Goal: Information Seeking & Learning: Check status

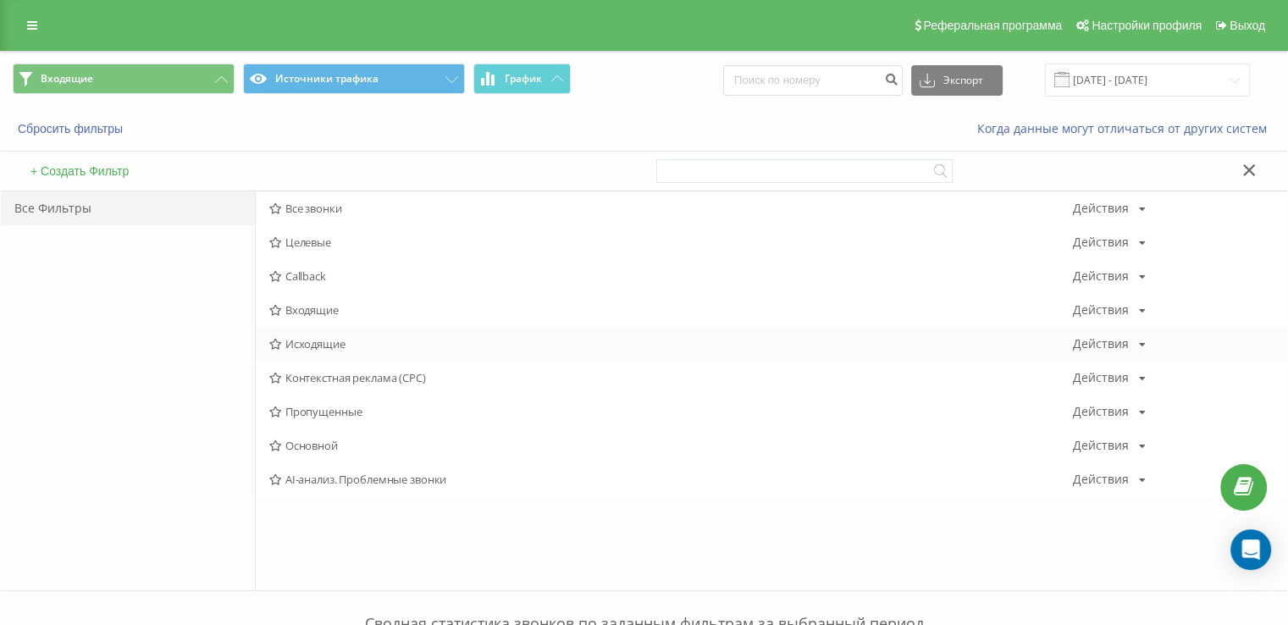
click at [310, 346] on span "Исходящие" at bounding box center [670, 344] width 803 height 12
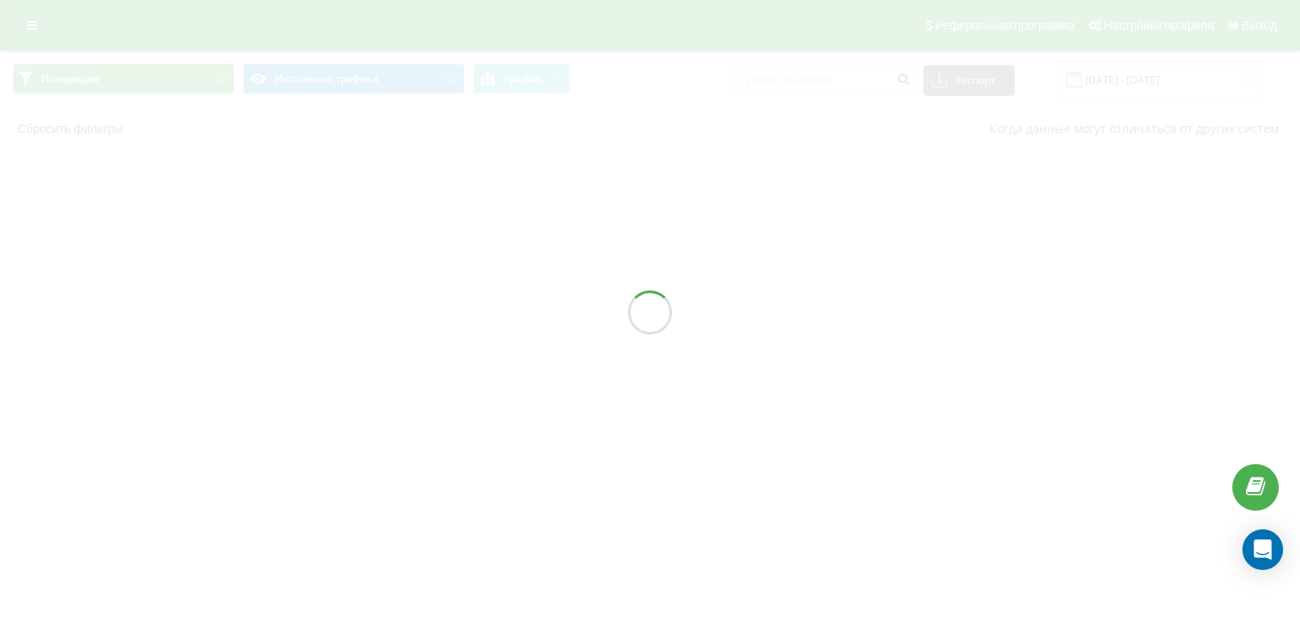
click at [311, 346] on div at bounding box center [650, 312] width 1300 height 625
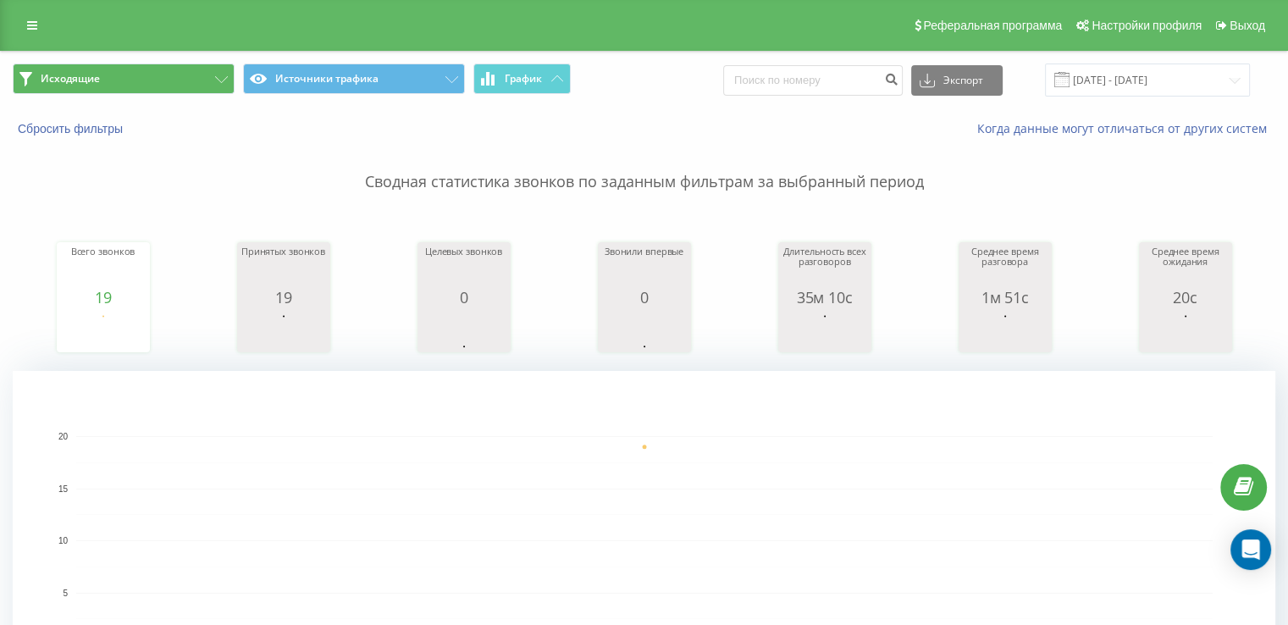
drag, startPoint x: 185, startPoint y: 96, endPoint x: 183, endPoint y: 86, distance: 10.5
click at [184, 91] on span "Исходящие Источники трафика График" at bounding box center [322, 79] width 619 height 33
click at [184, 79] on button "Исходящие" at bounding box center [124, 78] width 222 height 30
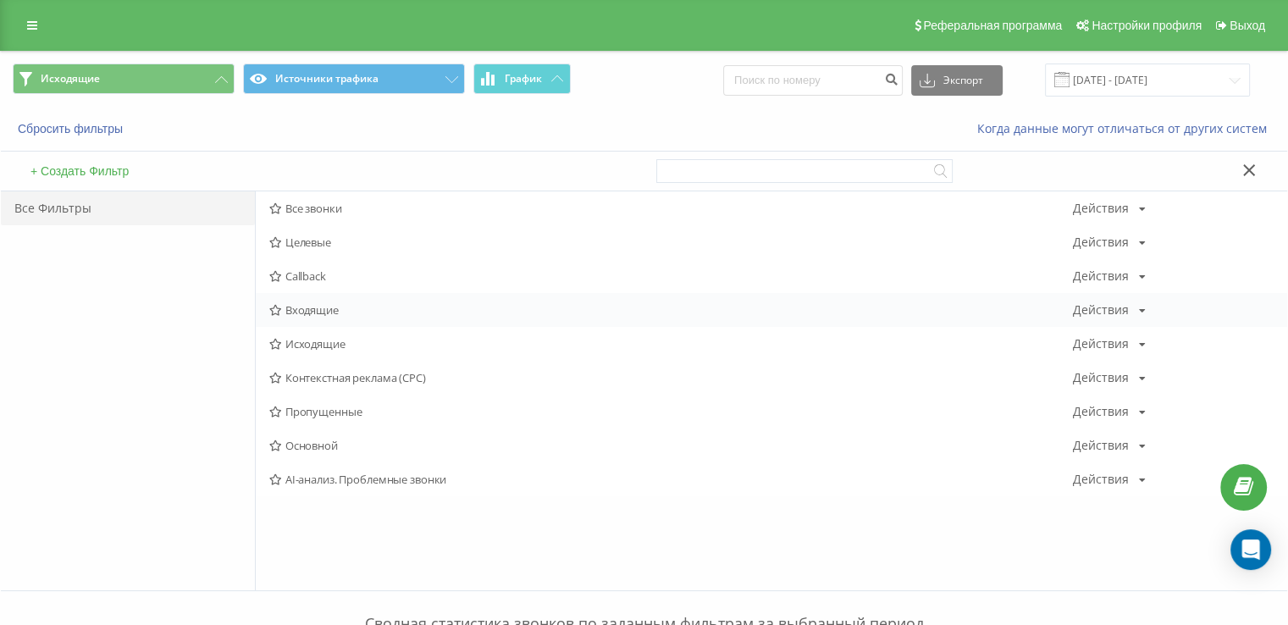
click at [318, 323] on div "Входящие Действия Редактировать Копировать Удалить По умолчанию Поделиться" at bounding box center [771, 310] width 1031 height 34
click at [319, 312] on span "Входящие" at bounding box center [670, 310] width 803 height 12
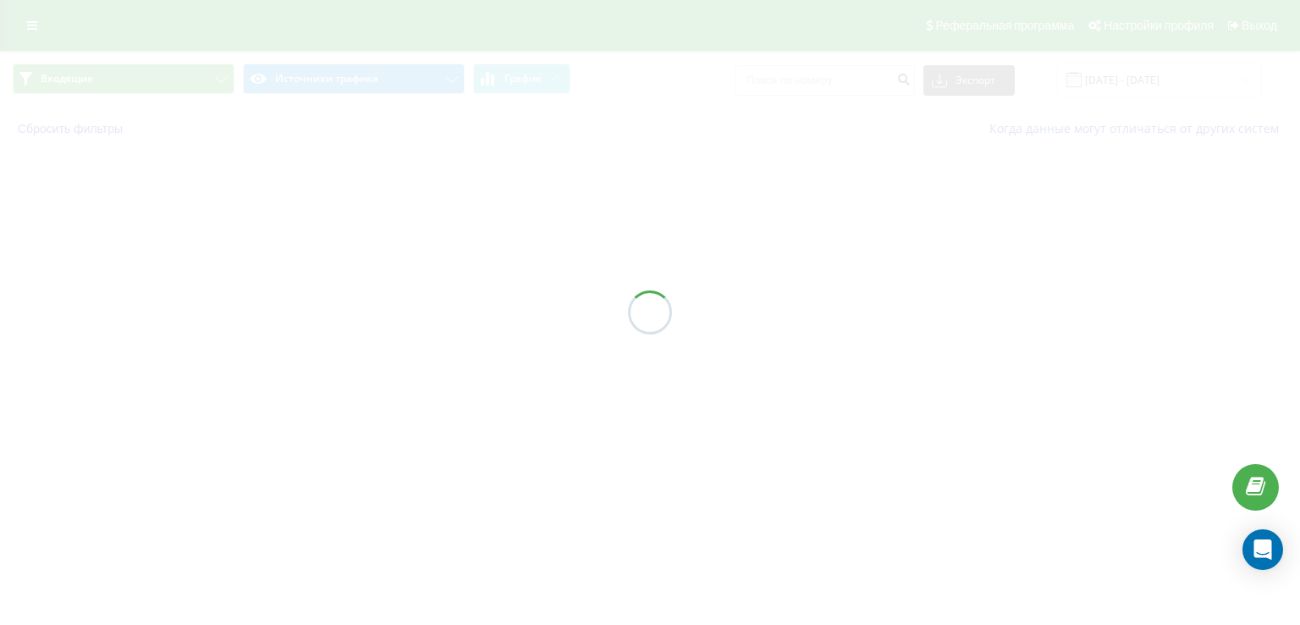
click at [319, 311] on div at bounding box center [650, 312] width 1300 height 625
click at [319, 309] on div at bounding box center [650, 312] width 1300 height 625
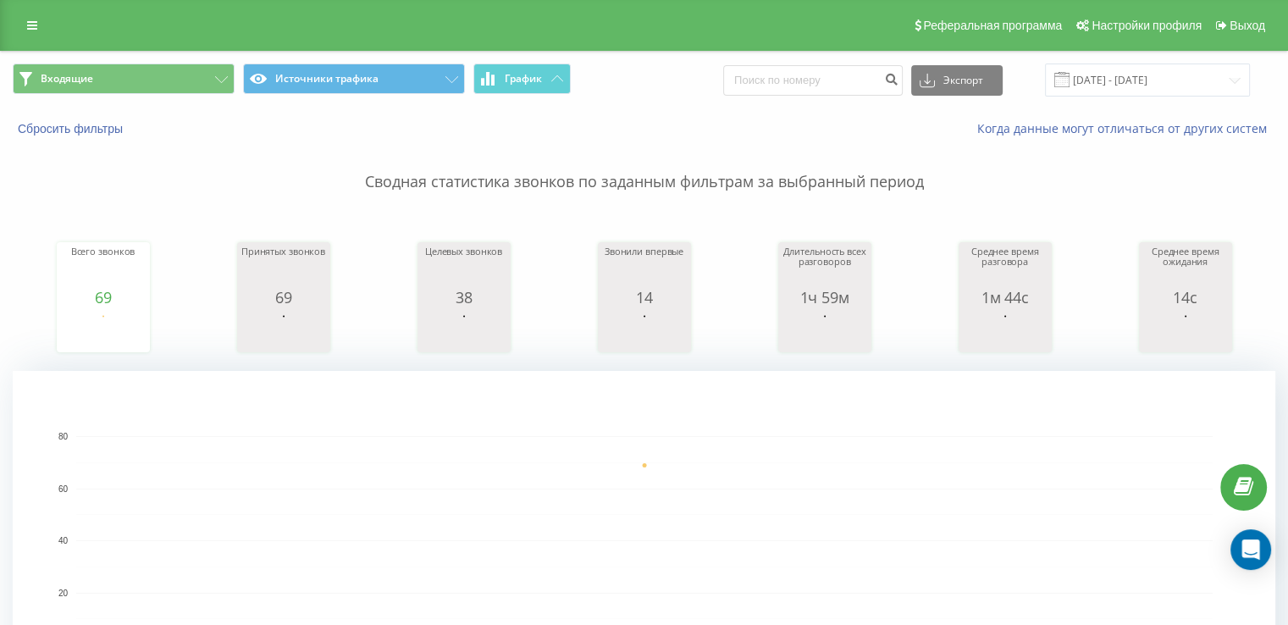
drag, startPoint x: 0, startPoint y: 444, endPoint x: 0, endPoint y: 417, distance: 26.2
click at [110, 72] on button "Входящие" at bounding box center [124, 78] width 222 height 30
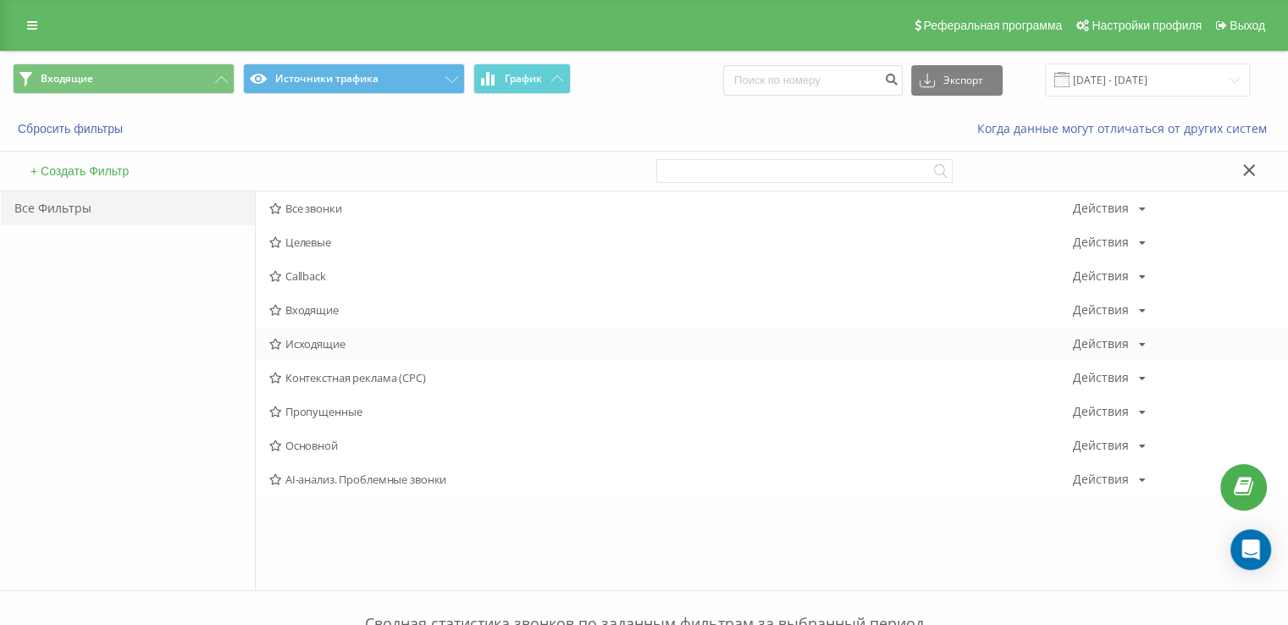
click at [356, 350] on div "Исходящие Действия Редактировать Копировать Удалить По умолчанию Поделиться" at bounding box center [771, 344] width 1031 height 34
click at [336, 305] on span "Входящие" at bounding box center [670, 310] width 803 height 12
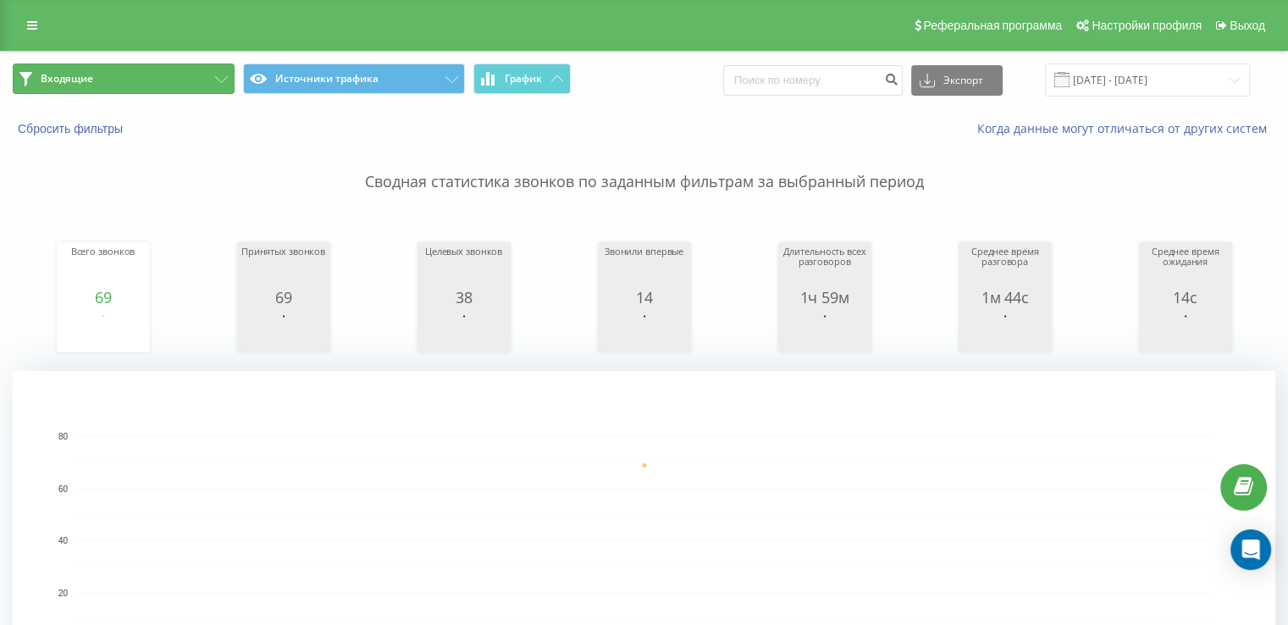
click at [95, 82] on button "Входящие" at bounding box center [124, 78] width 222 height 30
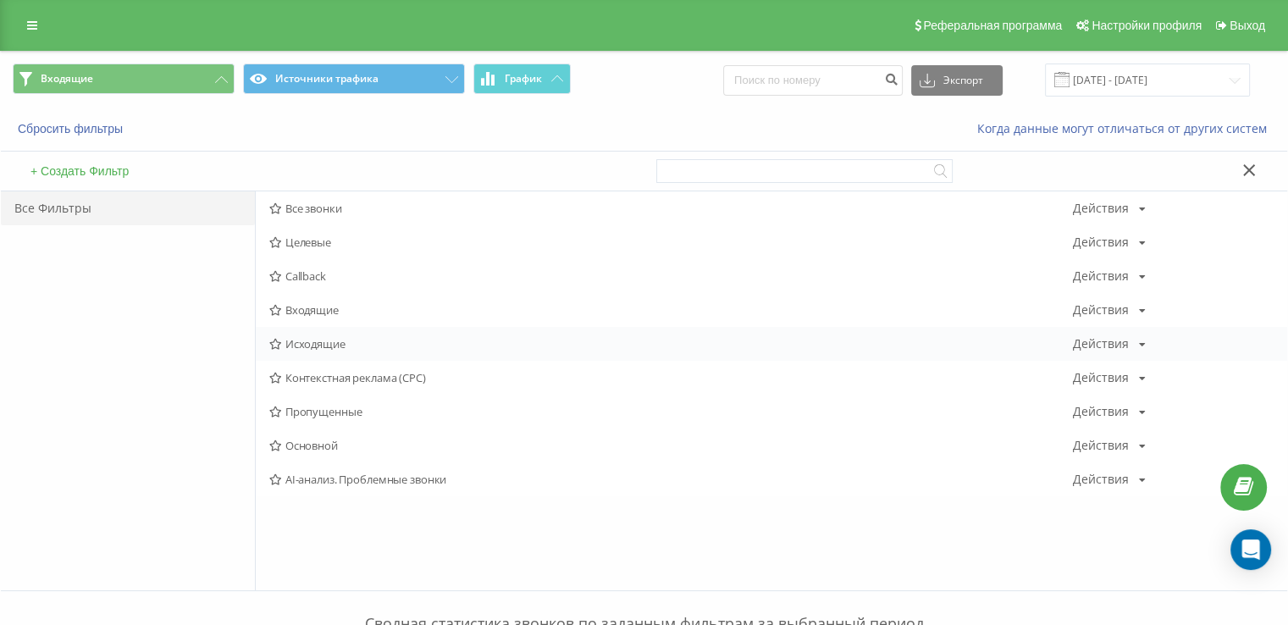
click at [356, 346] on span "Исходящие" at bounding box center [670, 344] width 803 height 12
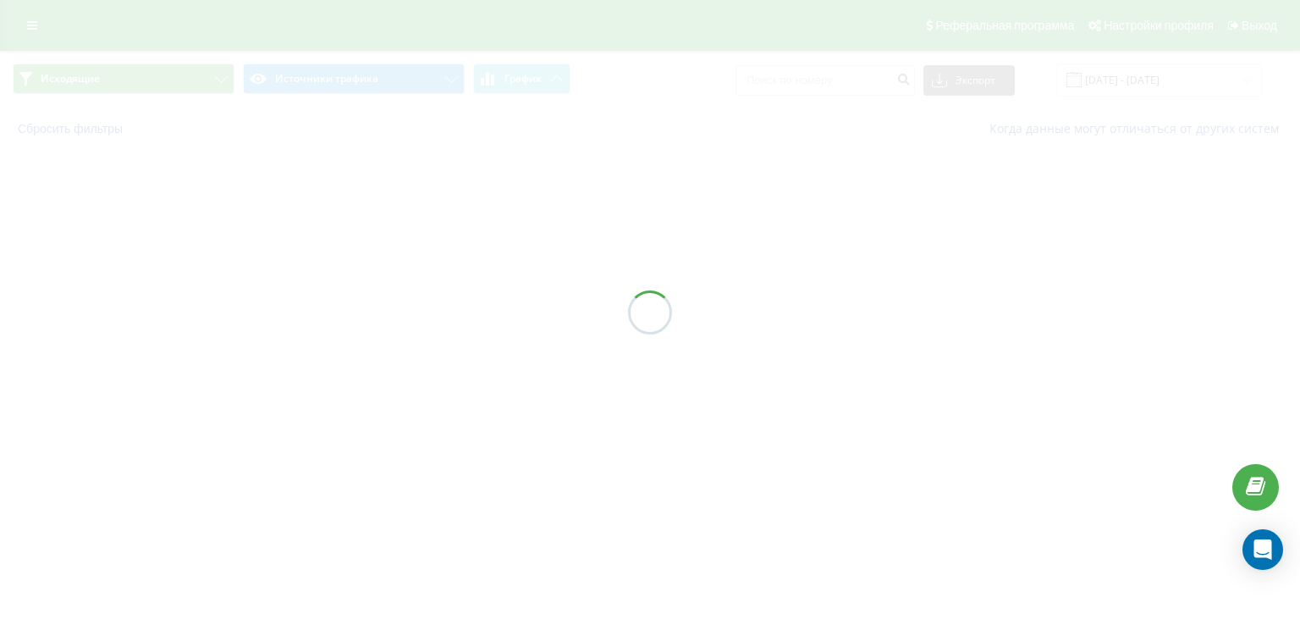
click at [356, 345] on div at bounding box center [650, 312] width 1300 height 625
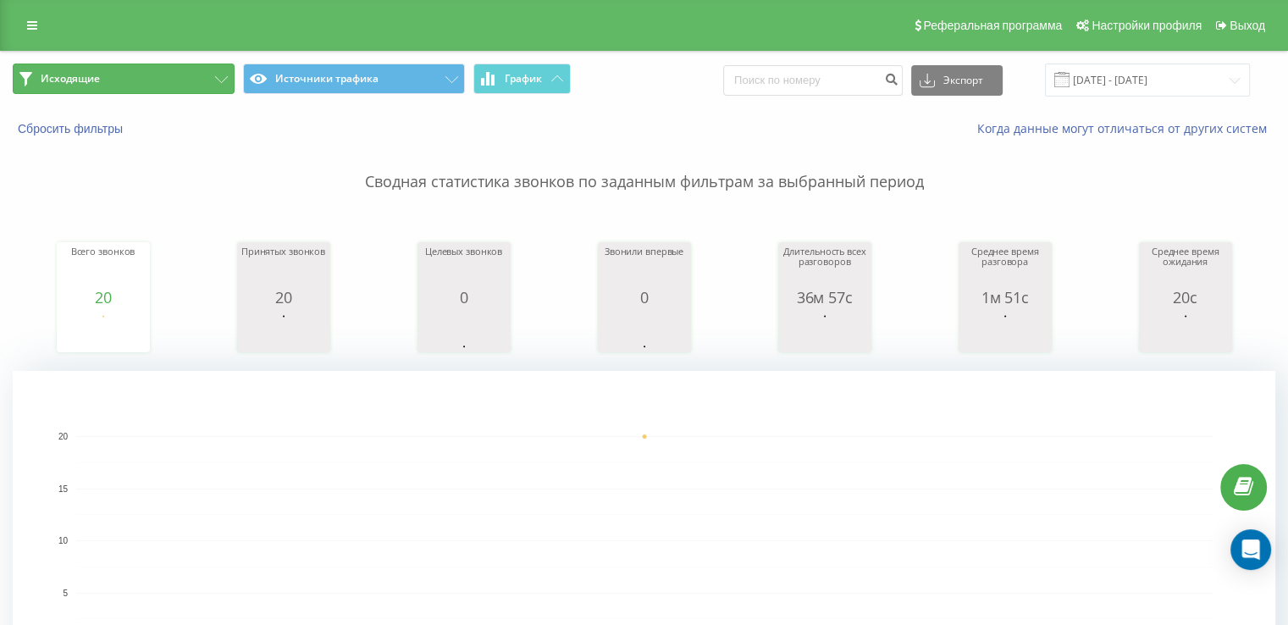
click at [97, 73] on span "Исходящие" at bounding box center [70, 79] width 59 height 14
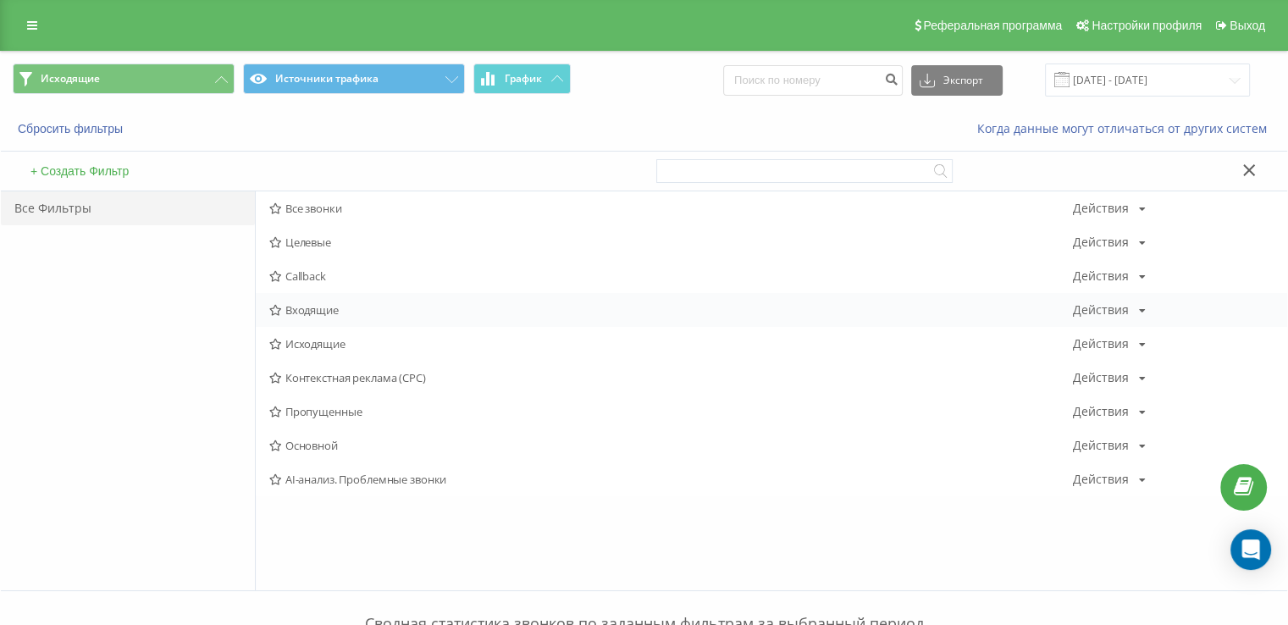
click at [371, 309] on span "Входящие" at bounding box center [670, 310] width 803 height 12
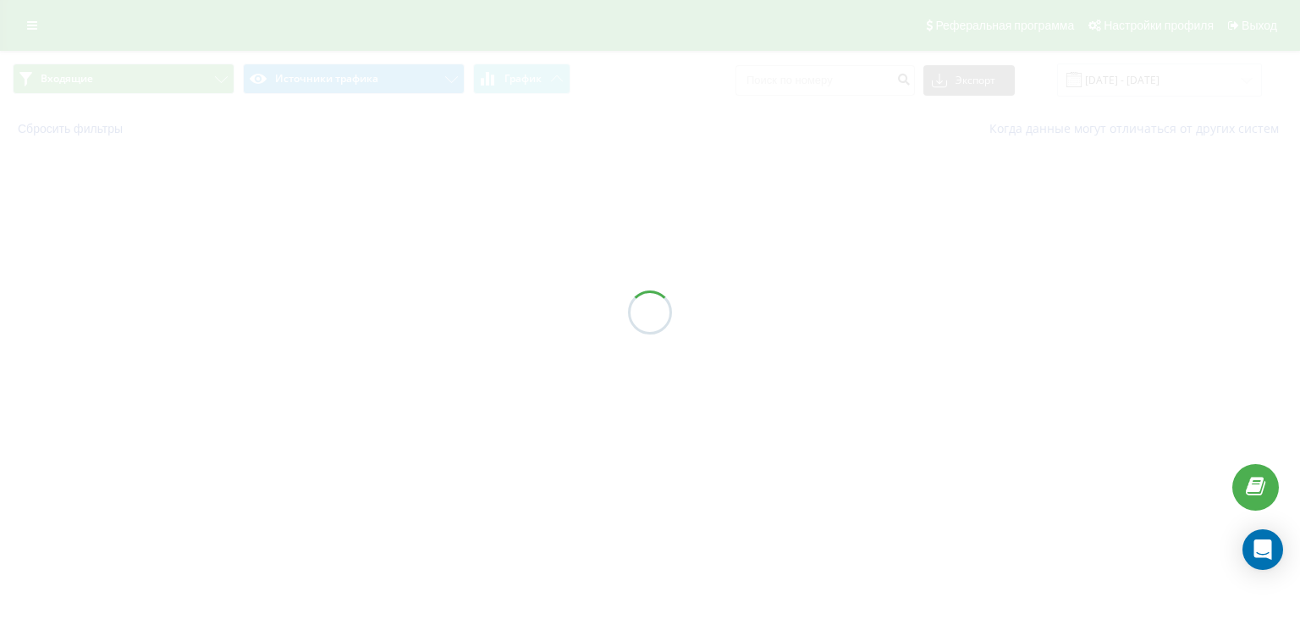
click at [371, 309] on div at bounding box center [650, 312] width 1300 height 625
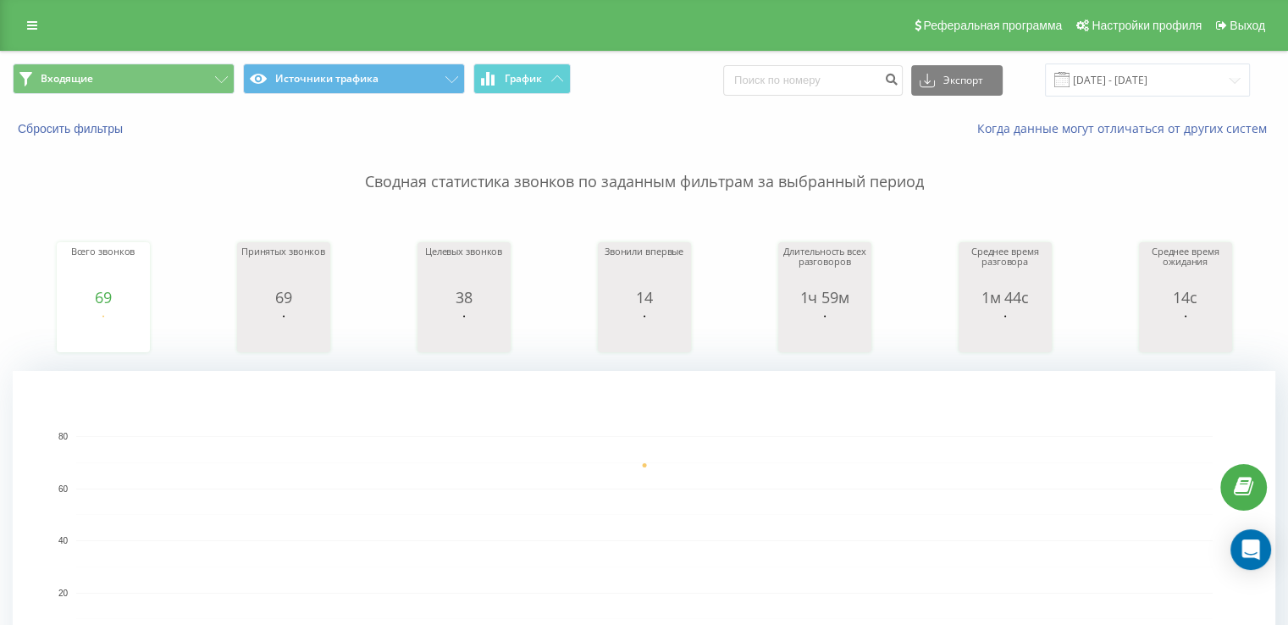
click at [24, 243] on div "Всего звонков 69 date totalCalls [DATE] 69 date totalCalls [DATE] [PHONE_NUMBER…" at bounding box center [644, 281] width 1262 height 146
drag, startPoint x: 22, startPoint y: 214, endPoint x: 37, endPoint y: 188, distance: 30.3
click at [23, 208] on div "Всего звонков 69 date totalCalls [DATE] 69 date totalCalls [DATE] [PHONE_NUMBER…" at bounding box center [644, 281] width 1262 height 146
drag, startPoint x: 30, startPoint y: 204, endPoint x: 168, endPoint y: 25, distance: 226.4
click at [35, 203] on div "Сводная статистика звонков по заданным фильтрам за выбранный период Всего звонк…" at bounding box center [644, 423] width 1262 height 572
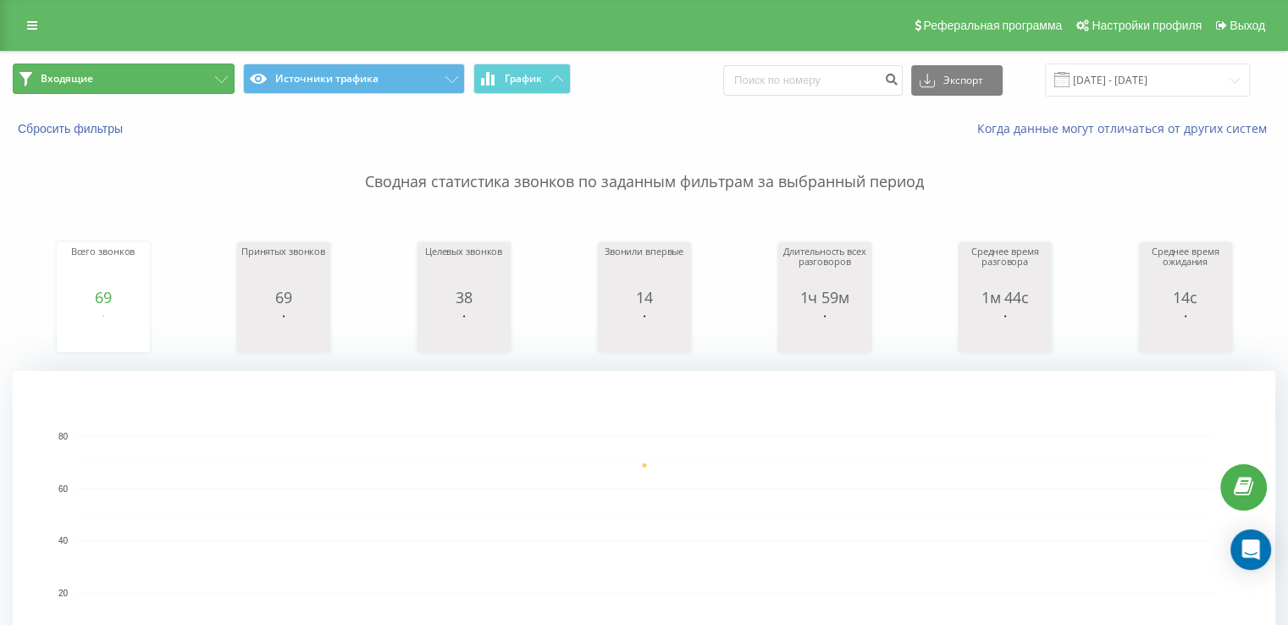
click at [149, 71] on button "Входящие" at bounding box center [124, 78] width 222 height 30
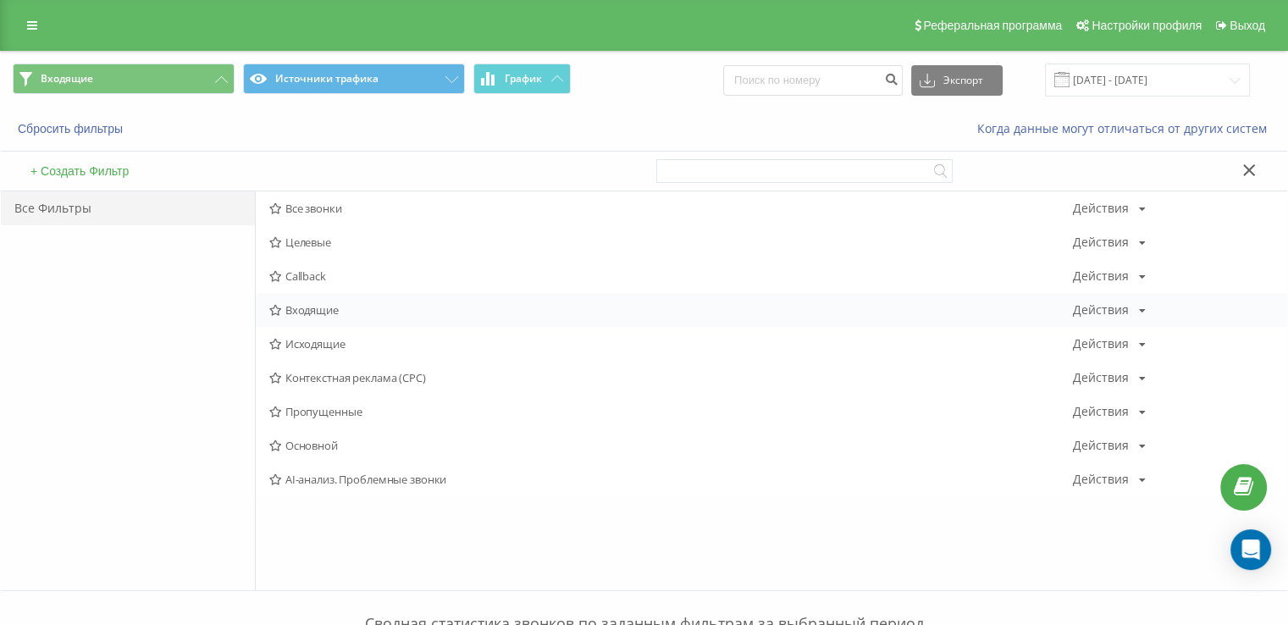
click at [348, 301] on div "Входящие Действия Редактировать Копировать Удалить По умолчанию Поделиться" at bounding box center [771, 310] width 1031 height 34
click at [340, 314] on span "Входящие" at bounding box center [670, 310] width 803 height 12
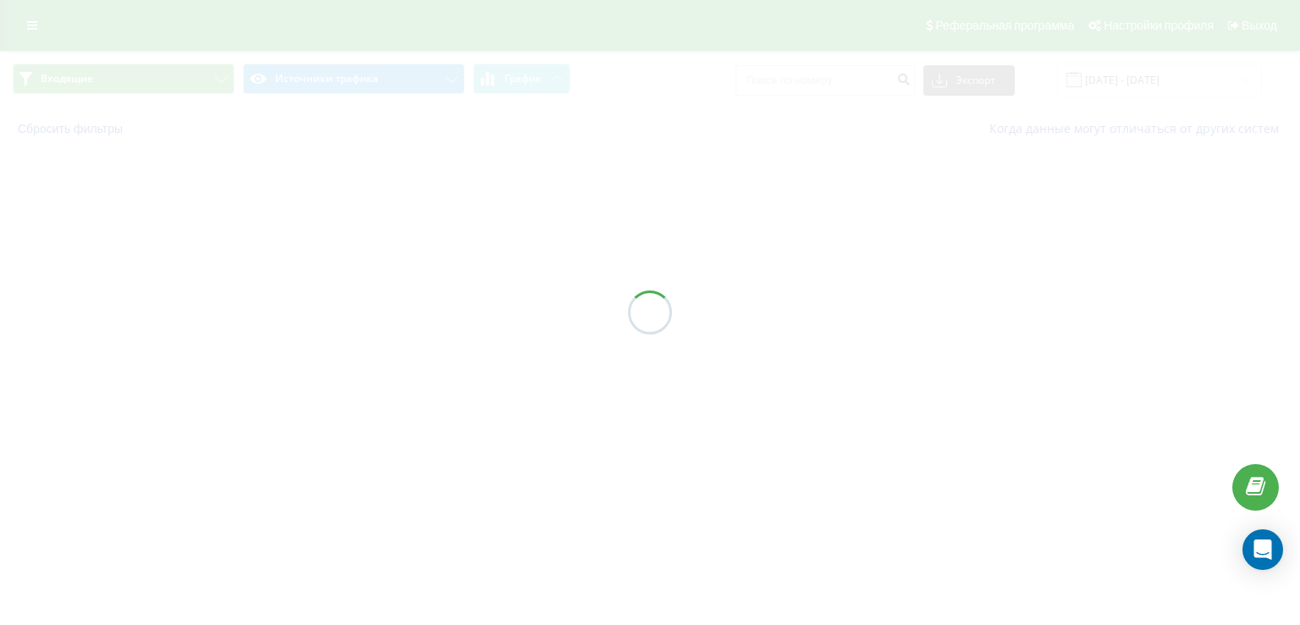
click at [340, 314] on div at bounding box center [650, 312] width 1300 height 625
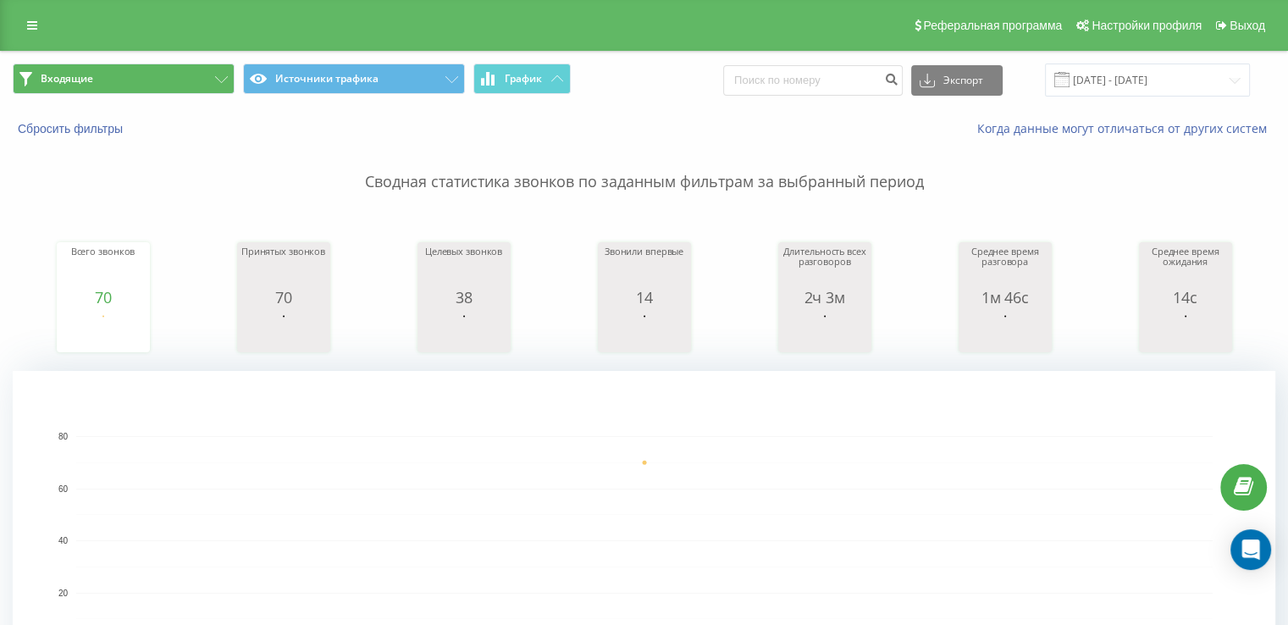
drag, startPoint x: 66, startPoint y: 54, endPoint x: 74, endPoint y: 66, distance: 14.6
click at [68, 54] on div "Входящие Источники трафика График Экспорт .csv .xls .xlsx [DATE] - [DATE]" at bounding box center [644, 80] width 1286 height 57
click at [74, 66] on button "Входящие" at bounding box center [124, 78] width 222 height 30
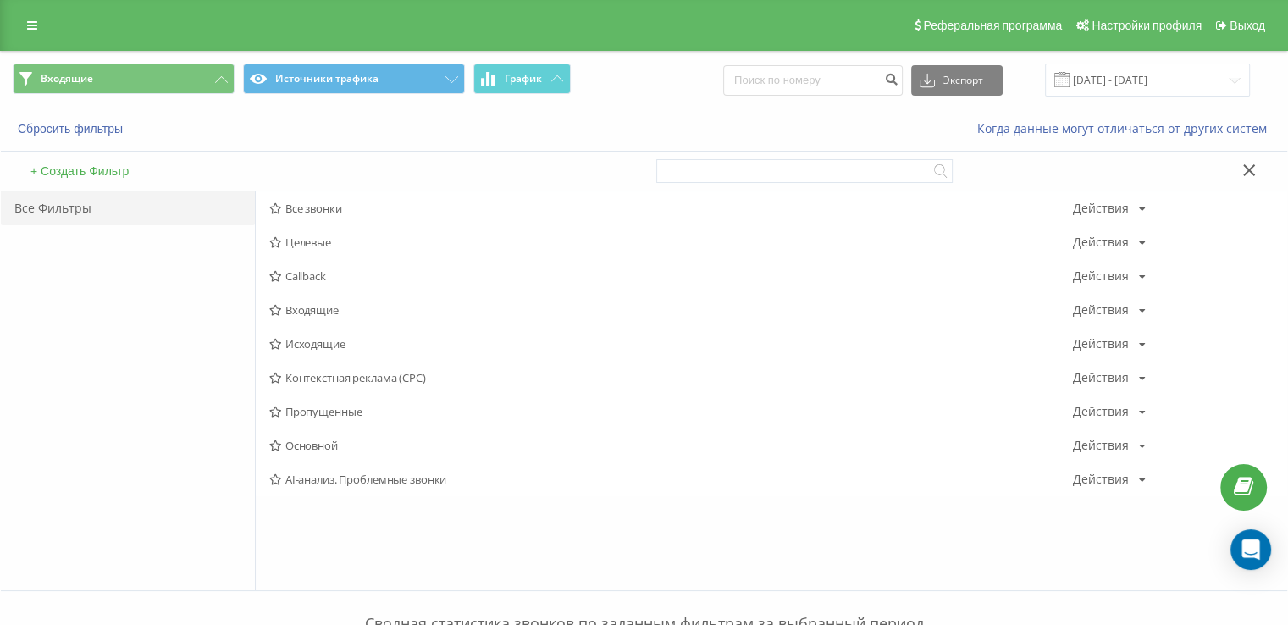
click at [411, 339] on span "Исходящие" at bounding box center [670, 344] width 803 height 12
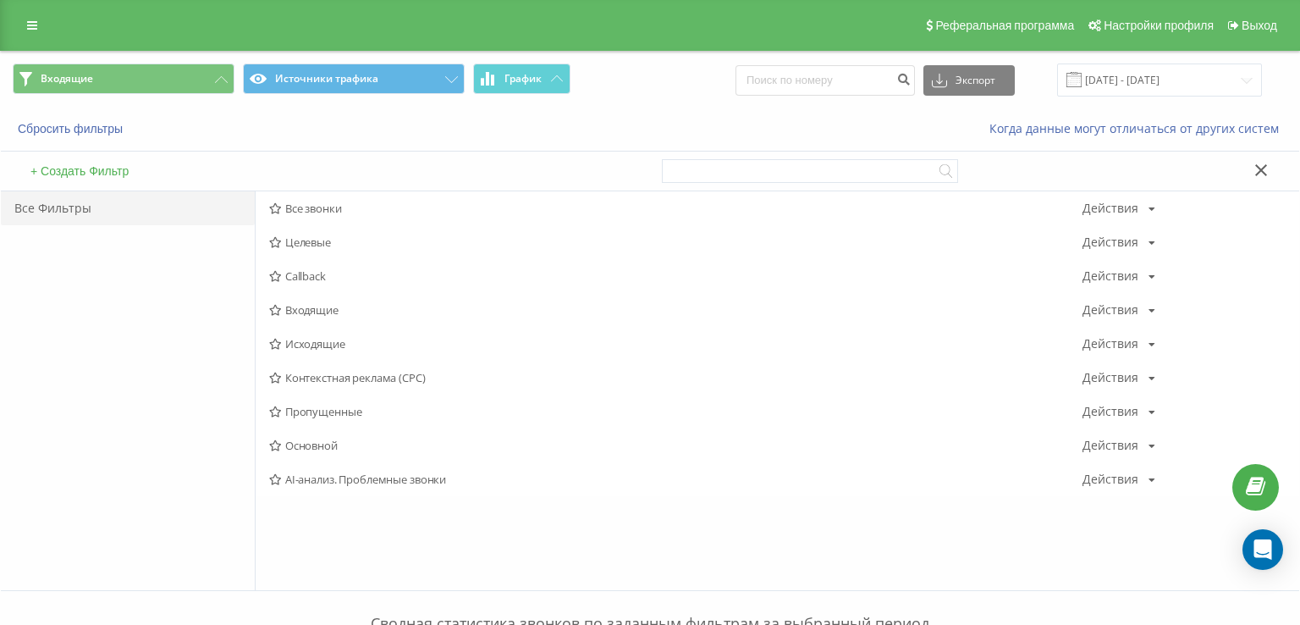
click at [0, 0] on div at bounding box center [0, 0] width 0 height 0
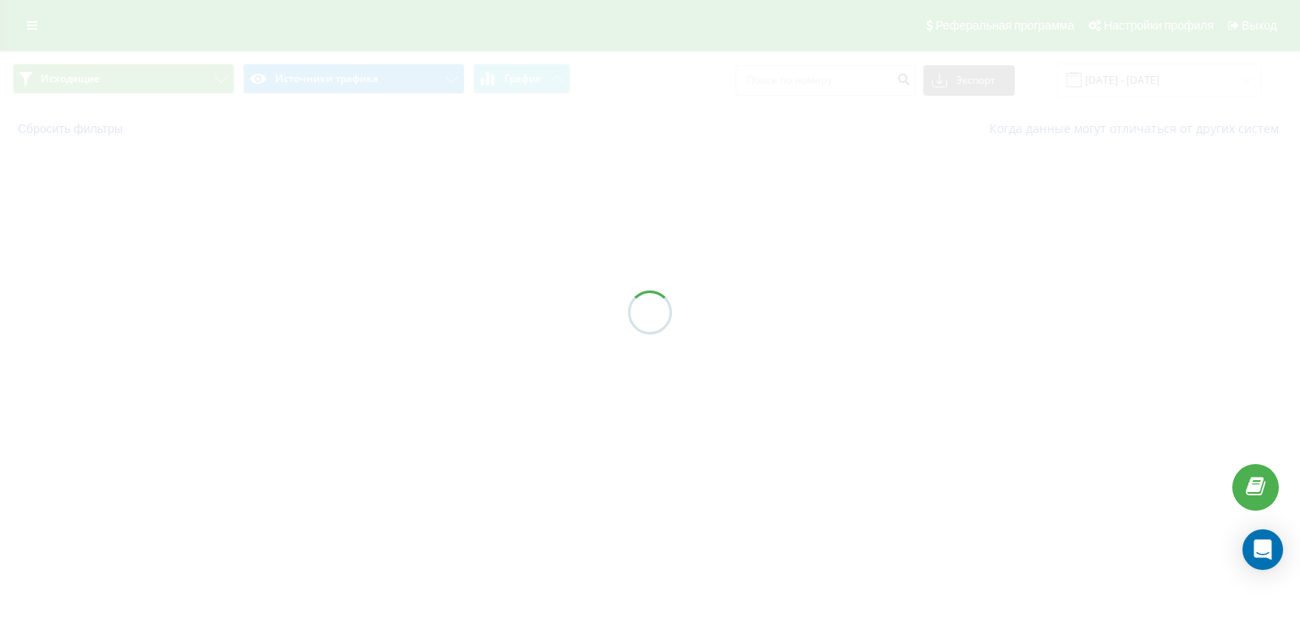
click at [410, 339] on div at bounding box center [650, 312] width 1300 height 625
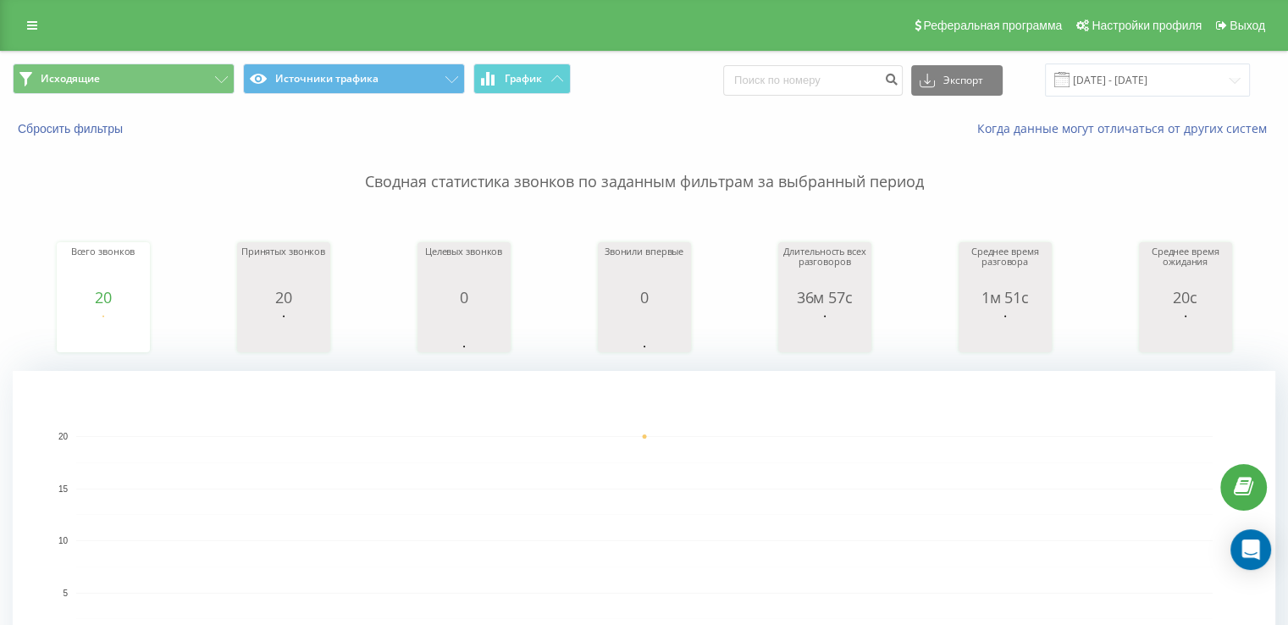
click at [43, 300] on div "Всего звонков 20 date totalCalls [DATE] [PHONE_NUMBER][DATE] Принятых звонков 2…" at bounding box center [644, 281] width 1262 height 146
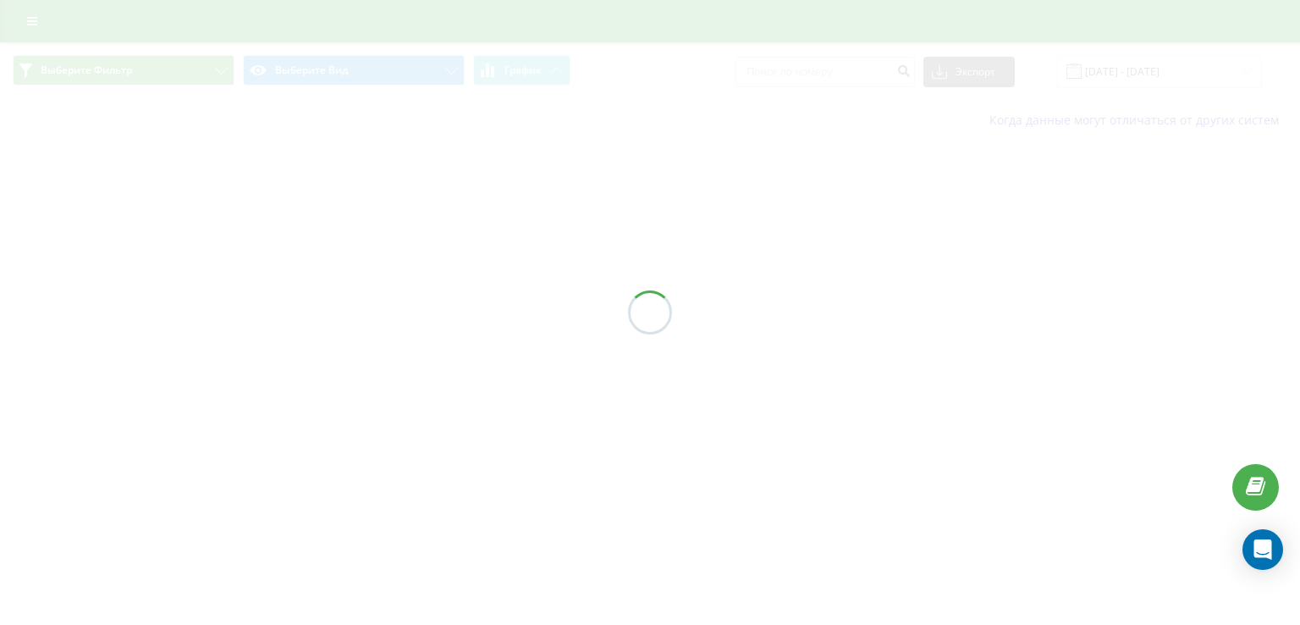
drag, startPoint x: 0, startPoint y: 438, endPoint x: 149, endPoint y: 316, distance: 192.5
click at [0, 430] on div at bounding box center [650, 312] width 1300 height 625
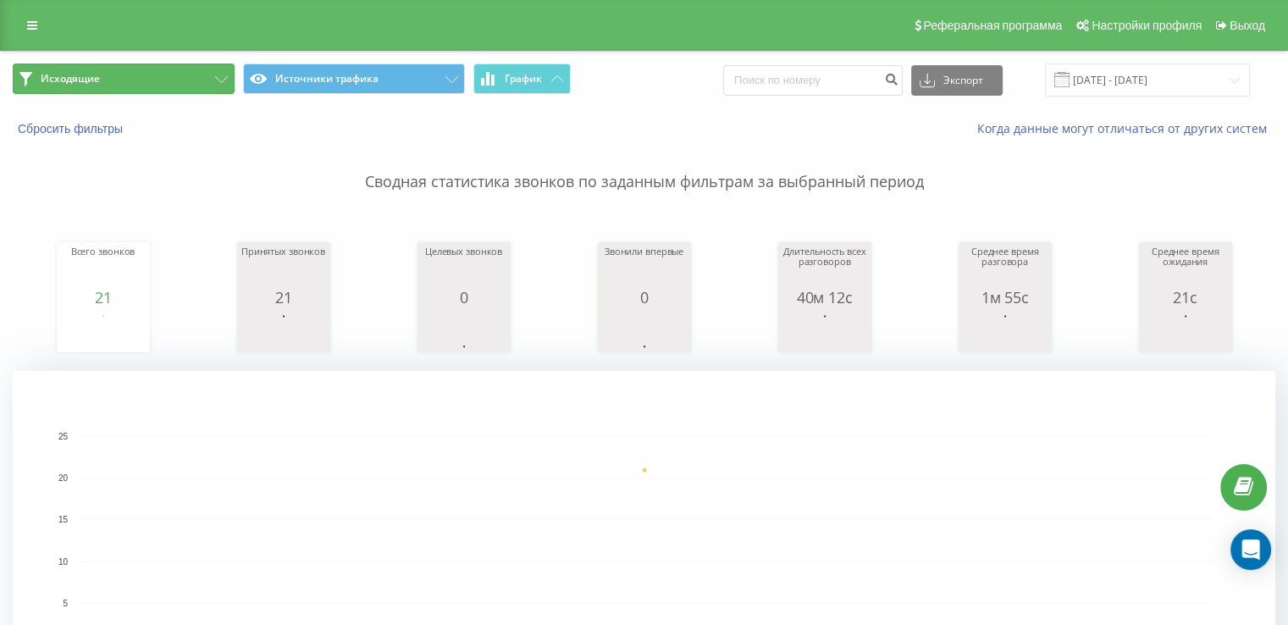
click at [159, 82] on button "Исходящие" at bounding box center [124, 78] width 222 height 30
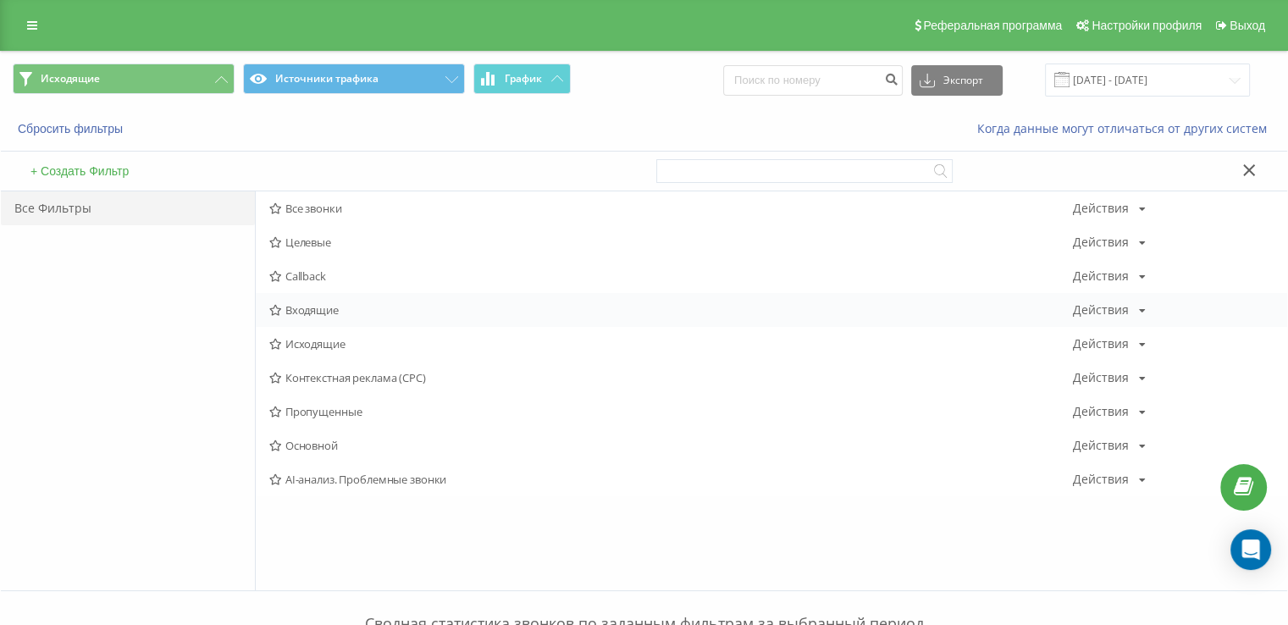
click at [369, 308] on span "Входящие" at bounding box center [670, 310] width 803 height 12
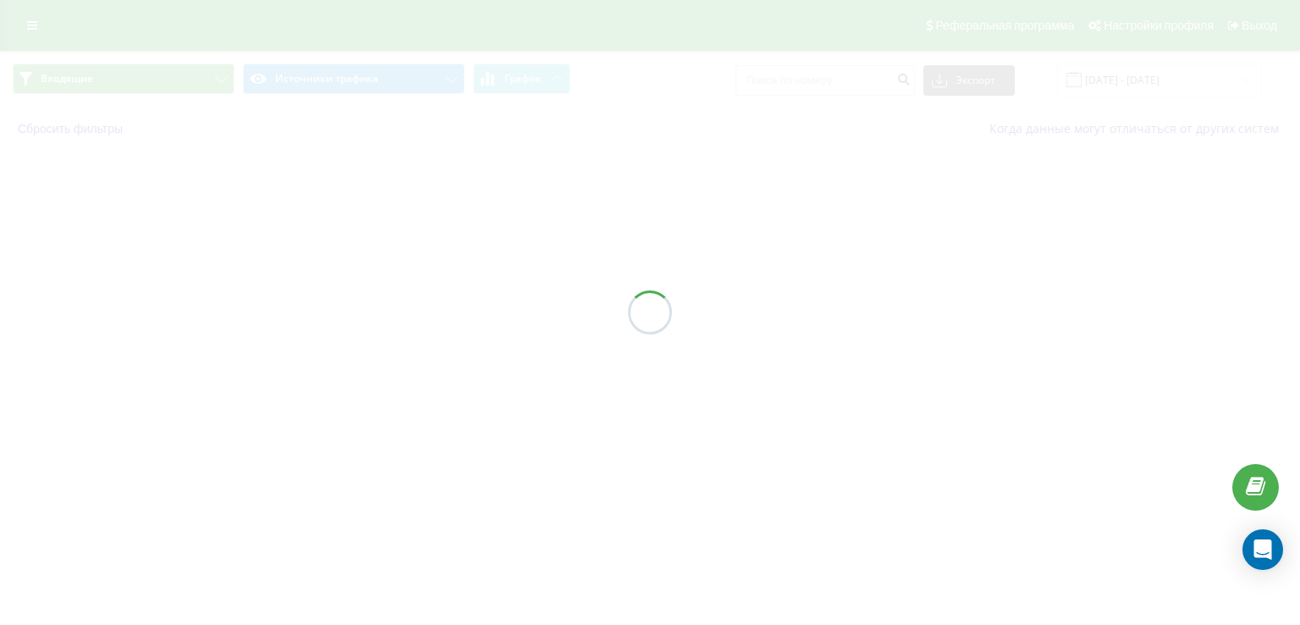
click at [368, 307] on div at bounding box center [650, 312] width 1300 height 625
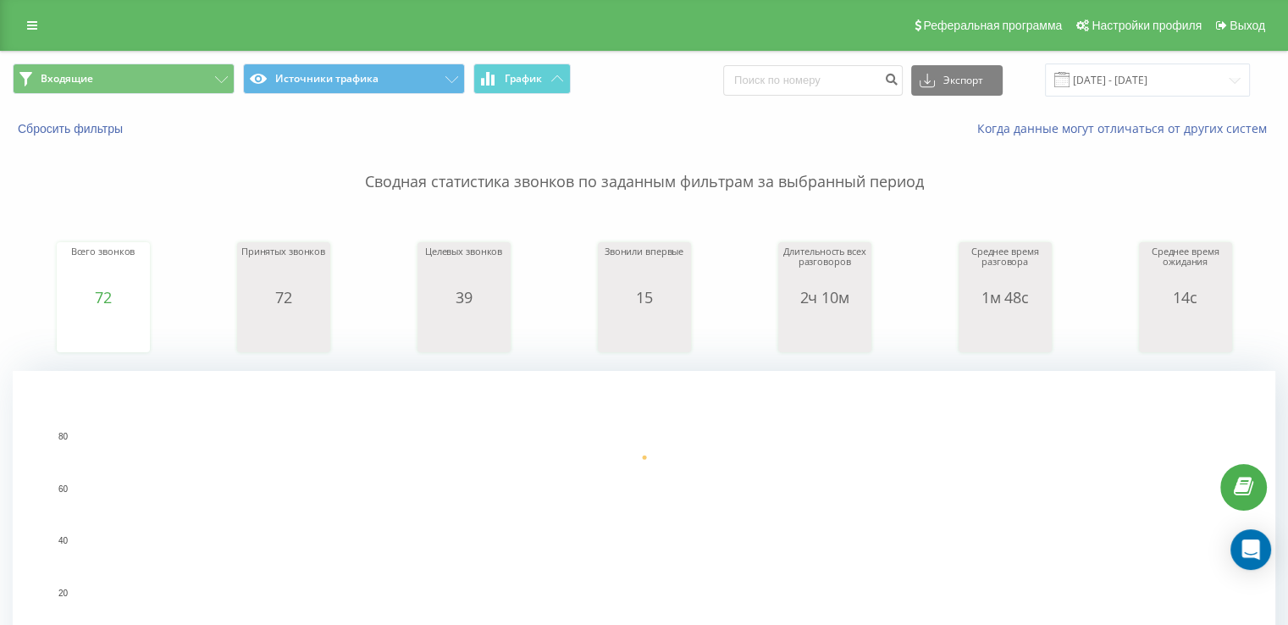
click at [122, 68] on button "Входящие" at bounding box center [124, 78] width 222 height 30
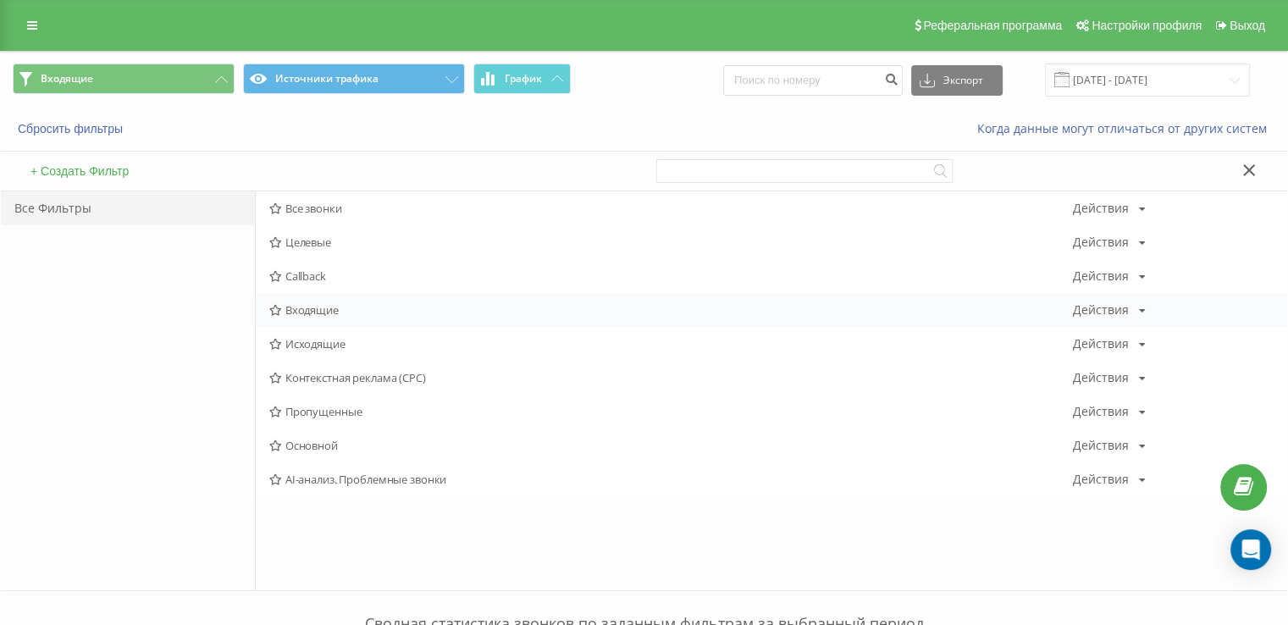
click at [309, 314] on span "Входящие" at bounding box center [670, 310] width 803 height 12
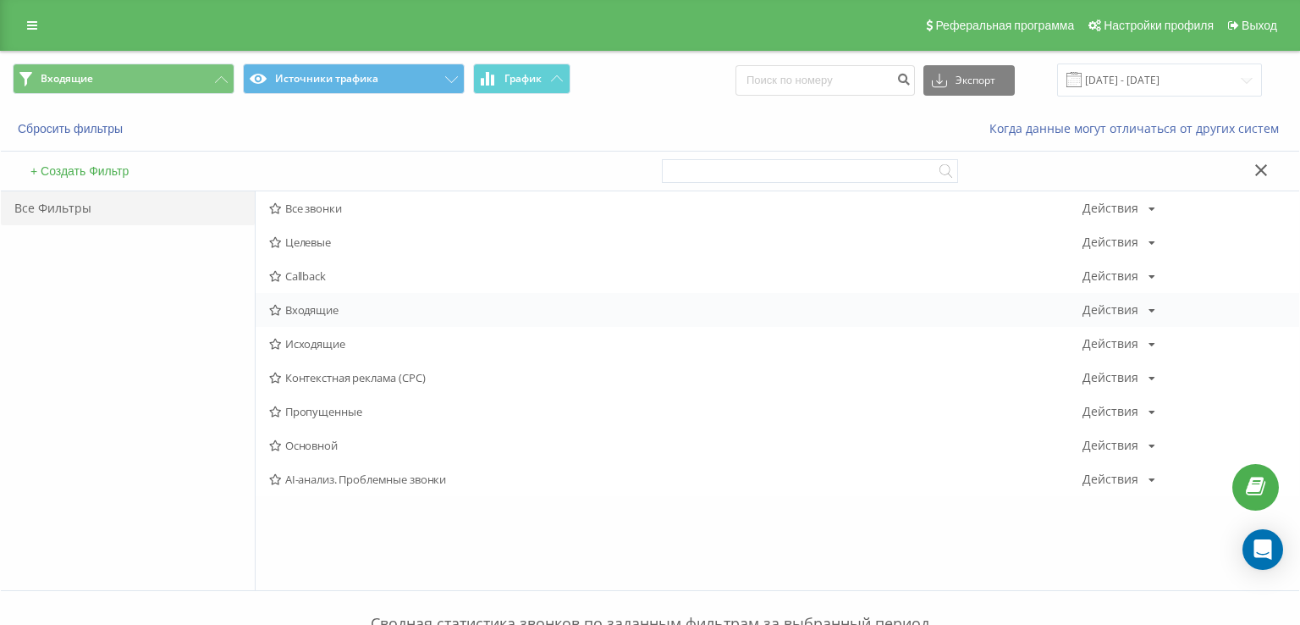
click at [0, 0] on div at bounding box center [0, 0] width 0 height 0
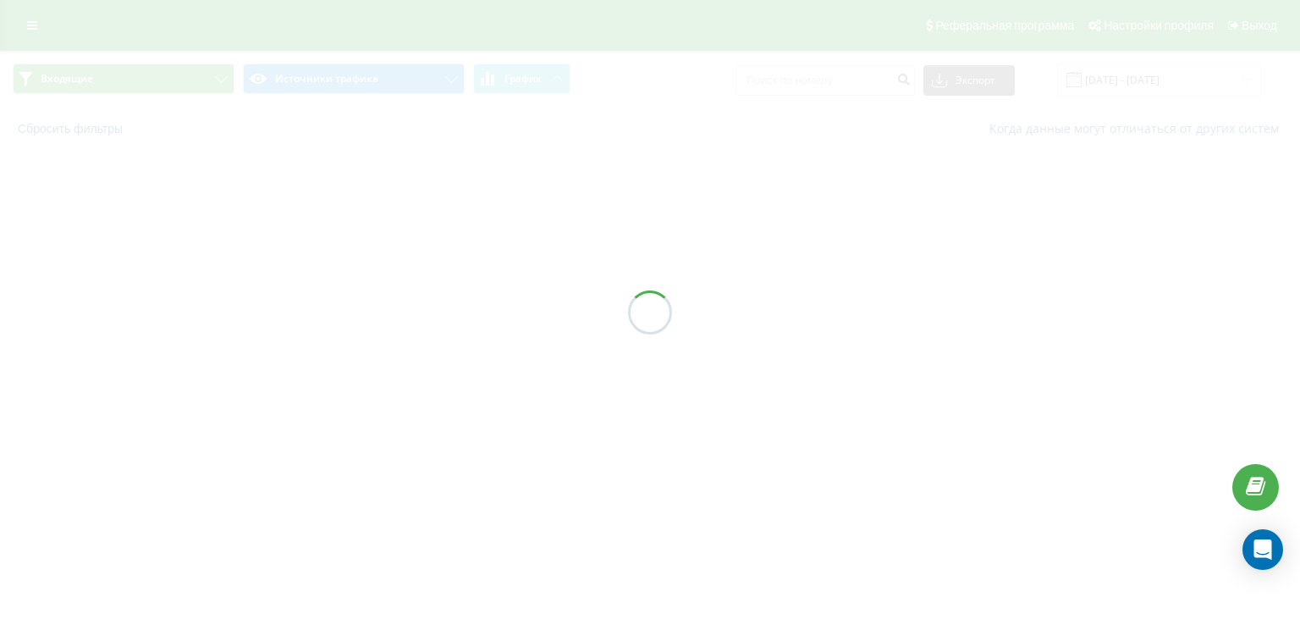
click at [309, 312] on div at bounding box center [650, 312] width 1300 height 625
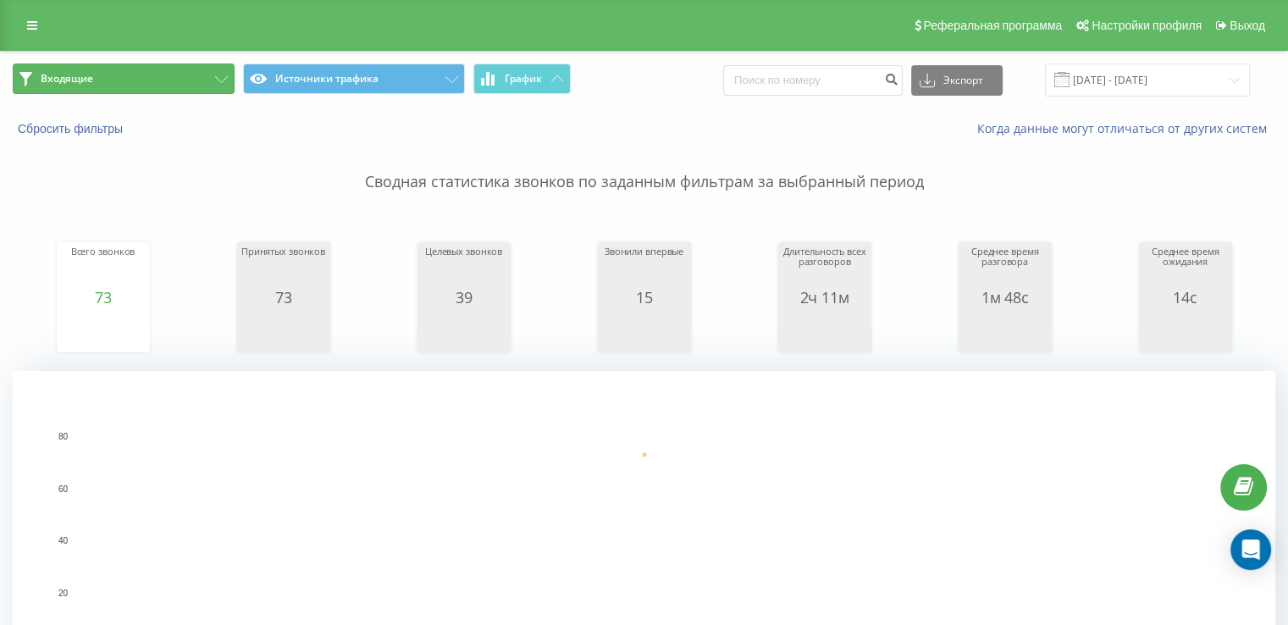
click at [119, 82] on button "Входящие" at bounding box center [124, 78] width 222 height 30
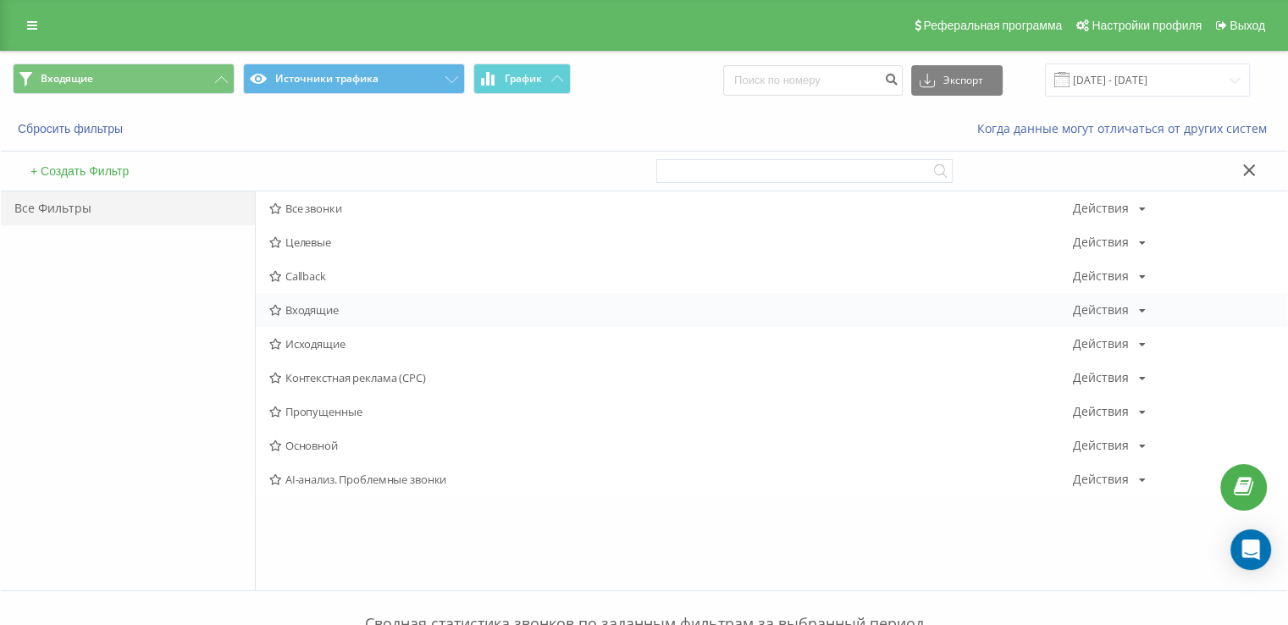
click at [359, 293] on div "Входящие Действия Редактировать Копировать Удалить По умолчанию Поделиться" at bounding box center [771, 310] width 1031 height 34
click at [356, 299] on div "Входящие Действия Редактировать Копировать Удалить По умолчанию Поделиться" at bounding box center [771, 310] width 1031 height 34
click at [356, 302] on div "Входящие Действия Редактировать Копировать Удалить По умолчанию Поделиться" at bounding box center [771, 310] width 1031 height 34
click at [352, 306] on span "Входящие" at bounding box center [670, 310] width 803 height 12
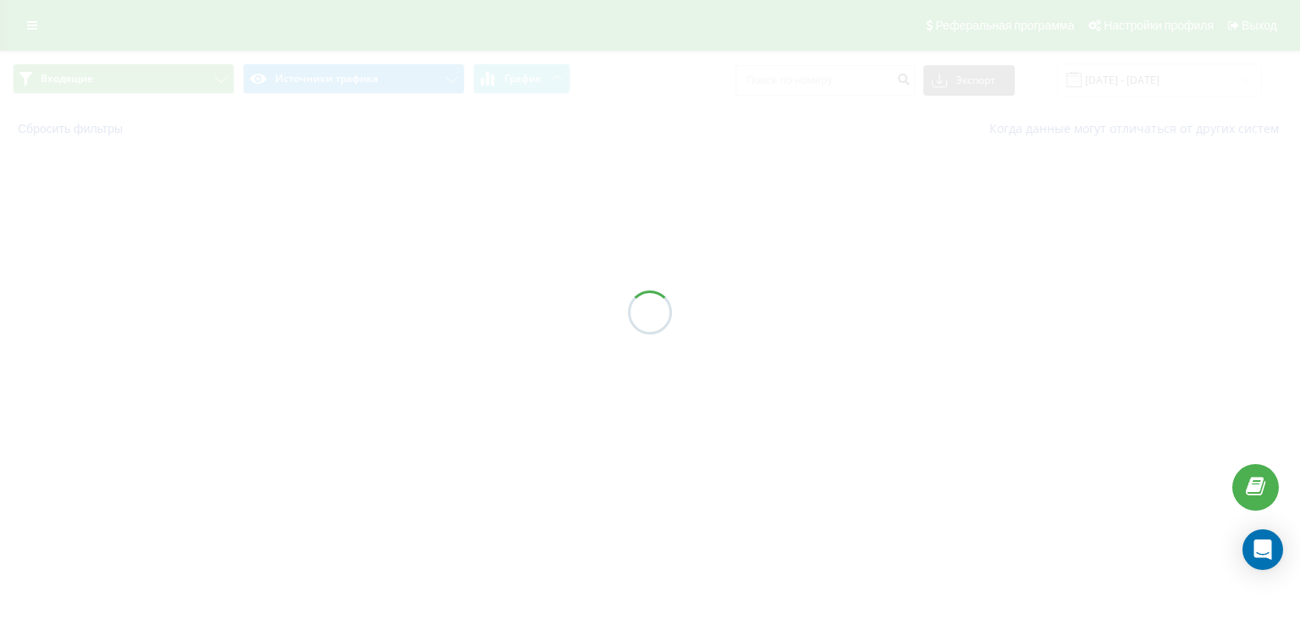
click at [342, 313] on div at bounding box center [650, 312] width 1300 height 625
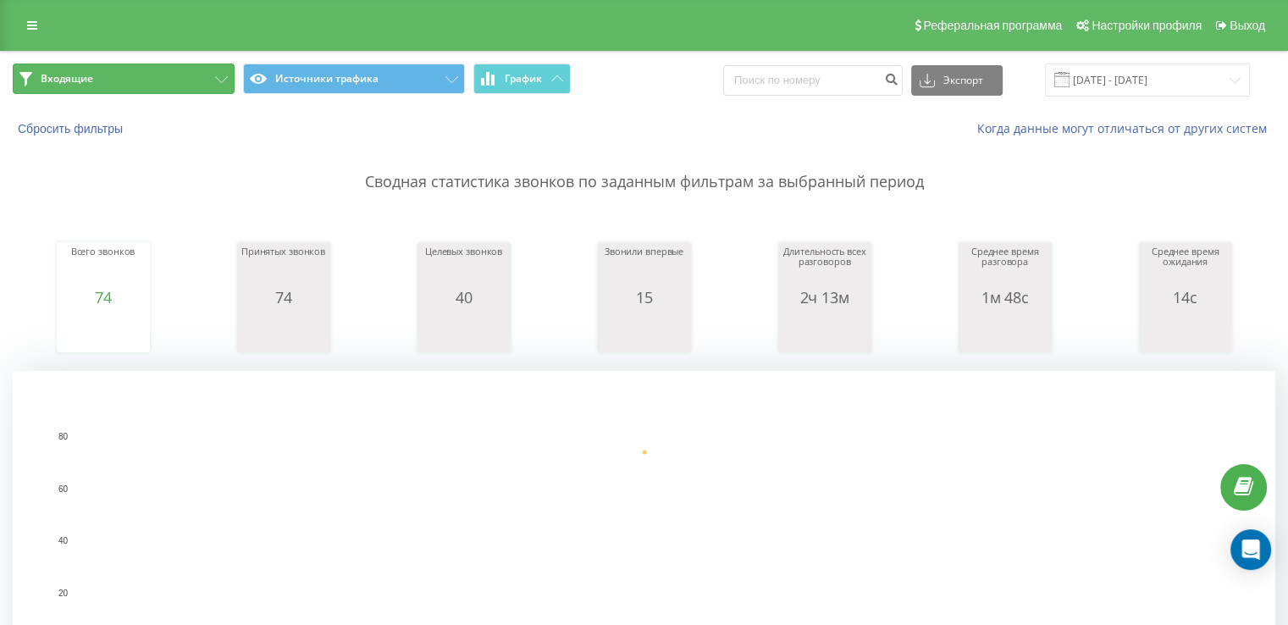
drag, startPoint x: 166, startPoint y: 66, endPoint x: 166, endPoint y: 106, distance: 39.8
click at [166, 68] on button "Входящие" at bounding box center [124, 78] width 222 height 30
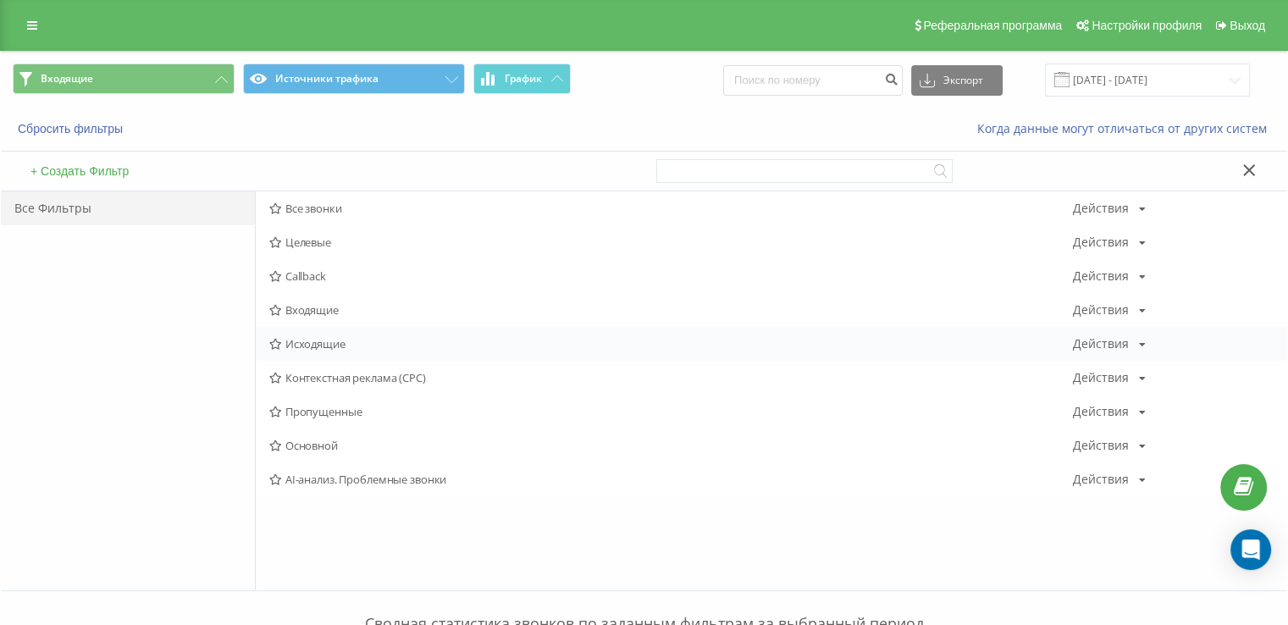
click at [303, 345] on span "Исходящие" at bounding box center [670, 344] width 803 height 12
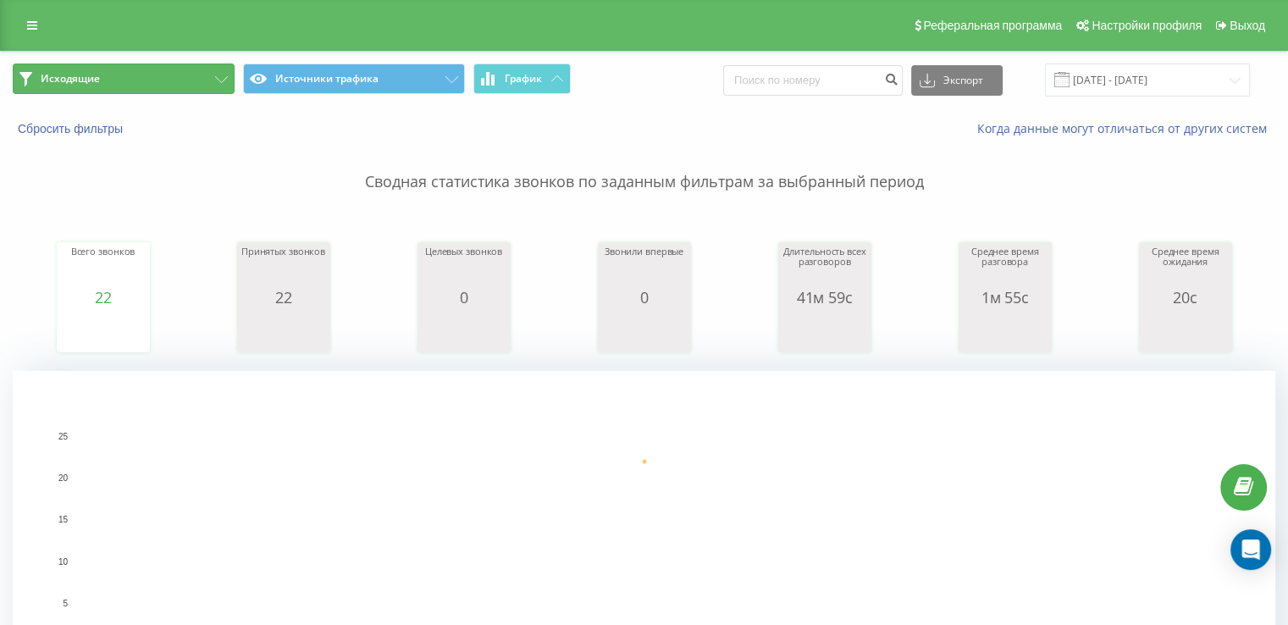
click at [73, 90] on button "Исходящие" at bounding box center [124, 78] width 222 height 30
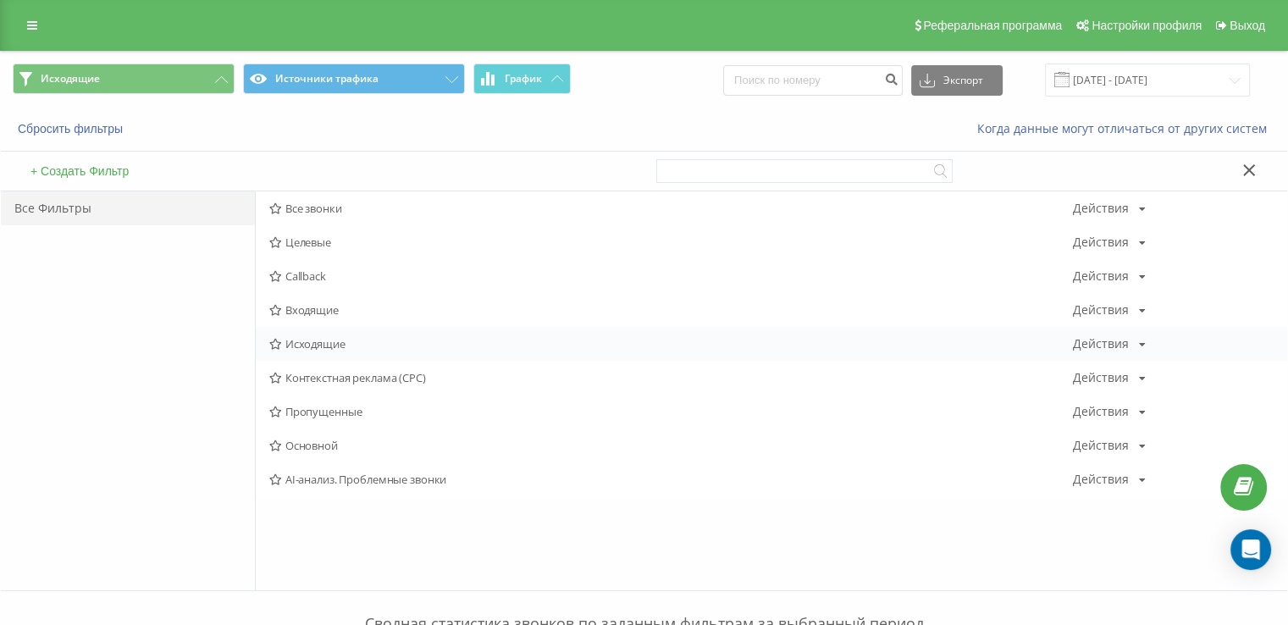
click at [318, 342] on span "Исходящие" at bounding box center [670, 344] width 803 height 12
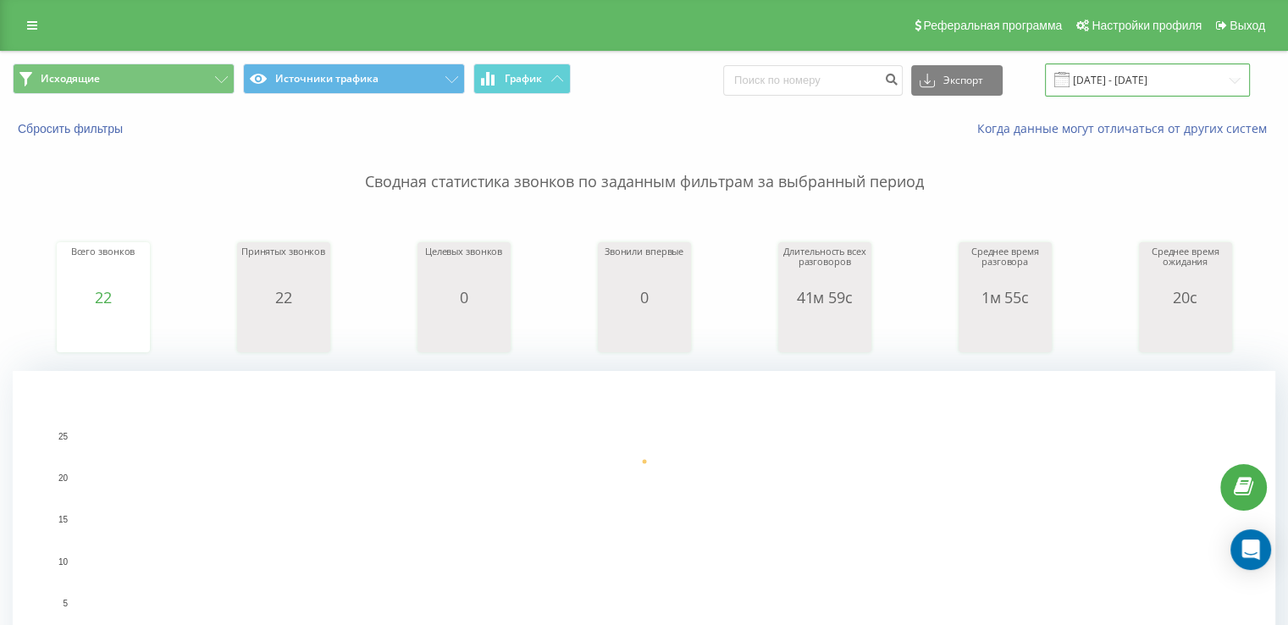
click at [1094, 80] on input "[DATE] - [DATE]" at bounding box center [1147, 79] width 205 height 33
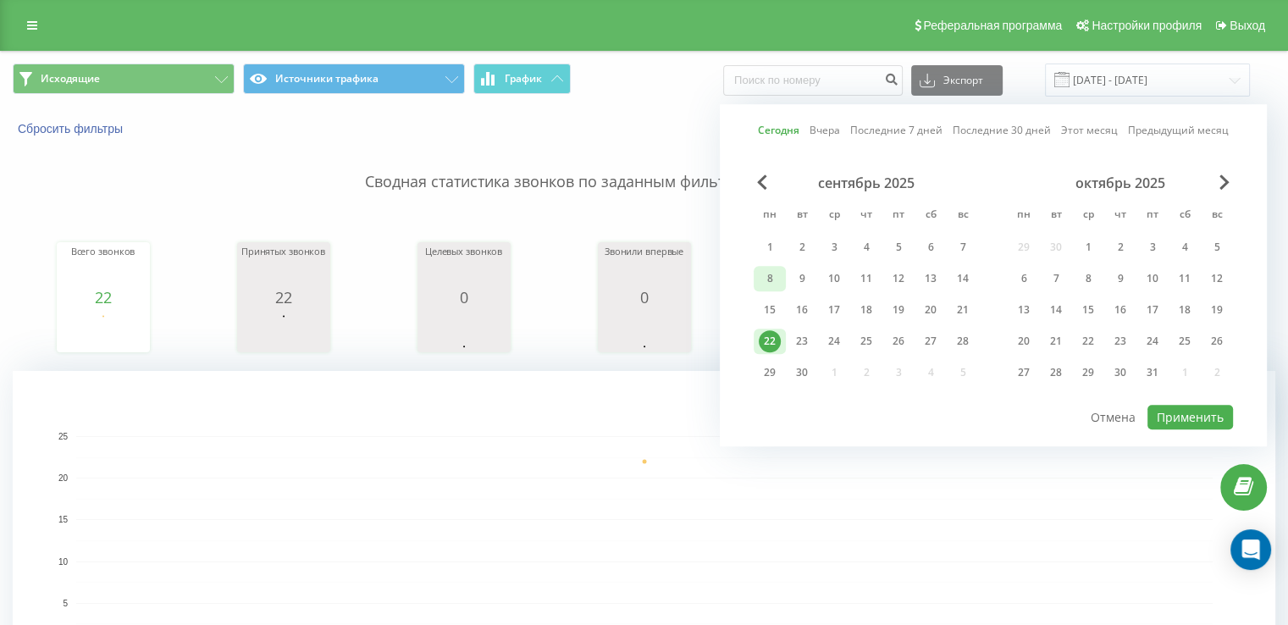
click at [764, 277] on div "8" at bounding box center [769, 279] width 22 height 22
click at [764, 340] on div "22" at bounding box center [769, 341] width 22 height 22
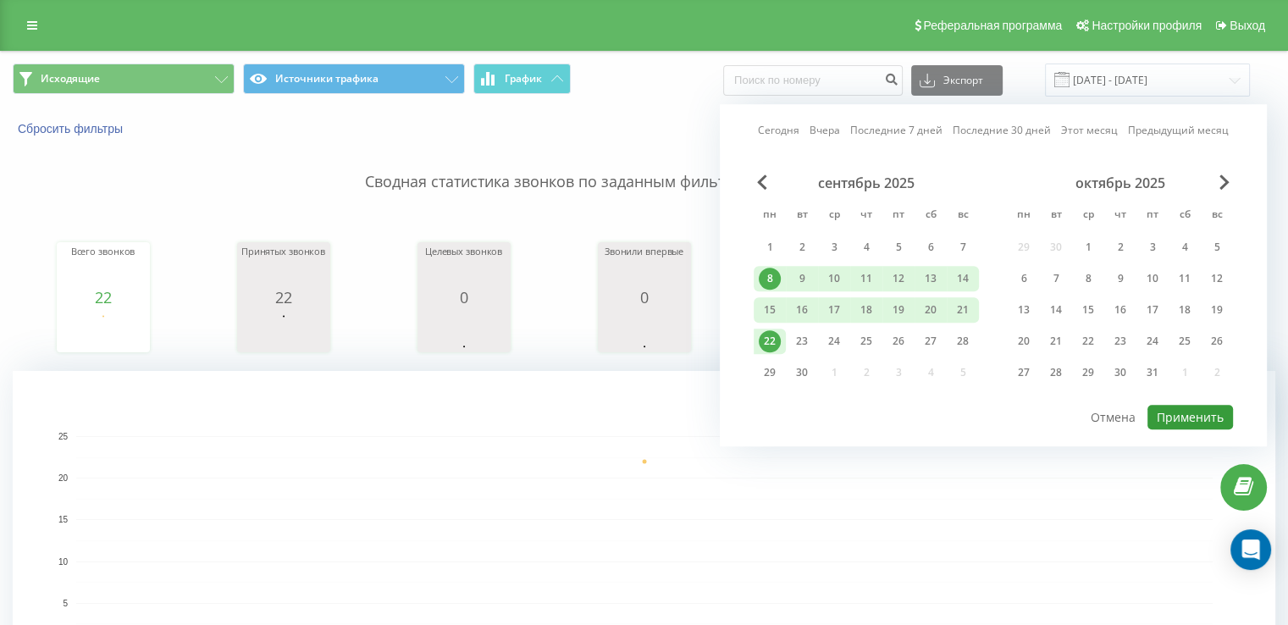
click at [1205, 412] on button "Применить" at bounding box center [1190, 417] width 86 height 25
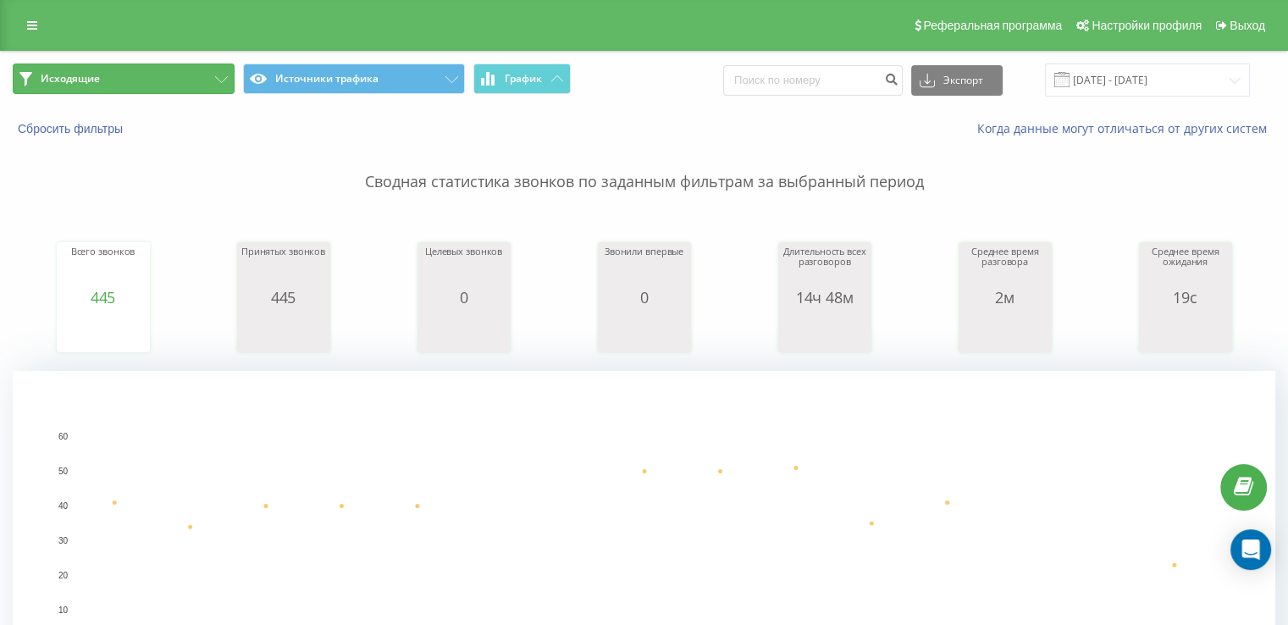
click at [85, 82] on span "Исходящие" at bounding box center [70, 79] width 59 height 14
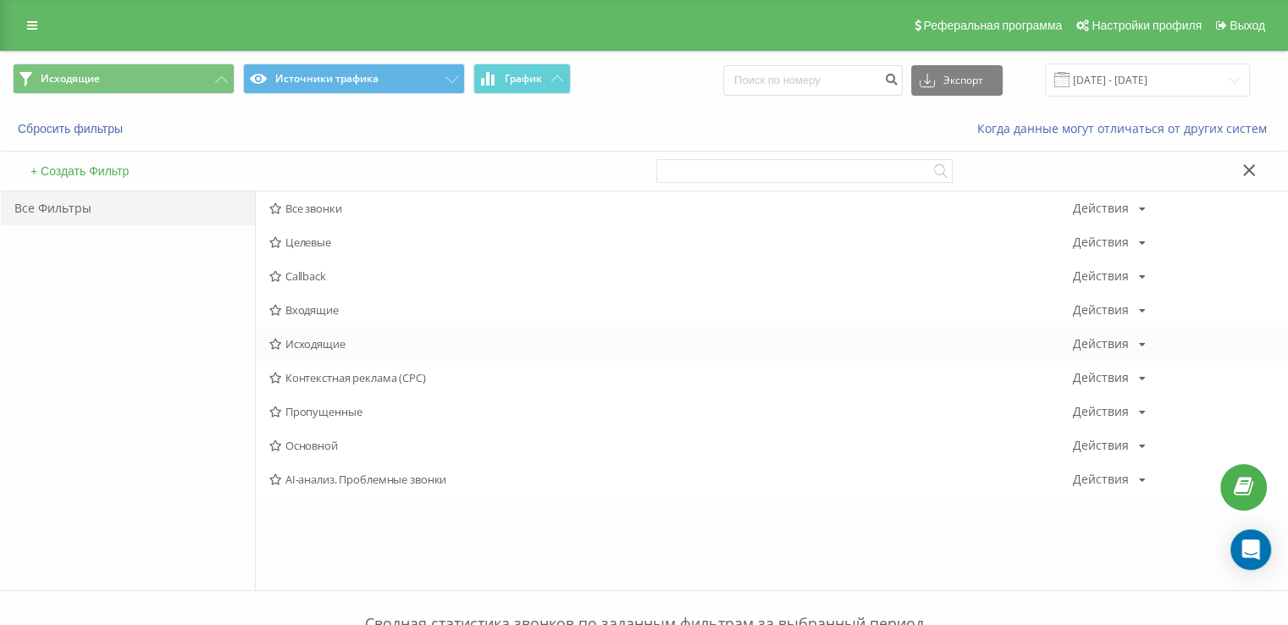
click at [339, 346] on span "Исходящие" at bounding box center [670, 344] width 803 height 12
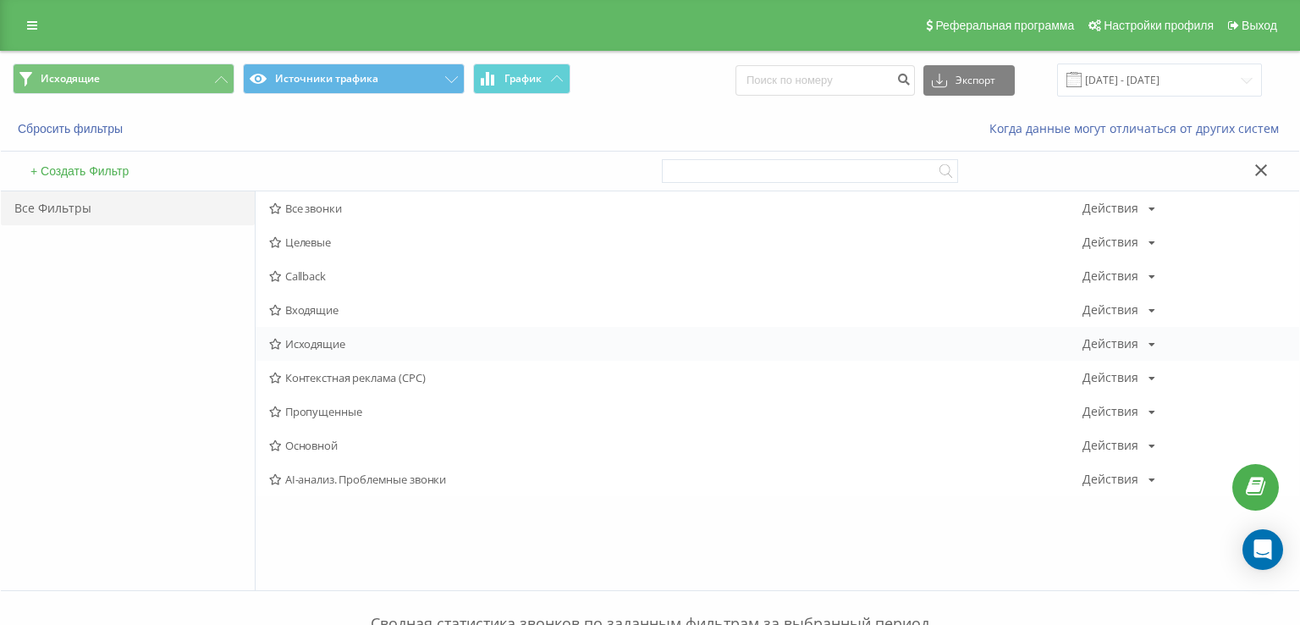
click at [0, 0] on div at bounding box center [0, 0] width 0 height 0
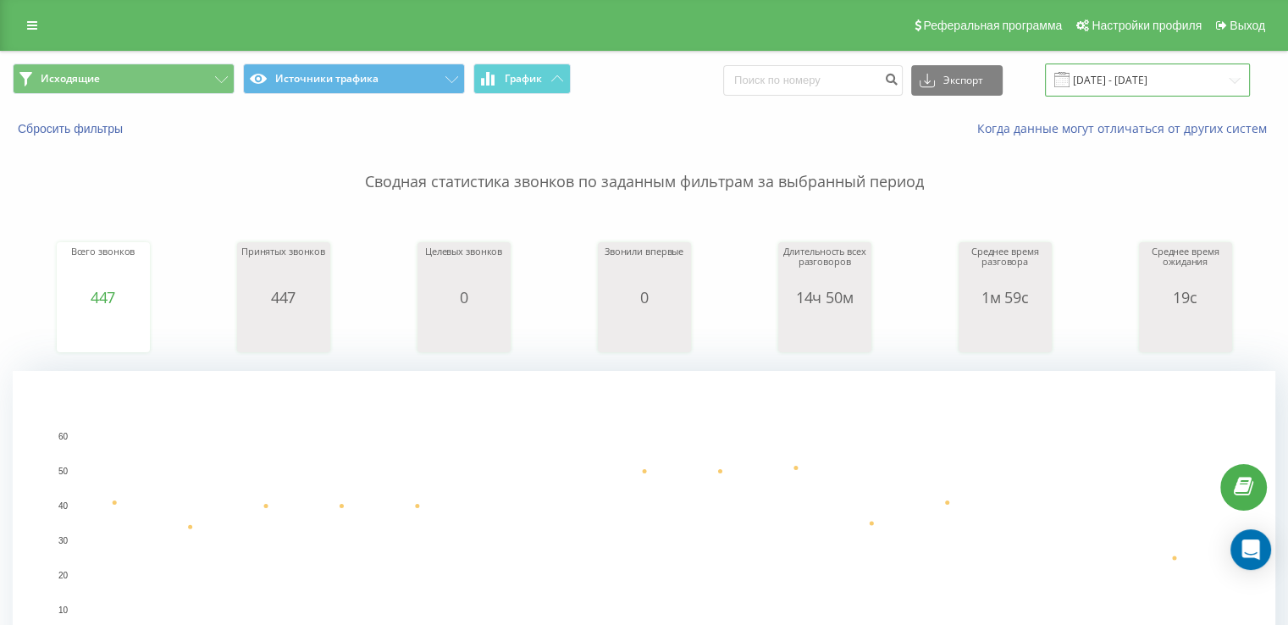
click at [1100, 81] on input "08.09.2025 - 22.09.2025" at bounding box center [1147, 79] width 205 height 33
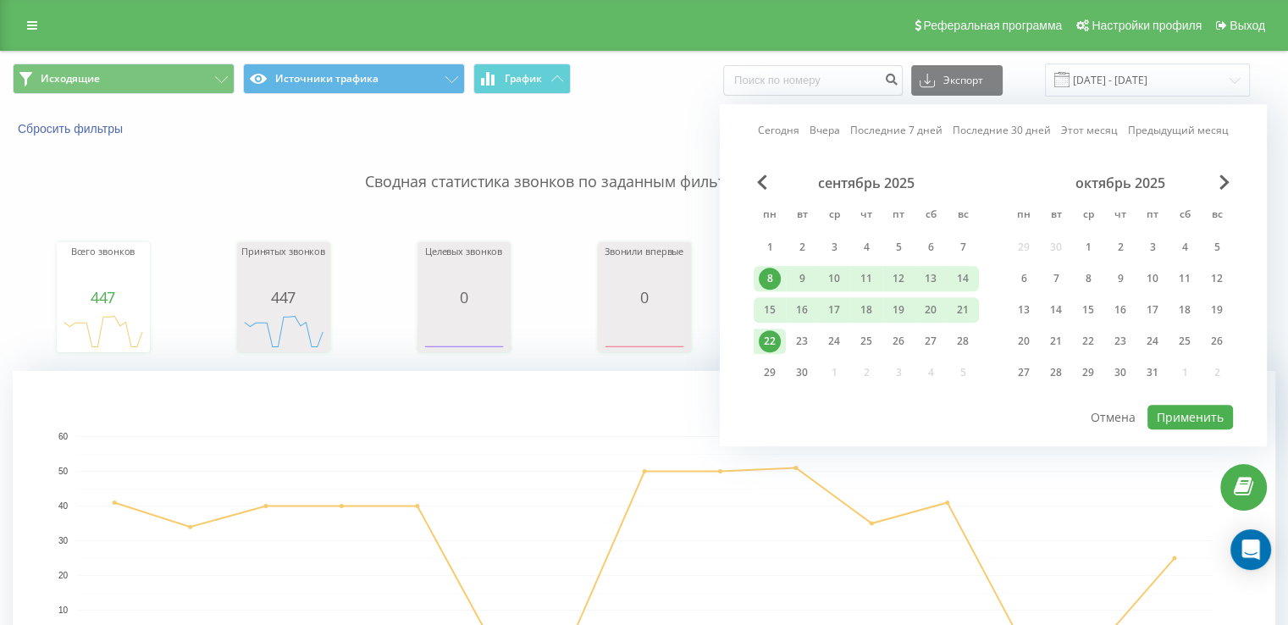
click at [774, 336] on div "22" at bounding box center [769, 341] width 22 height 22
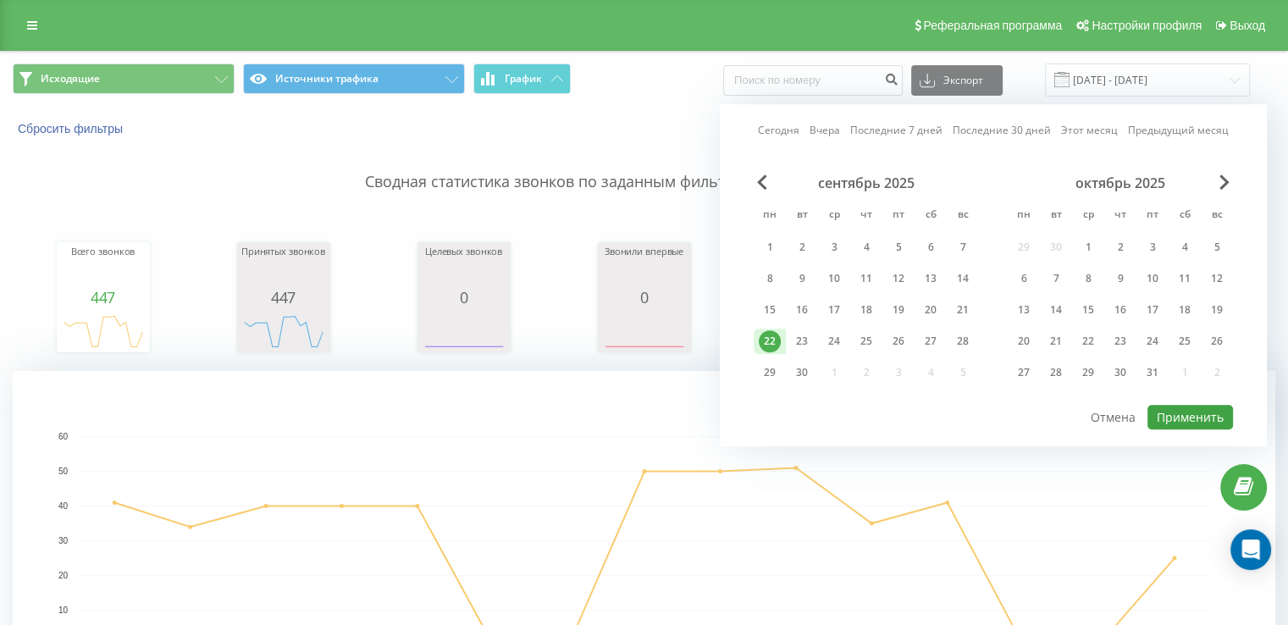
click at [1230, 402] on div "Сегодня Вчера Последние 7 дней Последние 30 дней Этот месяц Предыдущий месяц се…" at bounding box center [993, 275] width 547 height 342
click at [1230, 405] on button "Применить" at bounding box center [1190, 417] width 86 height 25
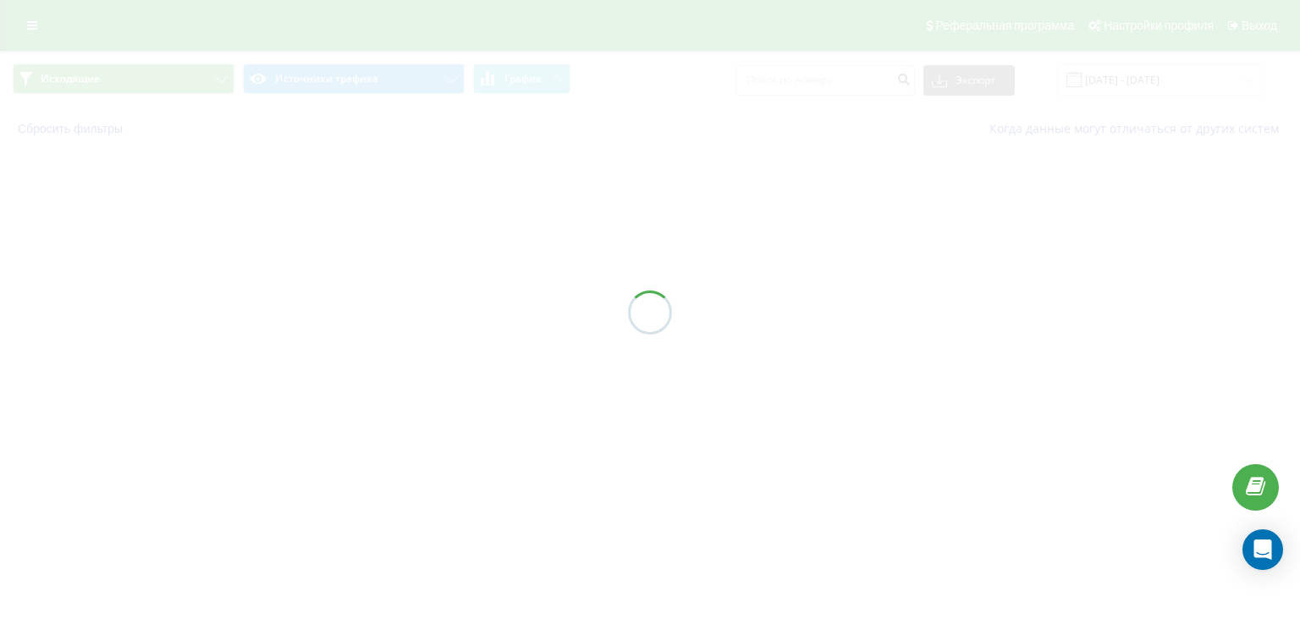
click at [1229, 410] on div at bounding box center [650, 312] width 1300 height 625
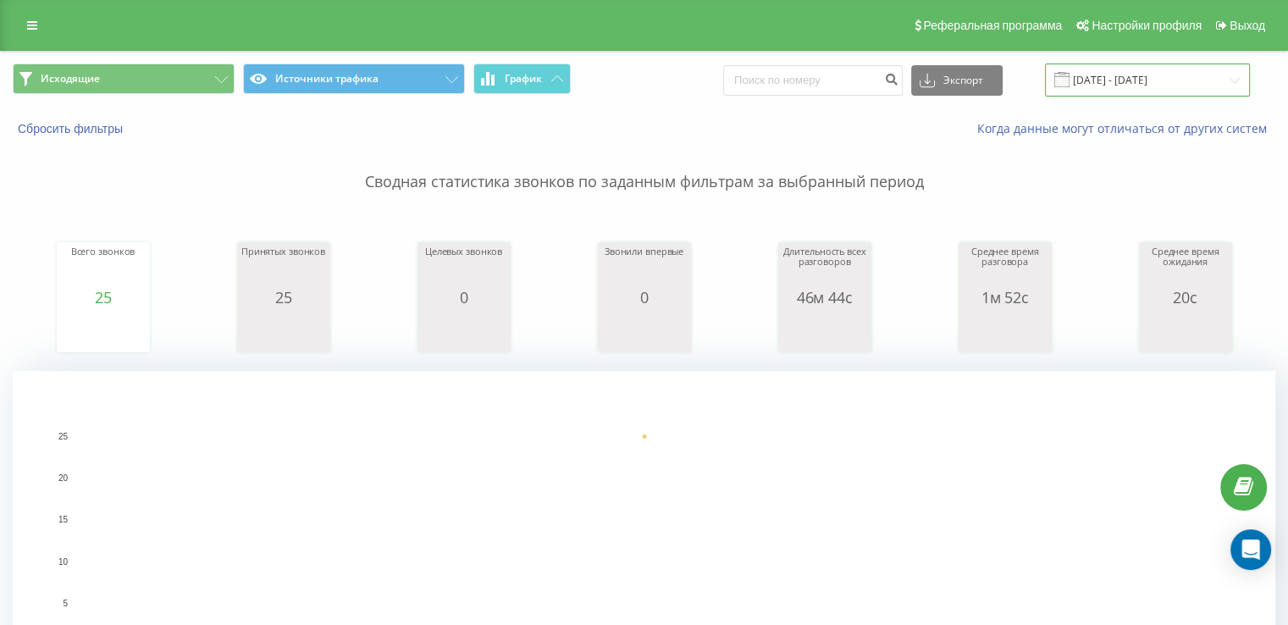
click at [1089, 79] on input "[DATE] - [DATE]" at bounding box center [1147, 79] width 205 height 33
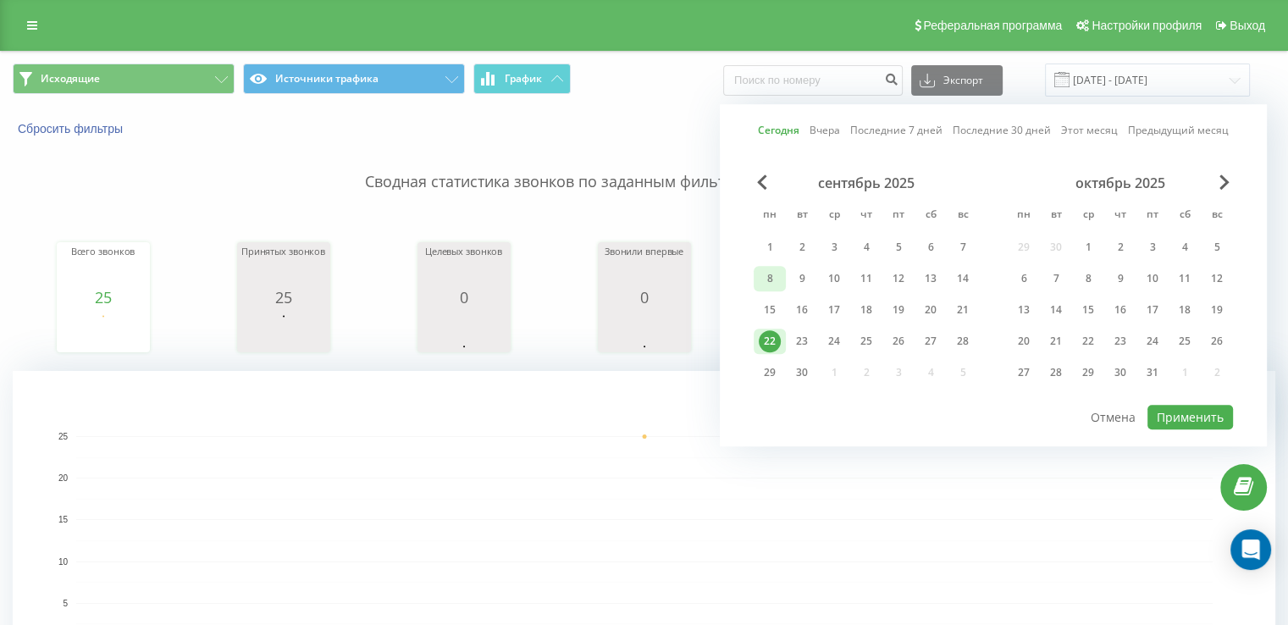
click at [767, 273] on div "8" at bounding box center [769, 279] width 22 height 22
click at [762, 334] on div "22" at bounding box center [769, 341] width 22 height 22
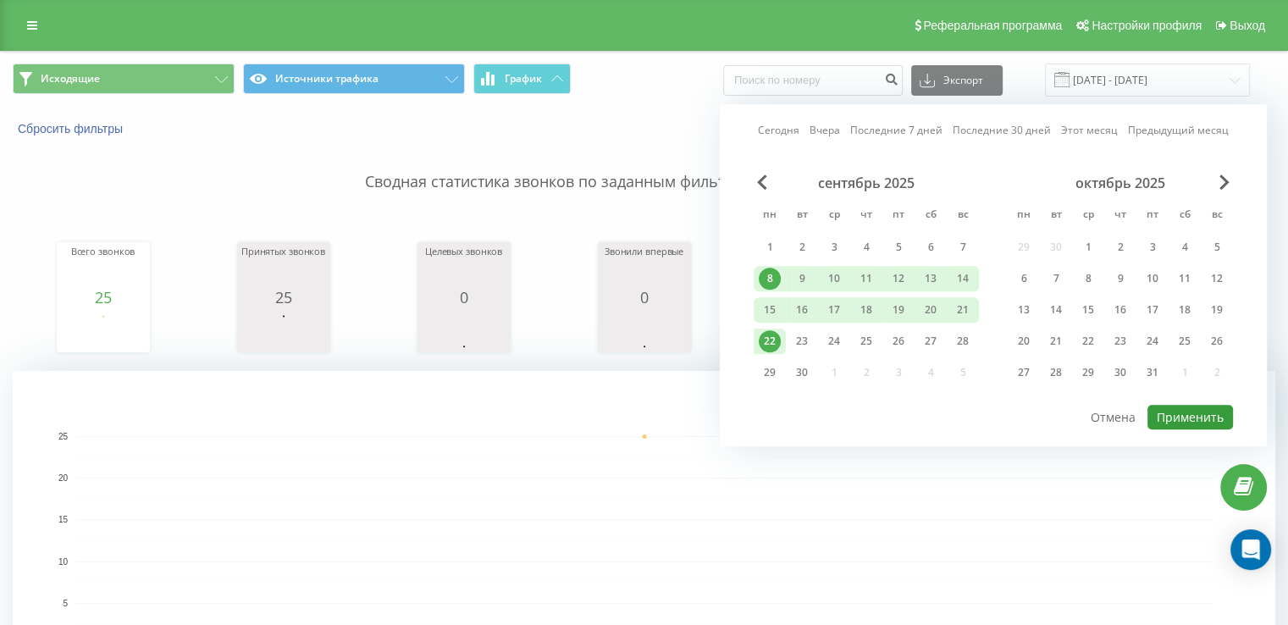
click at [1151, 412] on button "Применить" at bounding box center [1190, 417] width 86 height 25
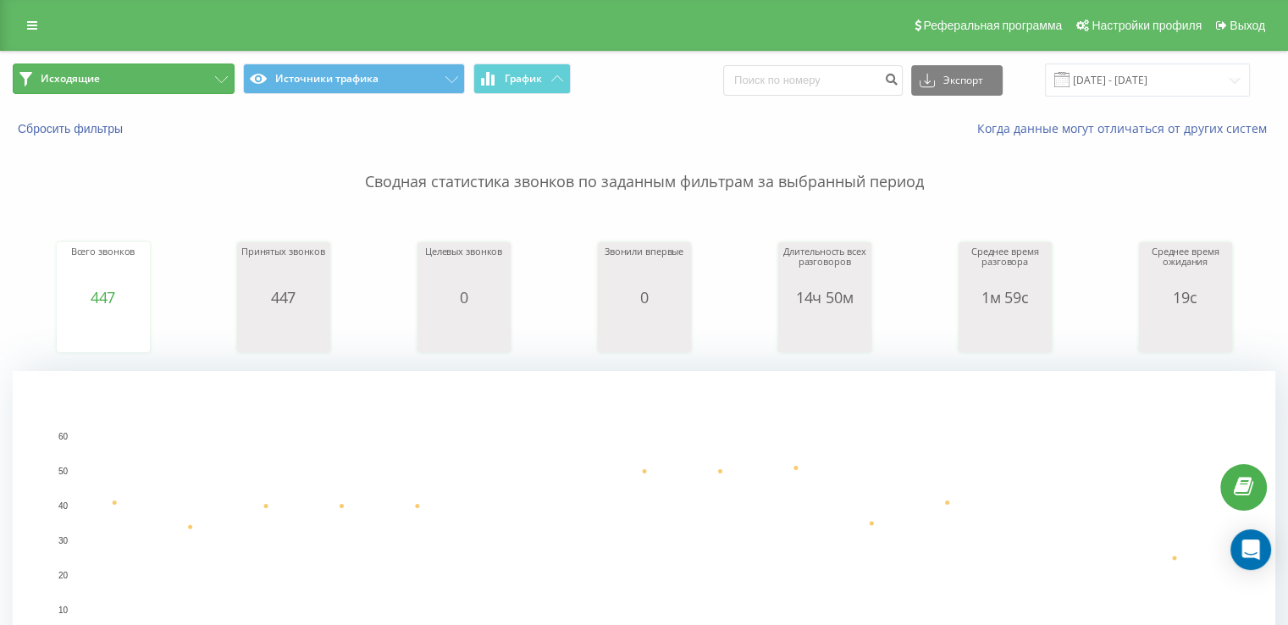
click at [97, 79] on span "Исходящие" at bounding box center [70, 79] width 59 height 14
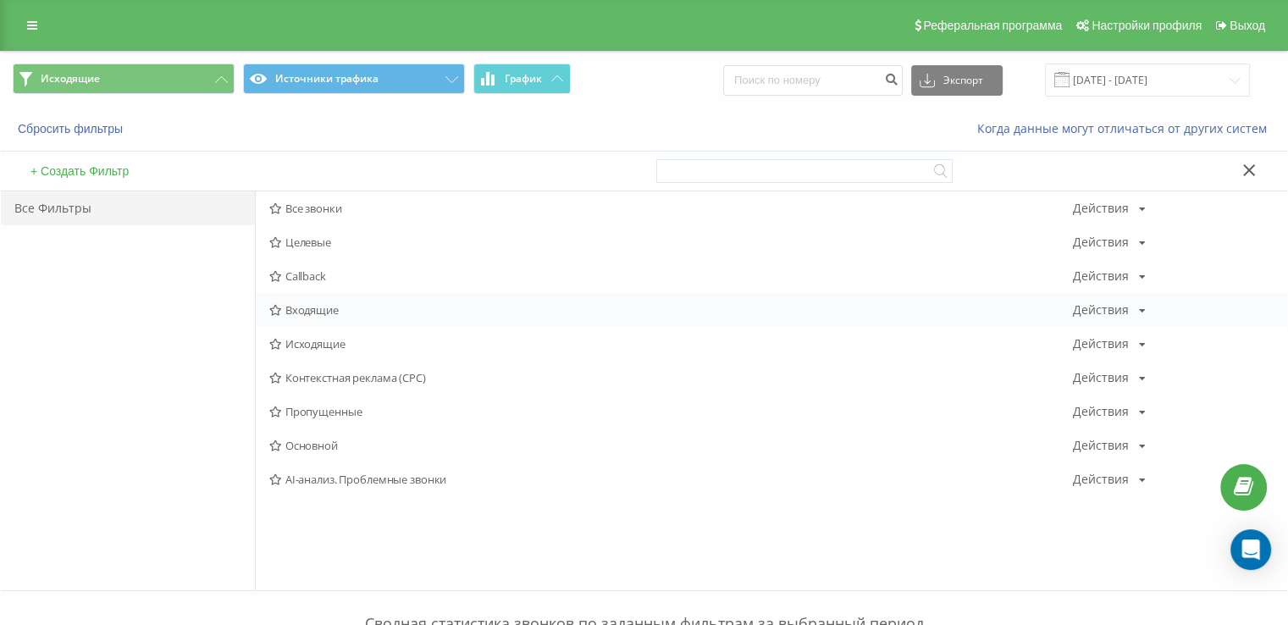
click at [334, 313] on span "Входящие" at bounding box center [670, 310] width 803 height 12
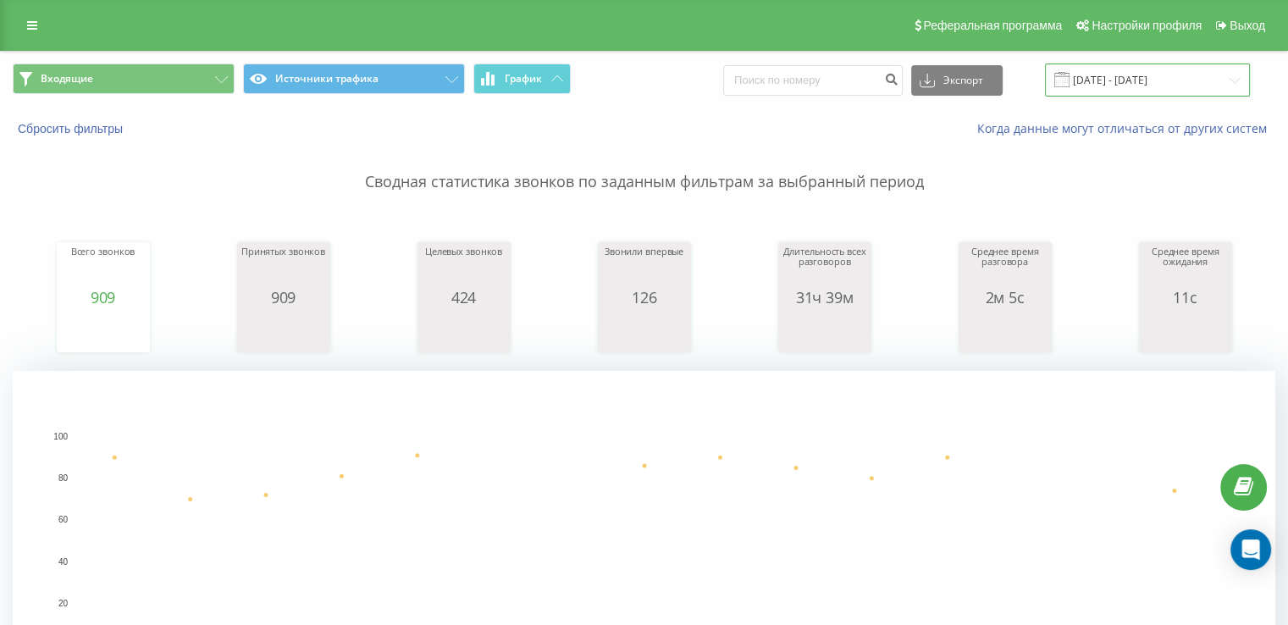
click at [1123, 91] on input "08.09.2025 - 22.09.2025" at bounding box center [1147, 79] width 205 height 33
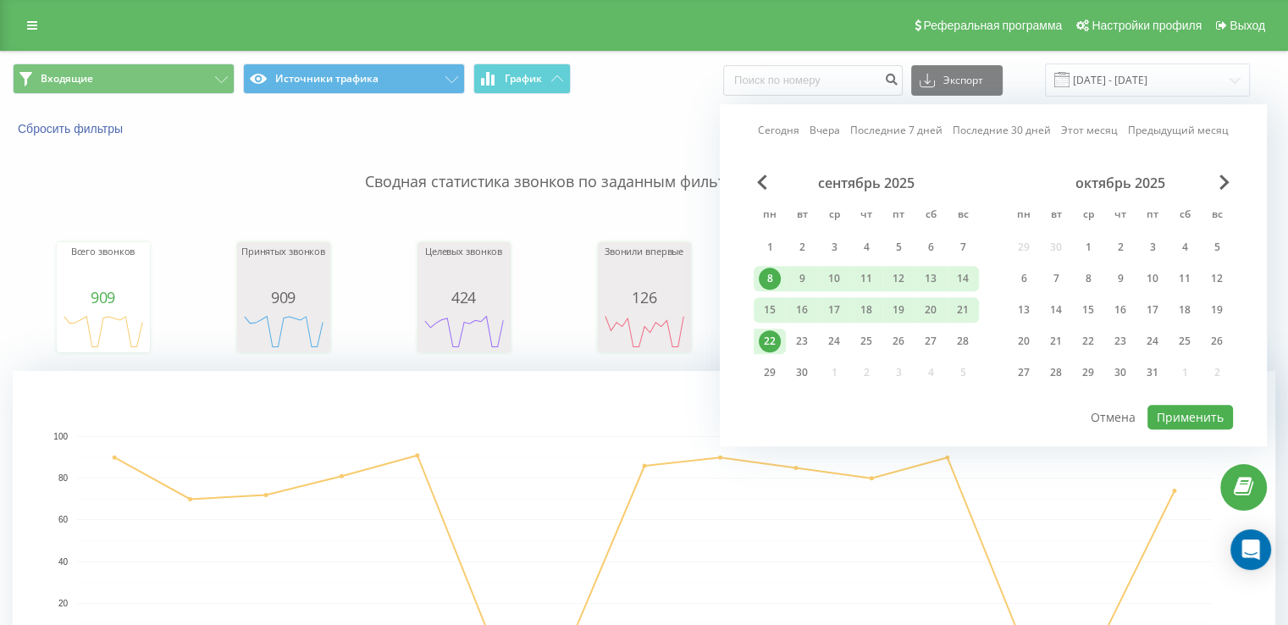
click at [774, 336] on div "22" at bounding box center [769, 341] width 22 height 22
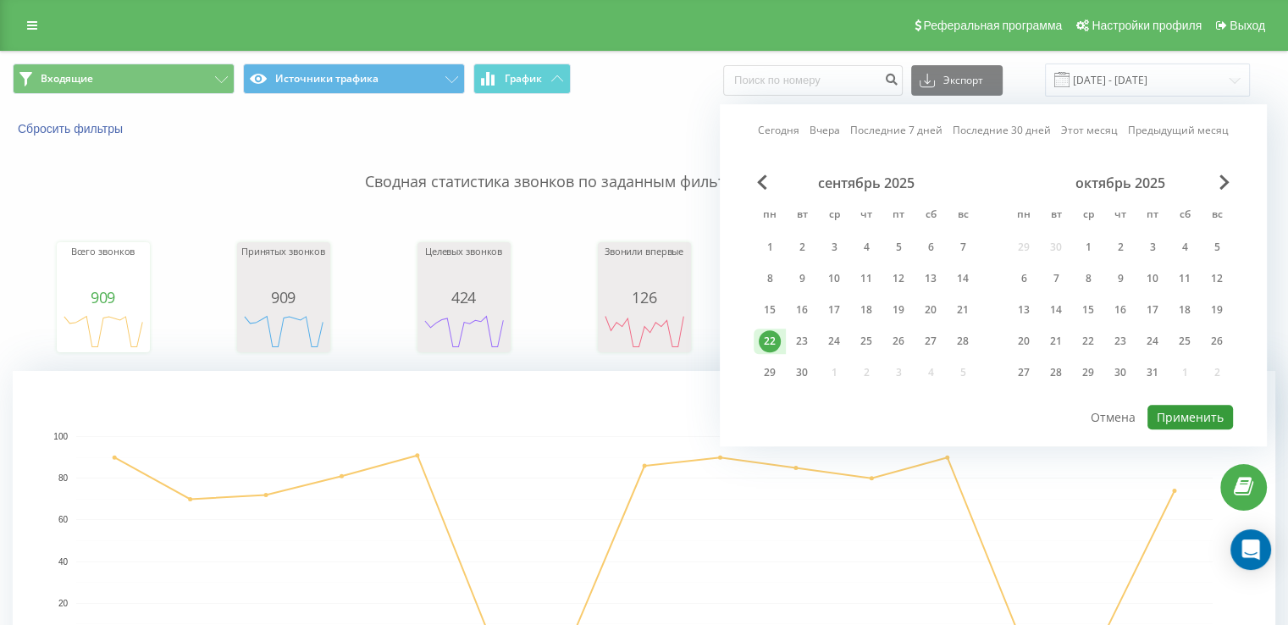
click at [1175, 409] on button "Применить" at bounding box center [1190, 417] width 86 height 25
type input "[DATE] - [DATE]"
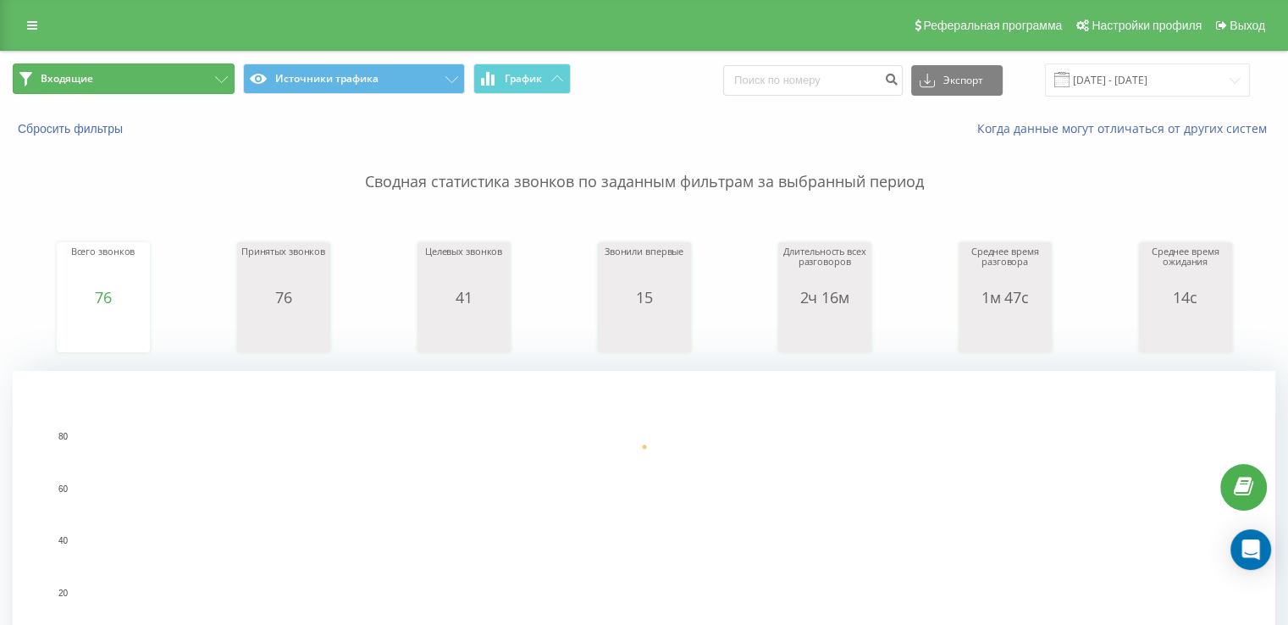
click at [134, 78] on button "Входящие" at bounding box center [124, 78] width 222 height 30
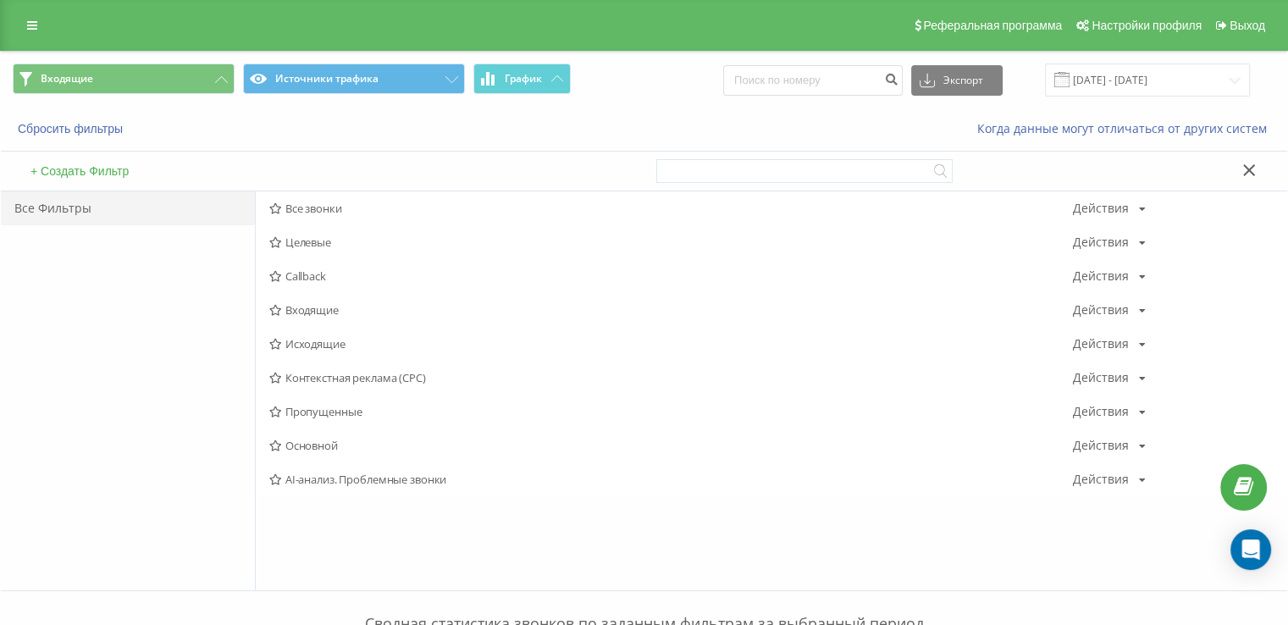
click at [345, 310] on span "Входящие" at bounding box center [670, 310] width 803 height 12
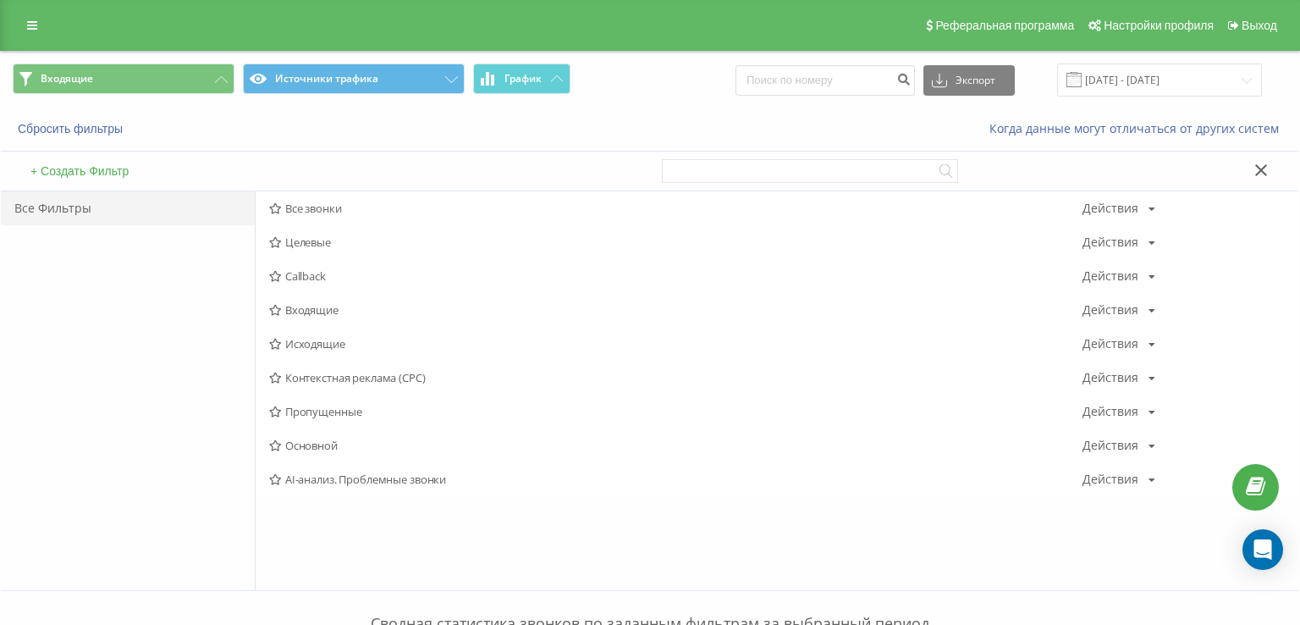
click at [0, 0] on div at bounding box center [0, 0] width 0 height 0
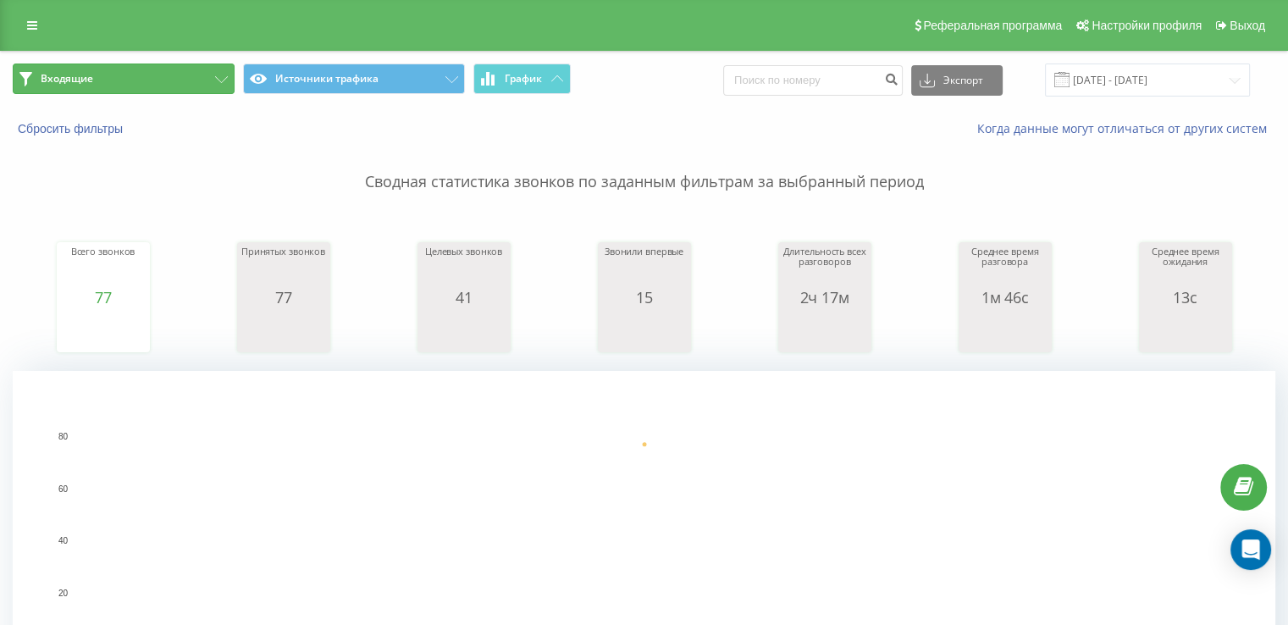
click at [143, 79] on button "Входящие" at bounding box center [124, 78] width 222 height 30
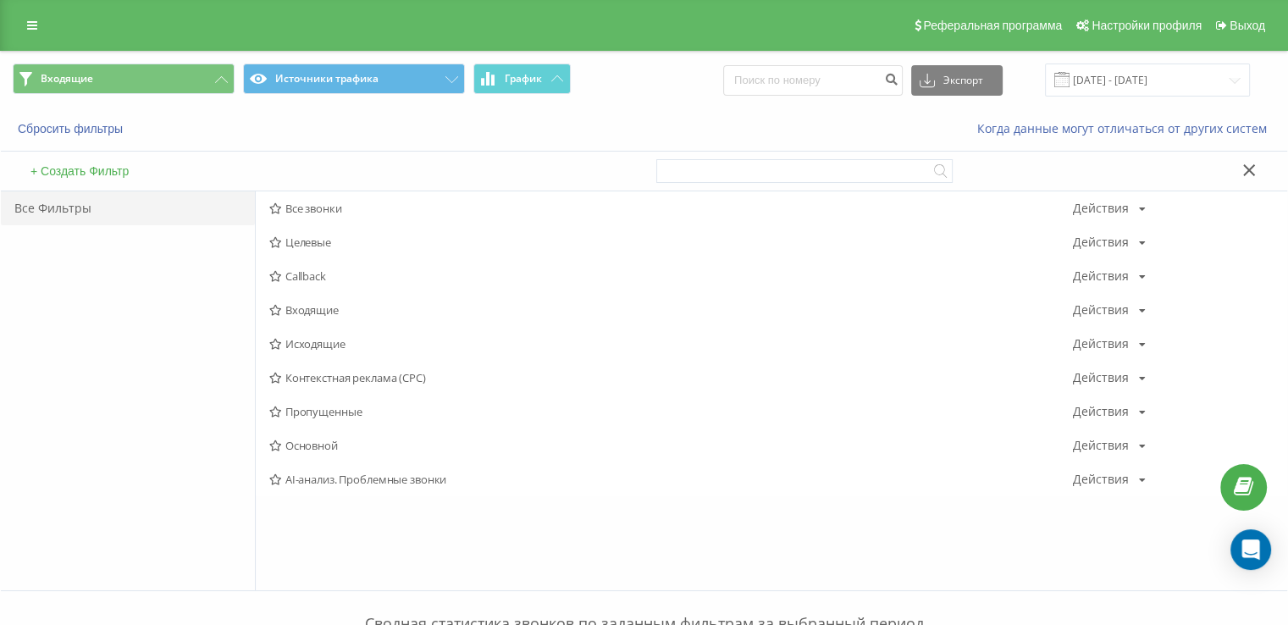
click at [343, 312] on span "Входящие" at bounding box center [670, 310] width 803 height 12
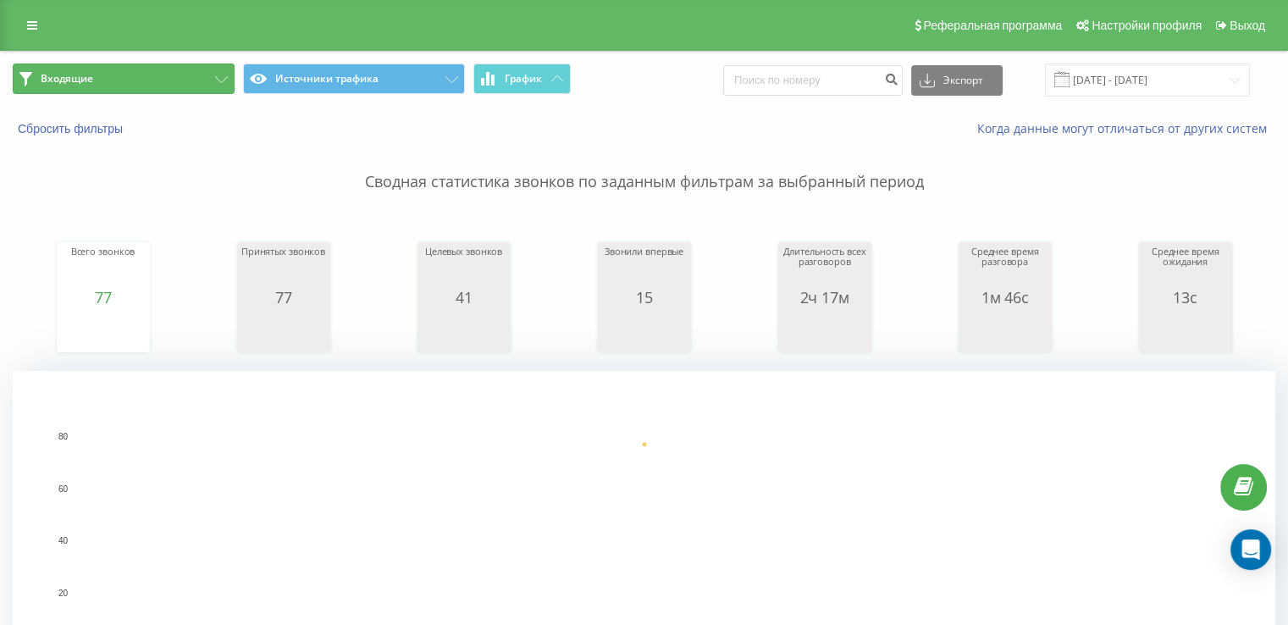
click at [181, 84] on button "Входящие" at bounding box center [124, 78] width 222 height 30
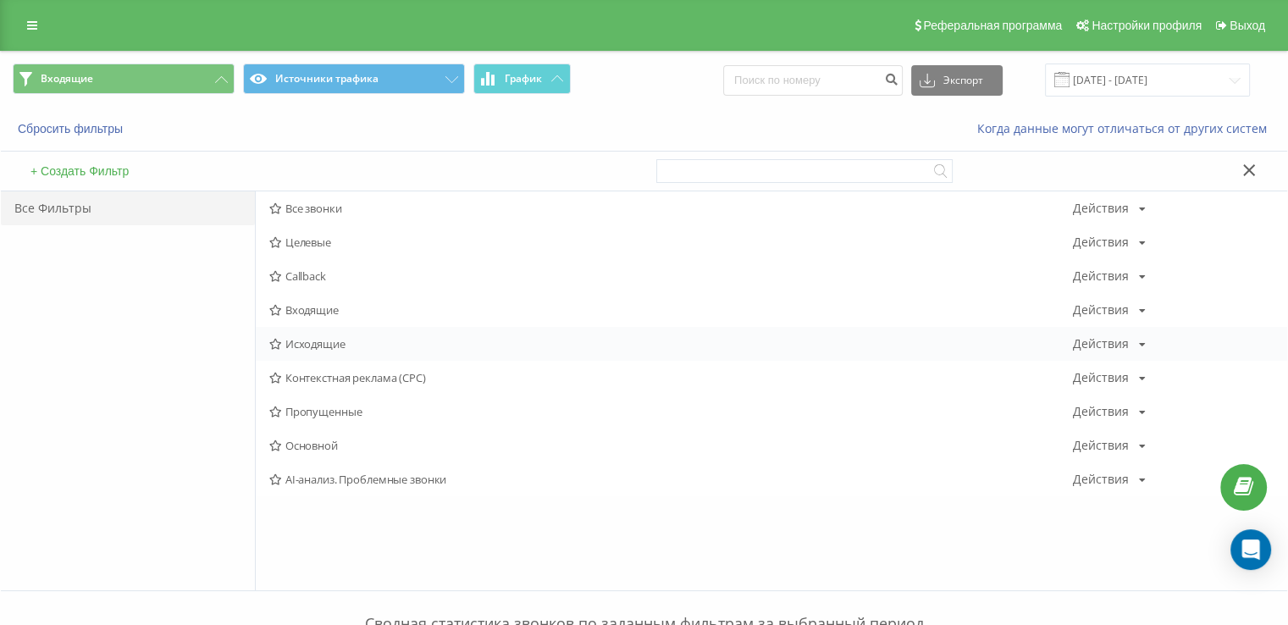
click at [306, 344] on span "Исходящие" at bounding box center [670, 344] width 803 height 12
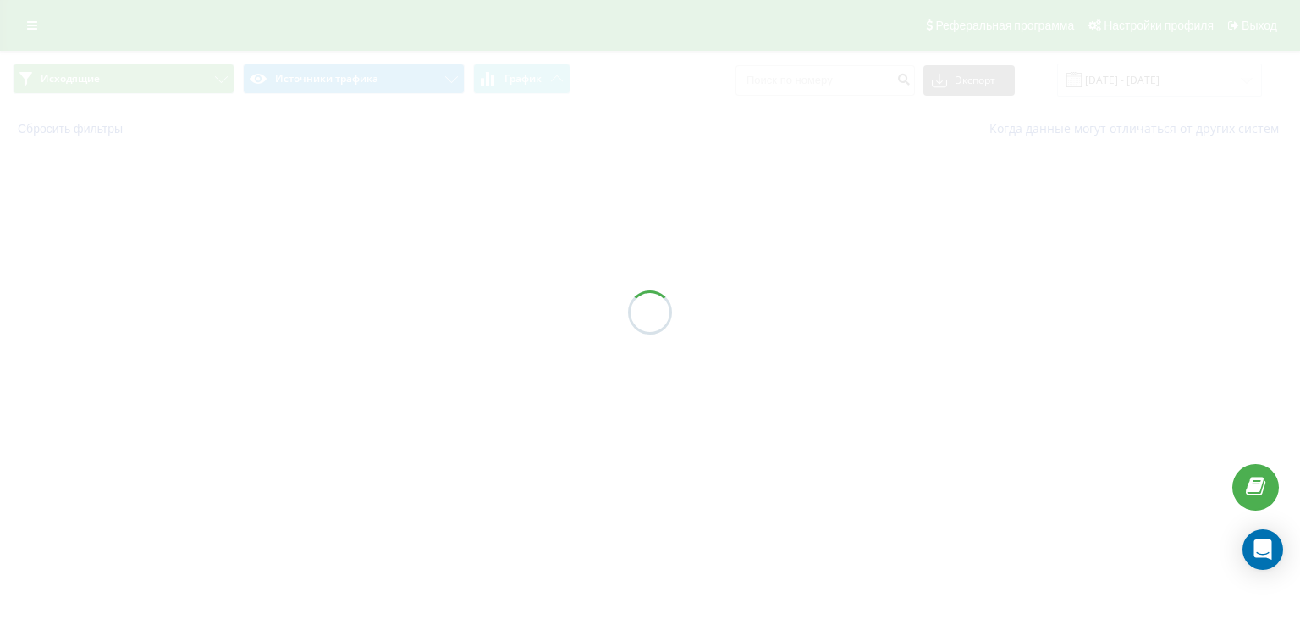
click at [306, 344] on div at bounding box center [650, 312] width 1300 height 625
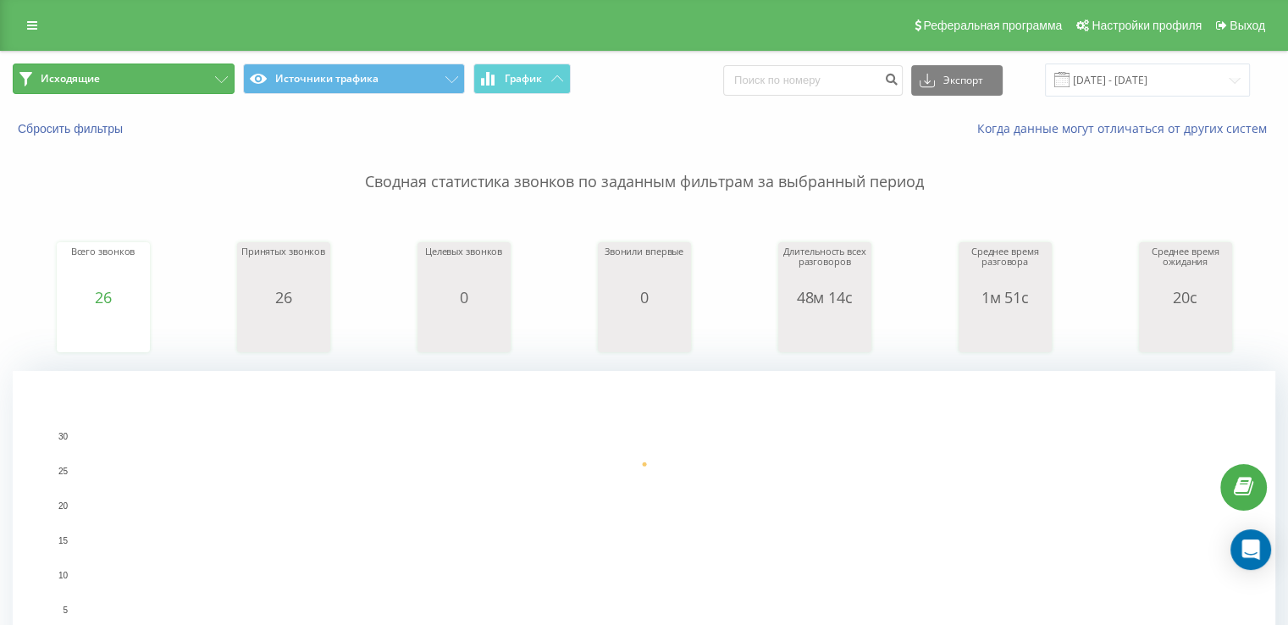
click at [147, 80] on button "Исходящие" at bounding box center [124, 78] width 222 height 30
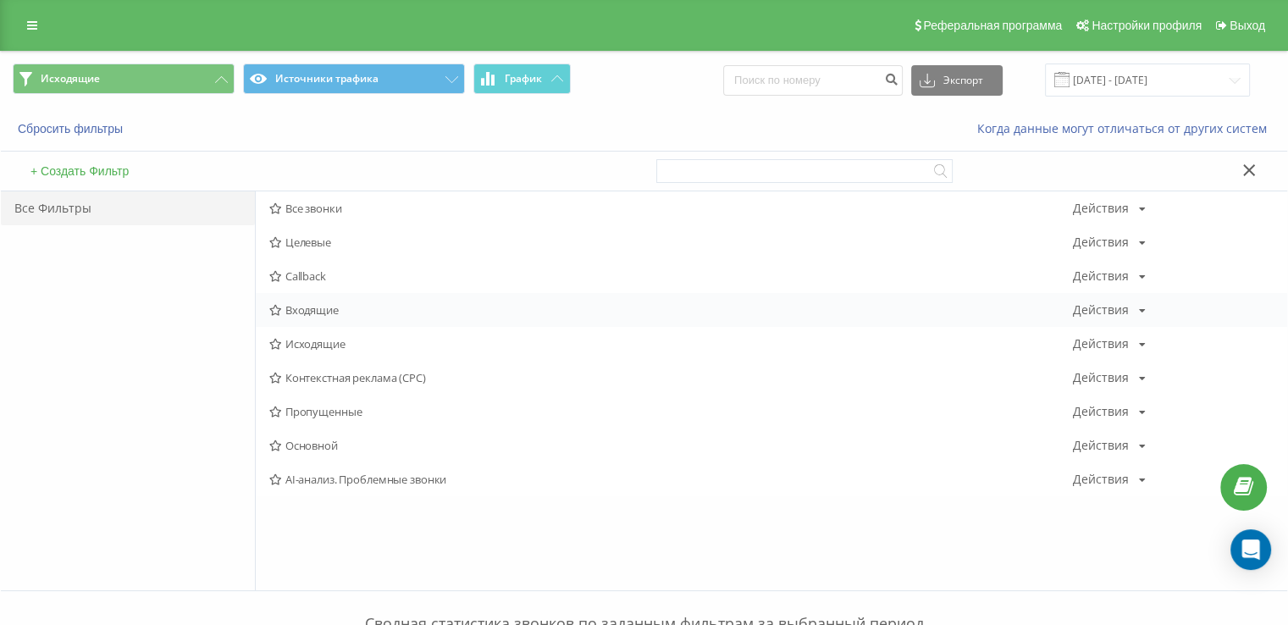
click at [335, 310] on span "Входящие" at bounding box center [670, 310] width 803 height 12
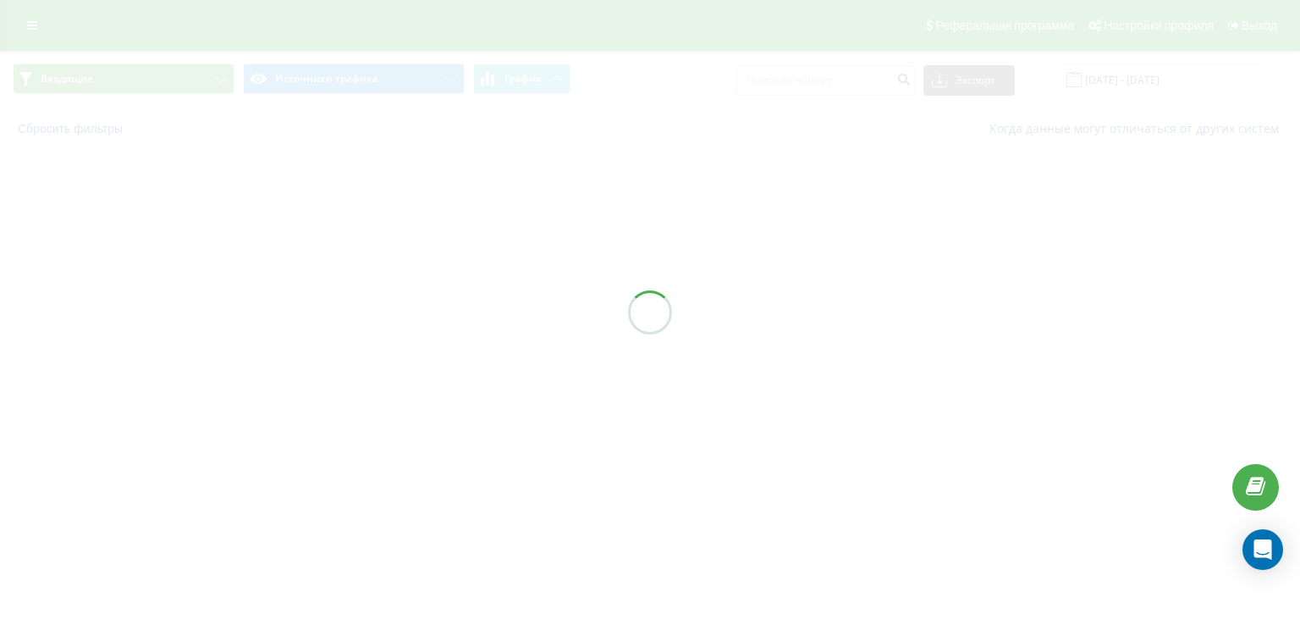
click at [336, 310] on div at bounding box center [650, 312] width 1300 height 625
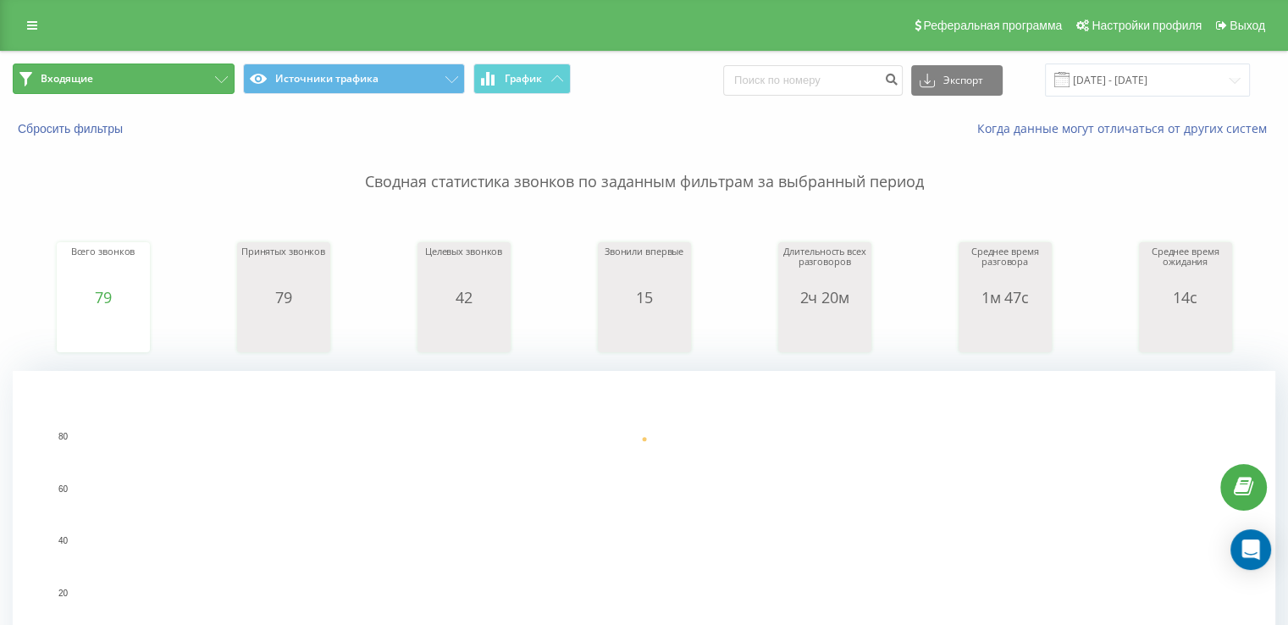
click at [119, 83] on button "Входящие" at bounding box center [124, 78] width 222 height 30
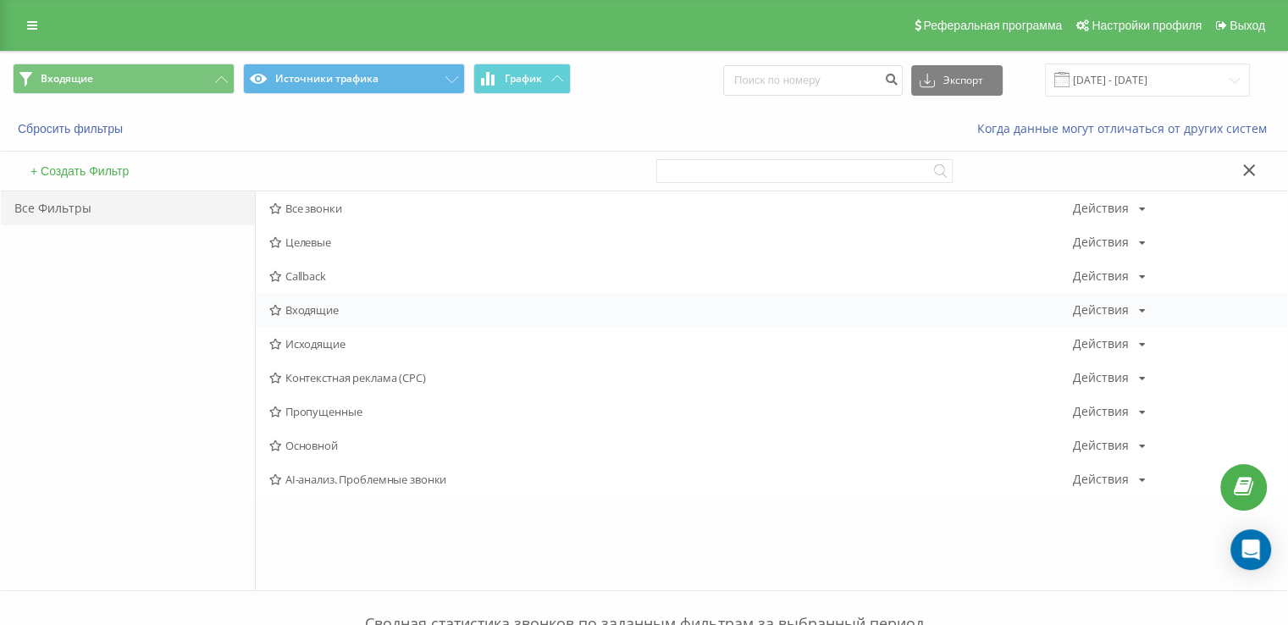
click at [308, 316] on div "Входящие Действия Редактировать Копировать Удалить По умолчанию Поделиться" at bounding box center [771, 310] width 1031 height 34
click at [306, 315] on span "Входящие" at bounding box center [670, 310] width 803 height 12
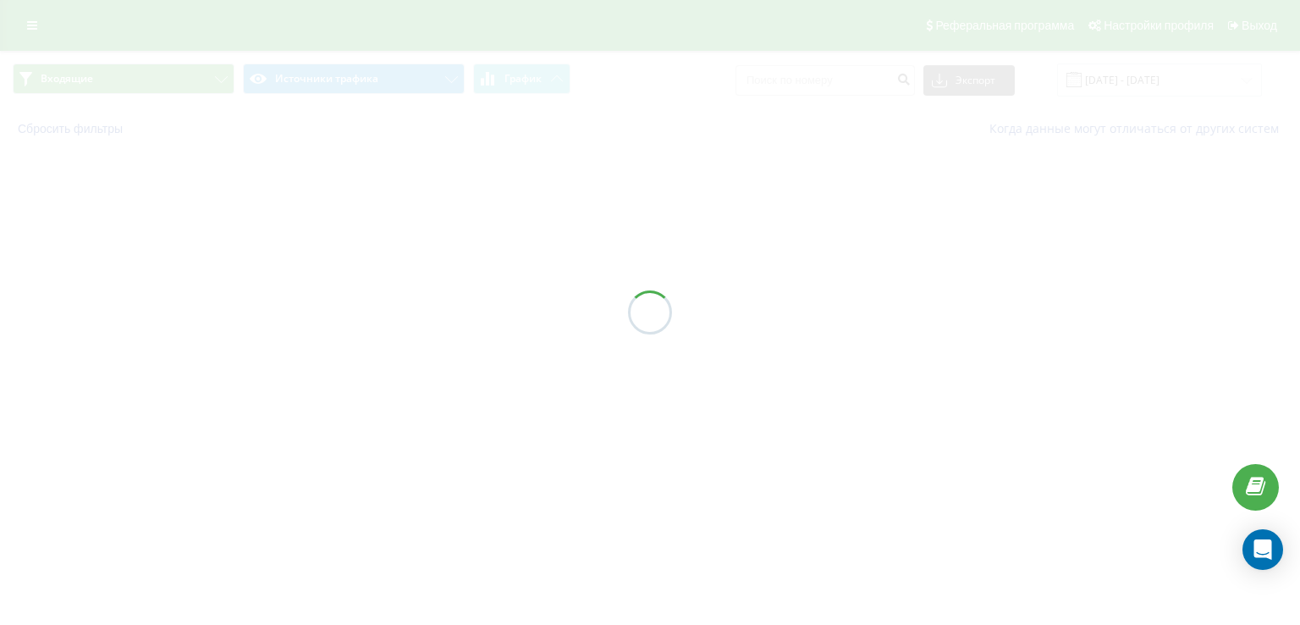
click at [301, 306] on div at bounding box center [650, 312] width 1300 height 625
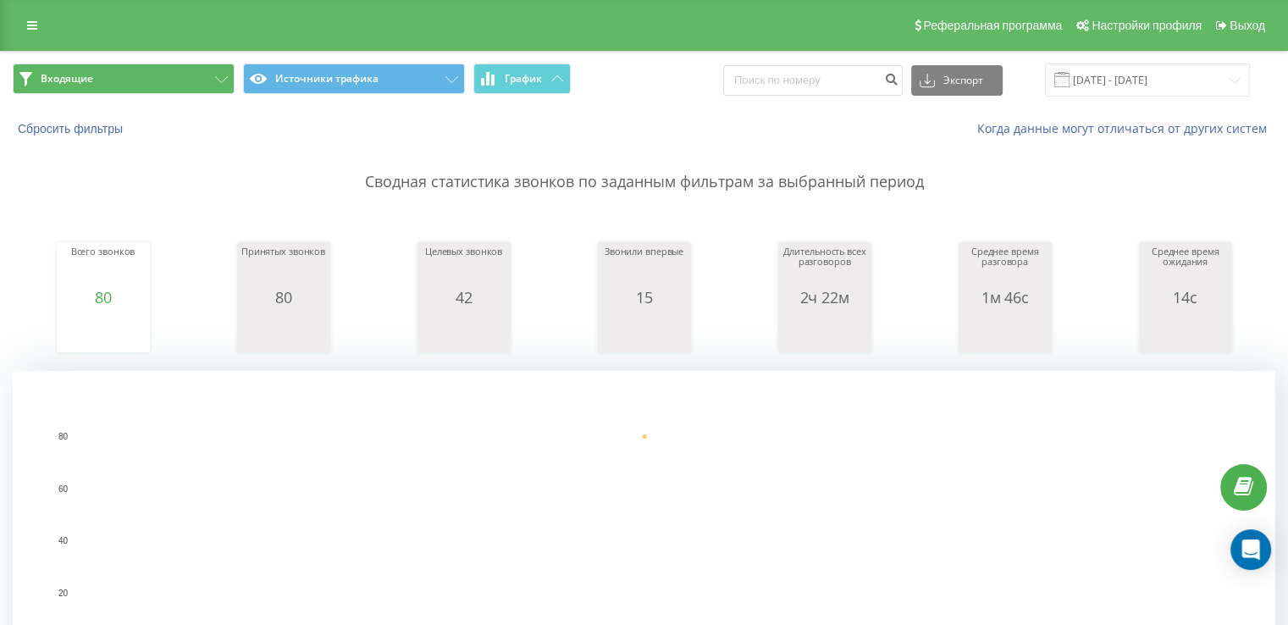
click at [122, 94] on span "Входящие Источники трафика График" at bounding box center [322, 79] width 619 height 33
click at [132, 63] on button "Входящие" at bounding box center [124, 78] width 222 height 30
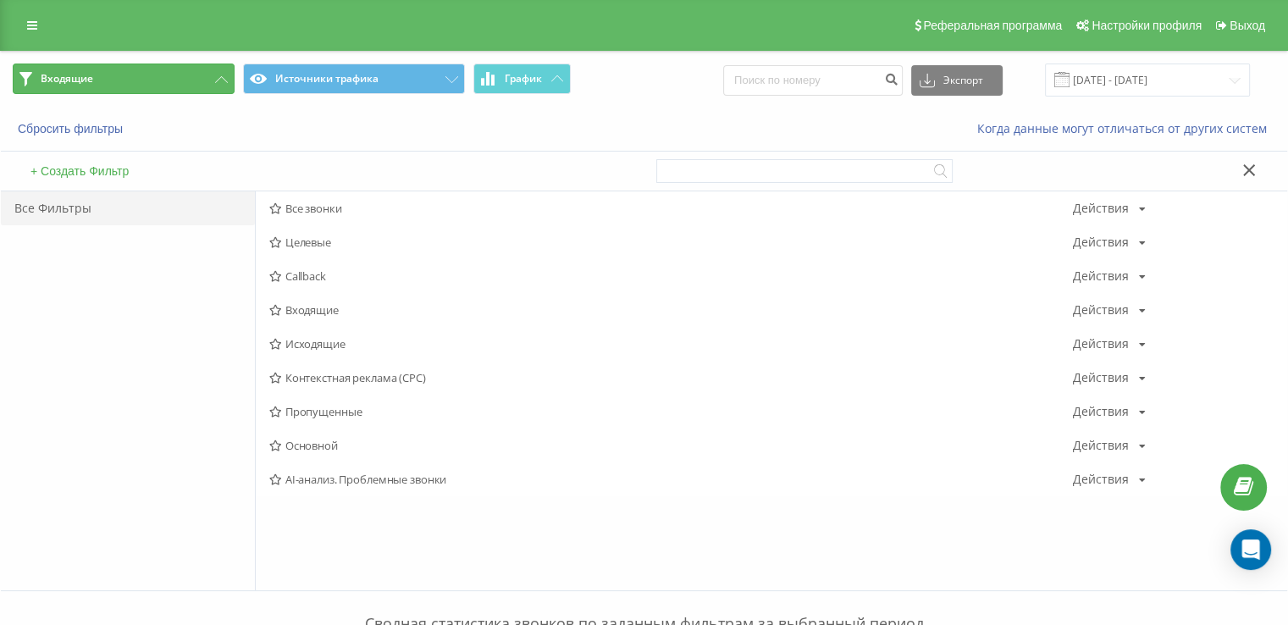
click at [129, 76] on button "Входящие" at bounding box center [124, 78] width 222 height 30
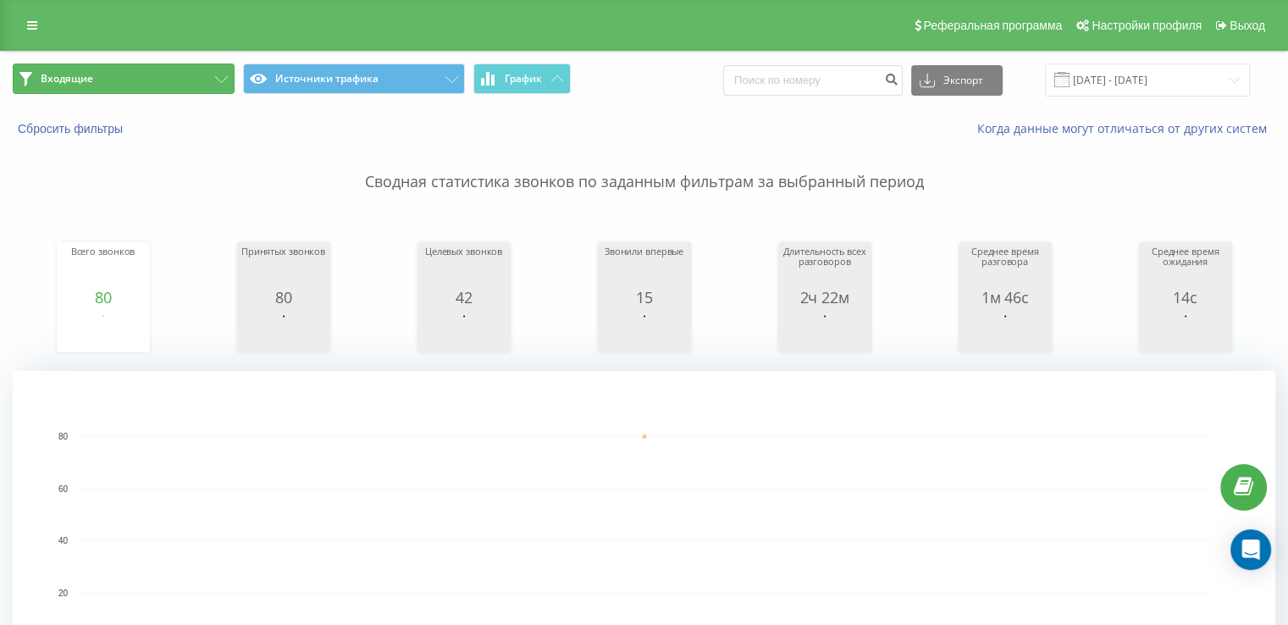
click at [197, 64] on button "Входящие" at bounding box center [124, 78] width 222 height 30
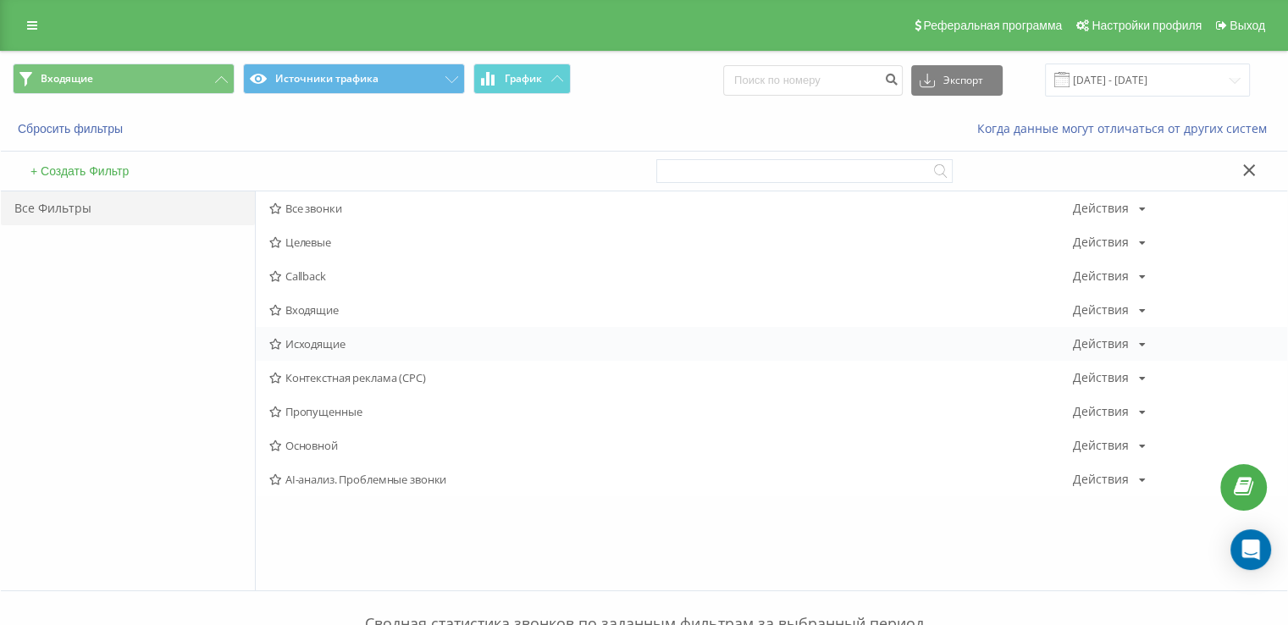
click at [325, 345] on span "Исходящие" at bounding box center [670, 344] width 803 height 12
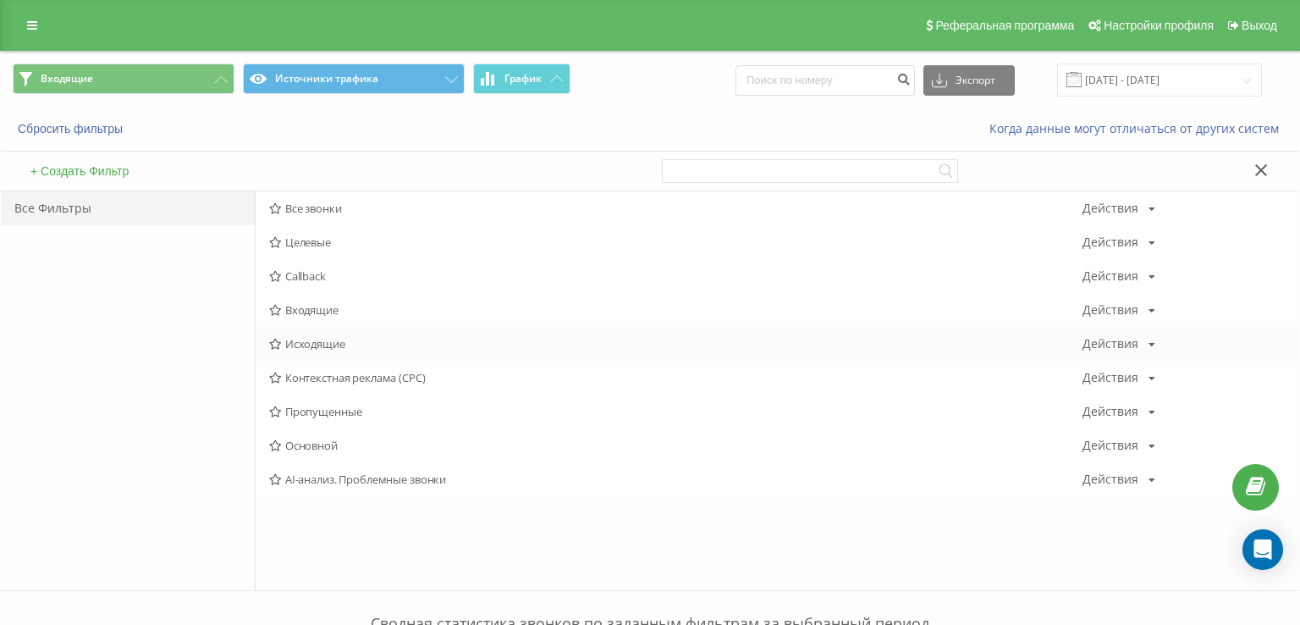
click at [0, 0] on div at bounding box center [0, 0] width 0 height 0
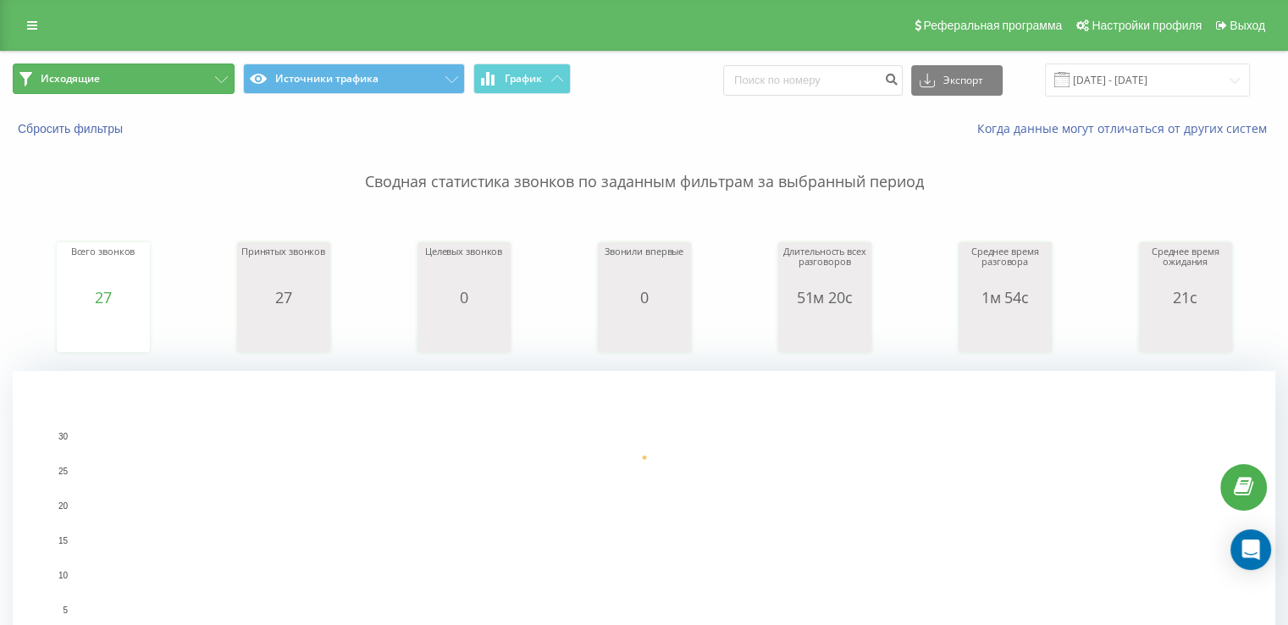
click at [132, 80] on button "Исходящие" at bounding box center [124, 78] width 222 height 30
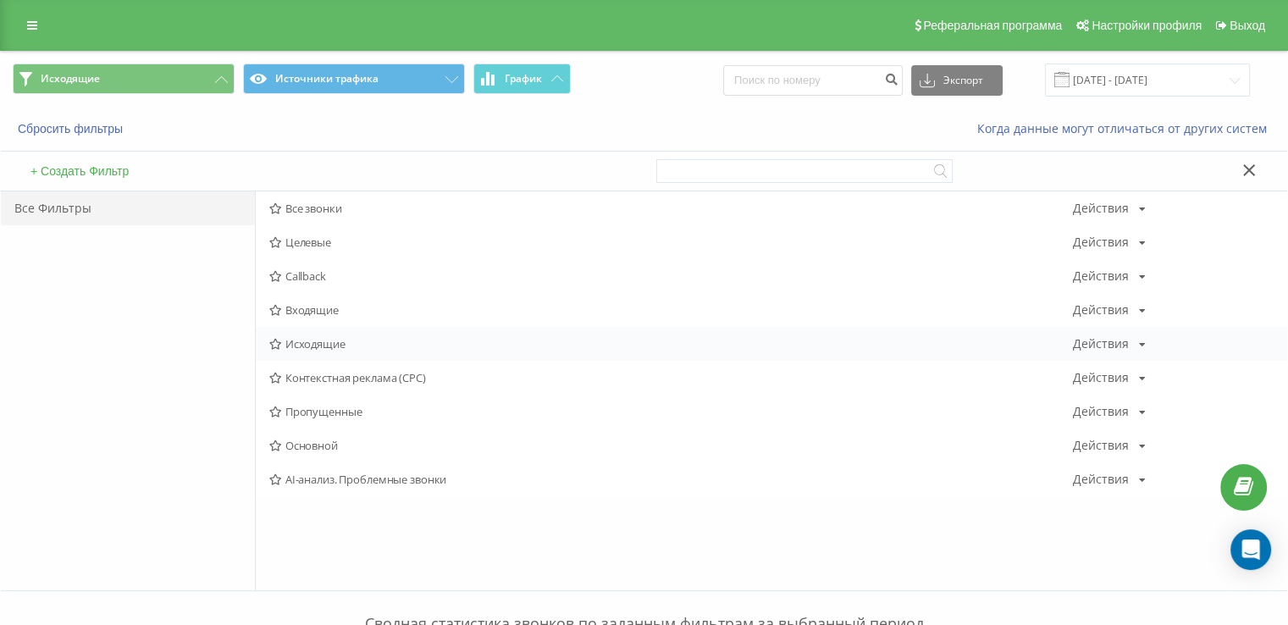
drag, startPoint x: 302, startPoint y: 305, endPoint x: 310, endPoint y: 344, distance: 39.7
click at [308, 343] on div "Все звонки Действия Редактировать Копировать Удалить По умолчанию Поделиться Це…" at bounding box center [771, 343] width 1031 height 305
click at [313, 344] on span "Исходящие" at bounding box center [670, 344] width 803 height 12
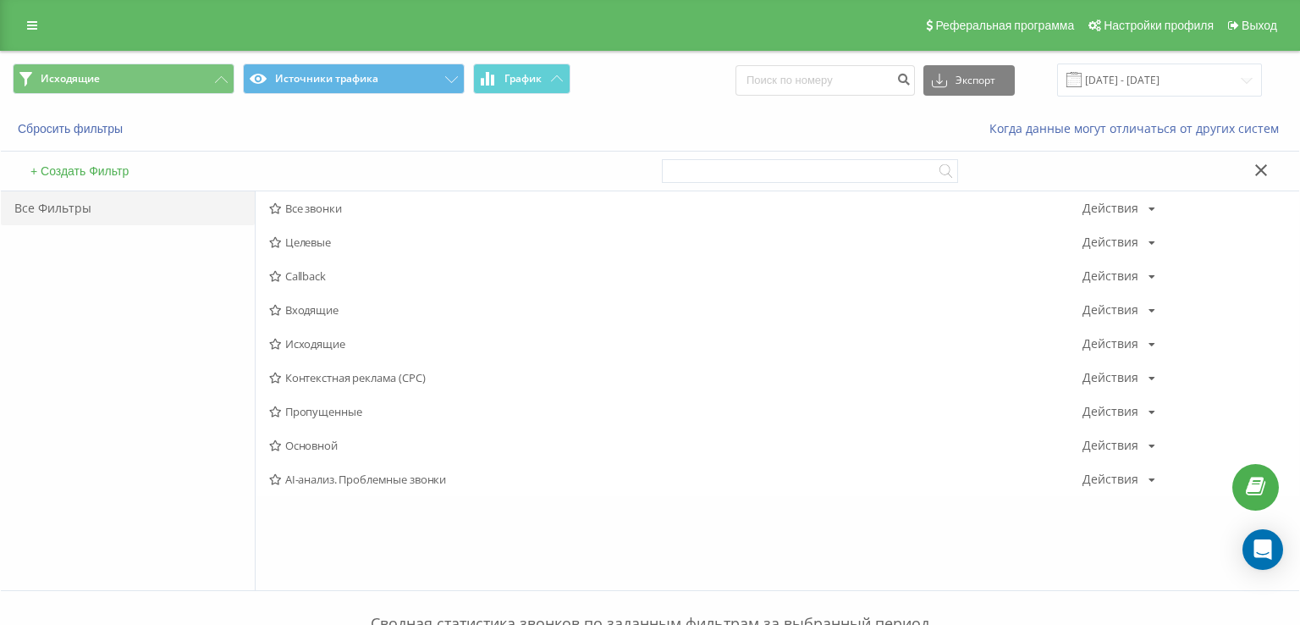
click at [0, 0] on div at bounding box center [0, 0] width 0 height 0
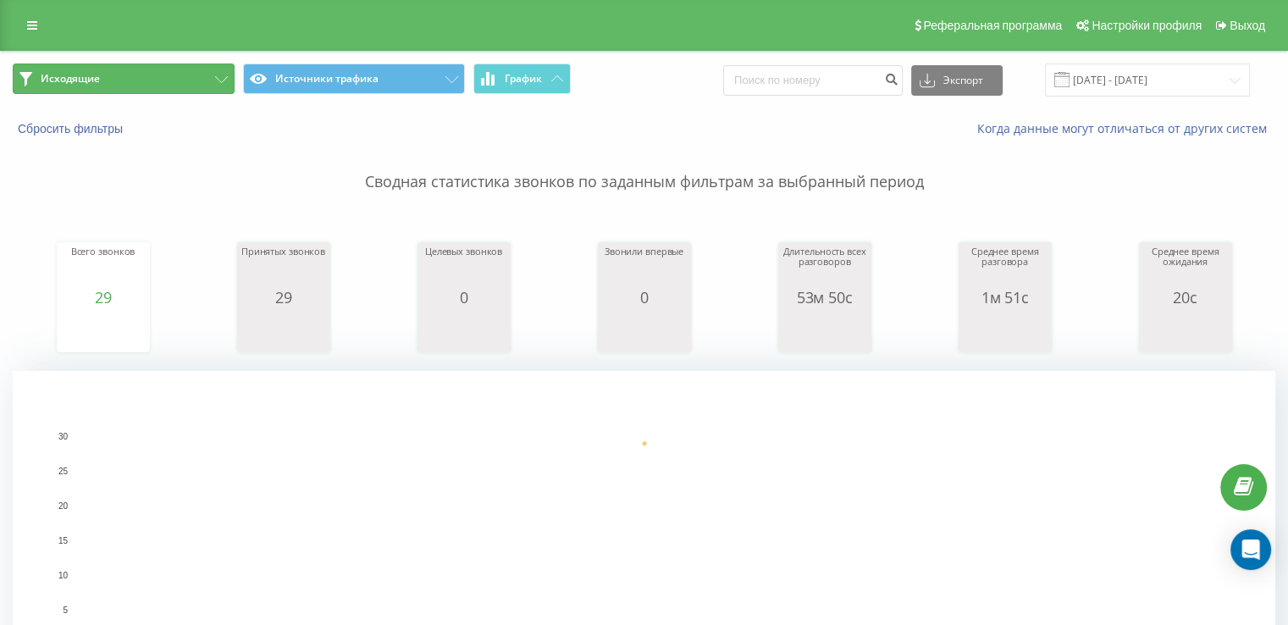
drag, startPoint x: 112, startPoint y: 79, endPoint x: 176, endPoint y: 92, distance: 65.7
click at [117, 79] on button "Исходящие" at bounding box center [124, 78] width 222 height 30
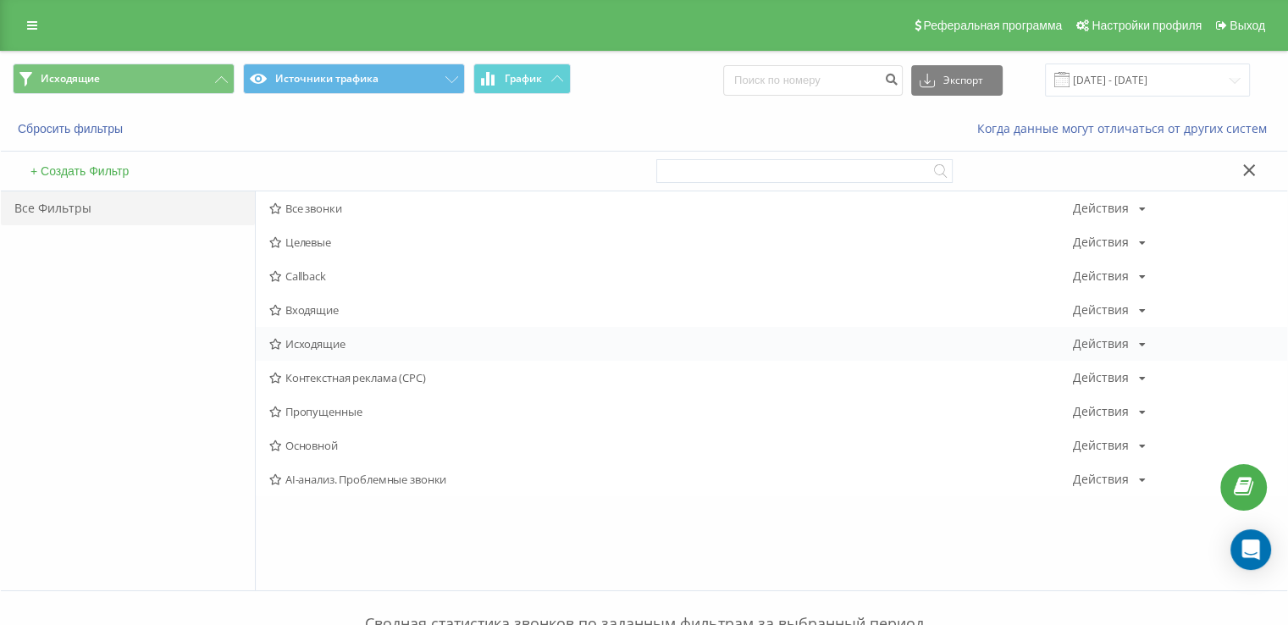
click at [326, 333] on div "Исходящие Действия Редактировать Копировать Удалить По умолчанию Поделиться" at bounding box center [771, 344] width 1031 height 34
click at [328, 313] on span "Входящие" at bounding box center [670, 310] width 803 height 12
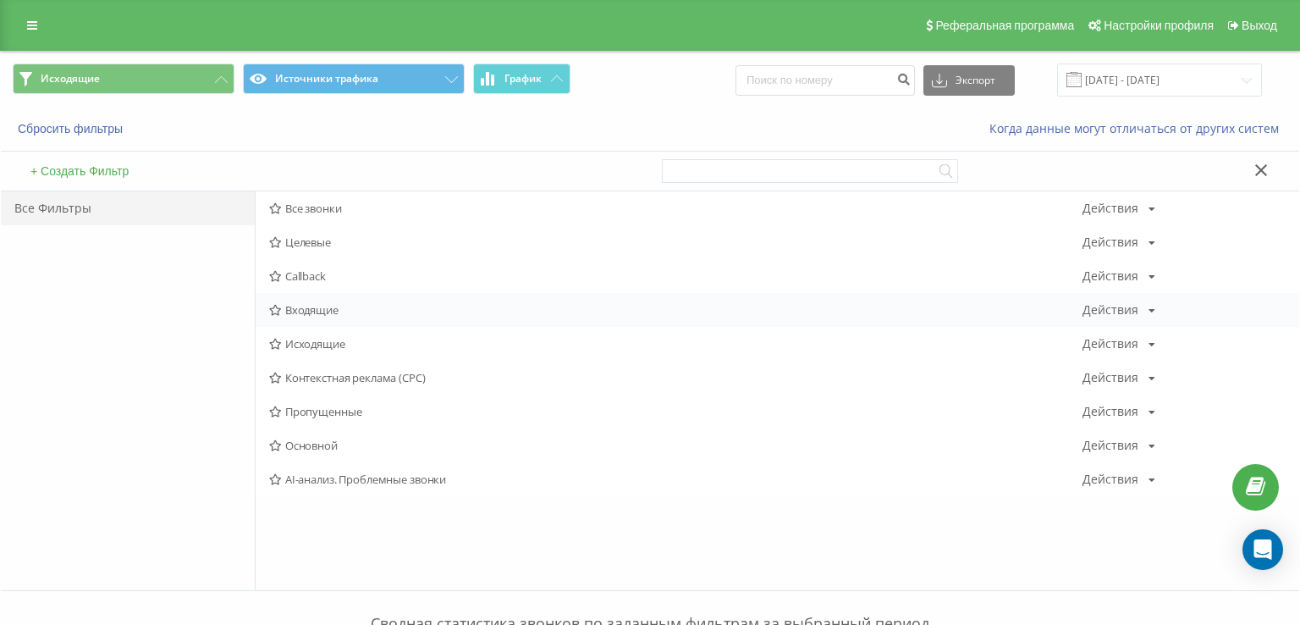
click at [0, 0] on div at bounding box center [0, 0] width 0 height 0
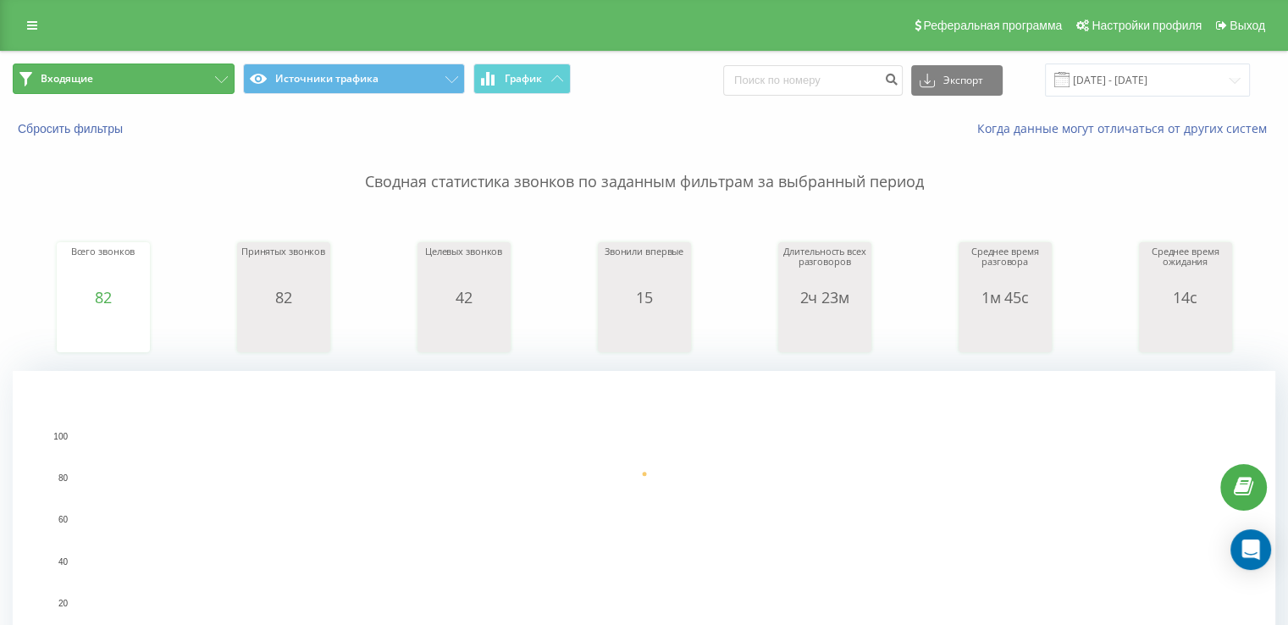
click at [171, 66] on button "Входящие" at bounding box center [124, 78] width 222 height 30
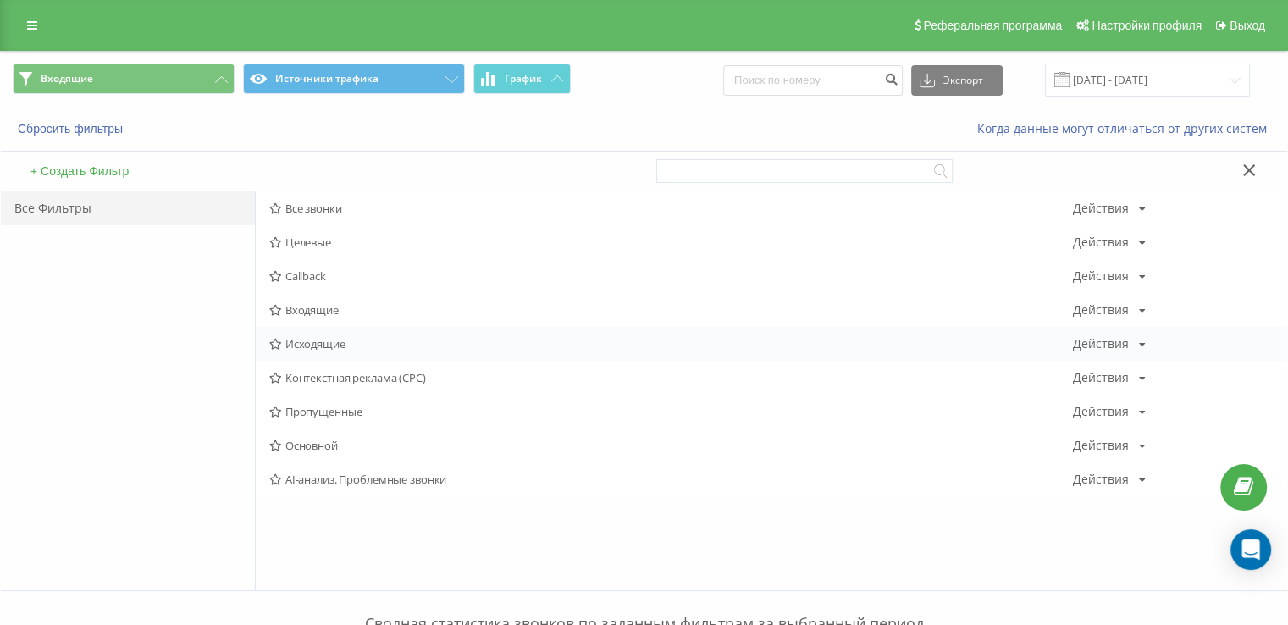
click at [314, 344] on span "Исходящие" at bounding box center [670, 344] width 803 height 12
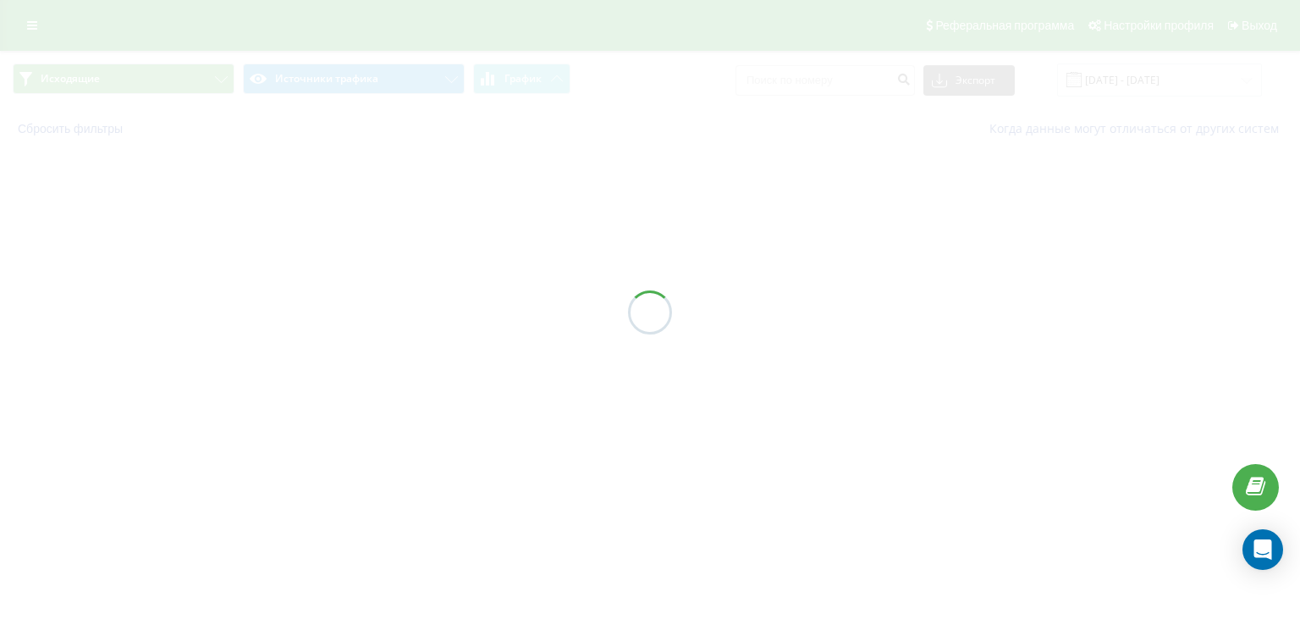
click at [315, 344] on div at bounding box center [650, 312] width 1300 height 625
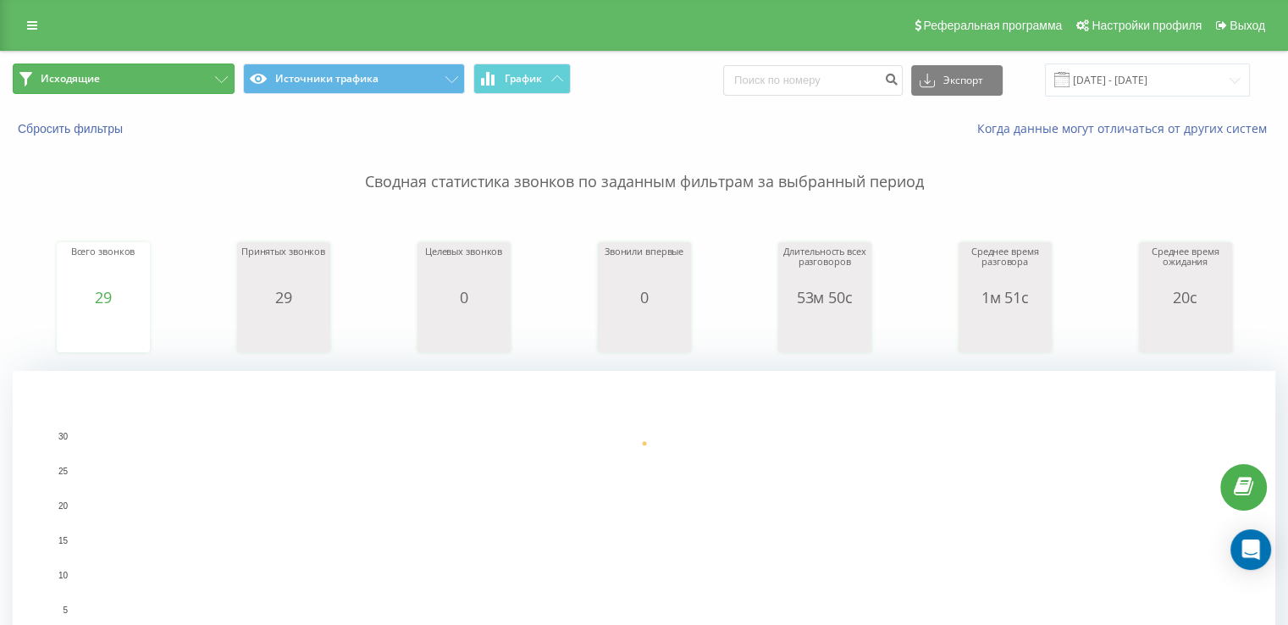
click at [122, 91] on button "Исходящие" at bounding box center [124, 78] width 222 height 30
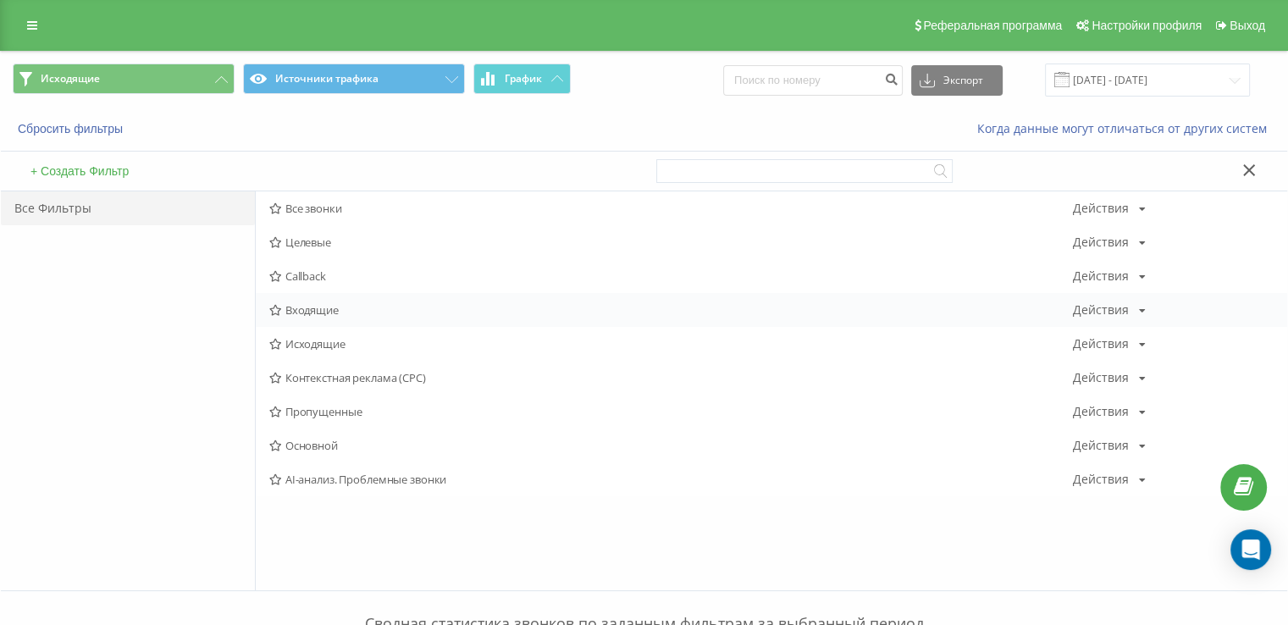
click at [333, 305] on span "Входящие" at bounding box center [670, 310] width 803 height 12
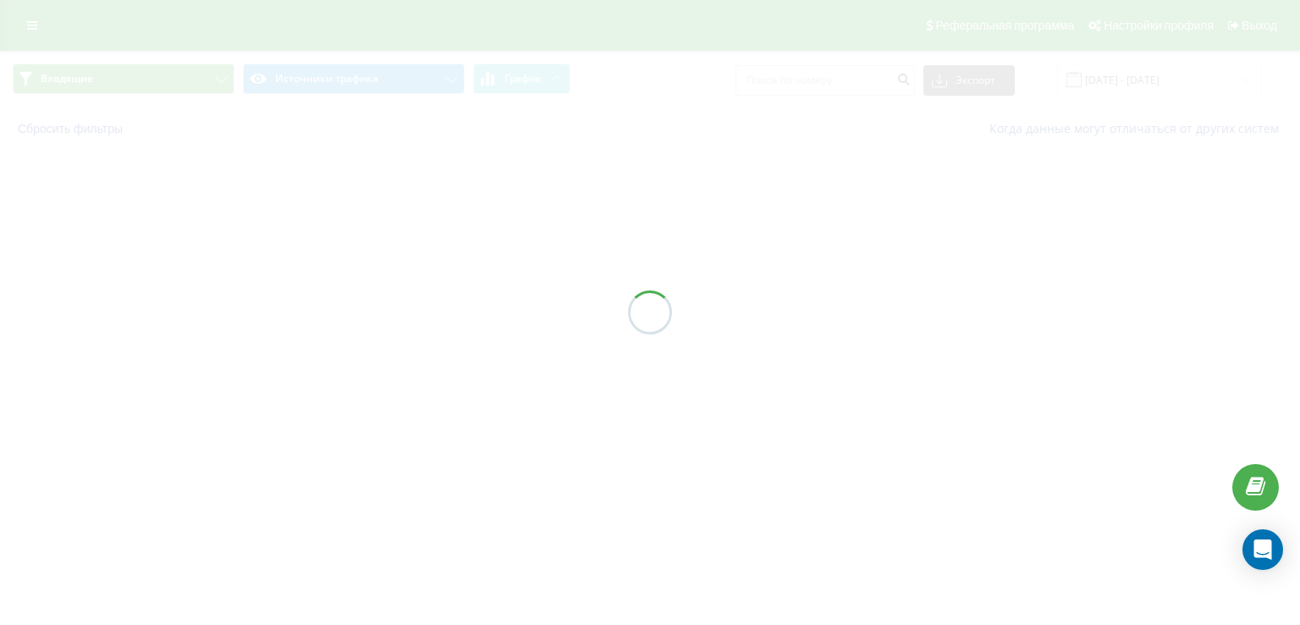
click at [333, 305] on div at bounding box center [650, 312] width 1300 height 625
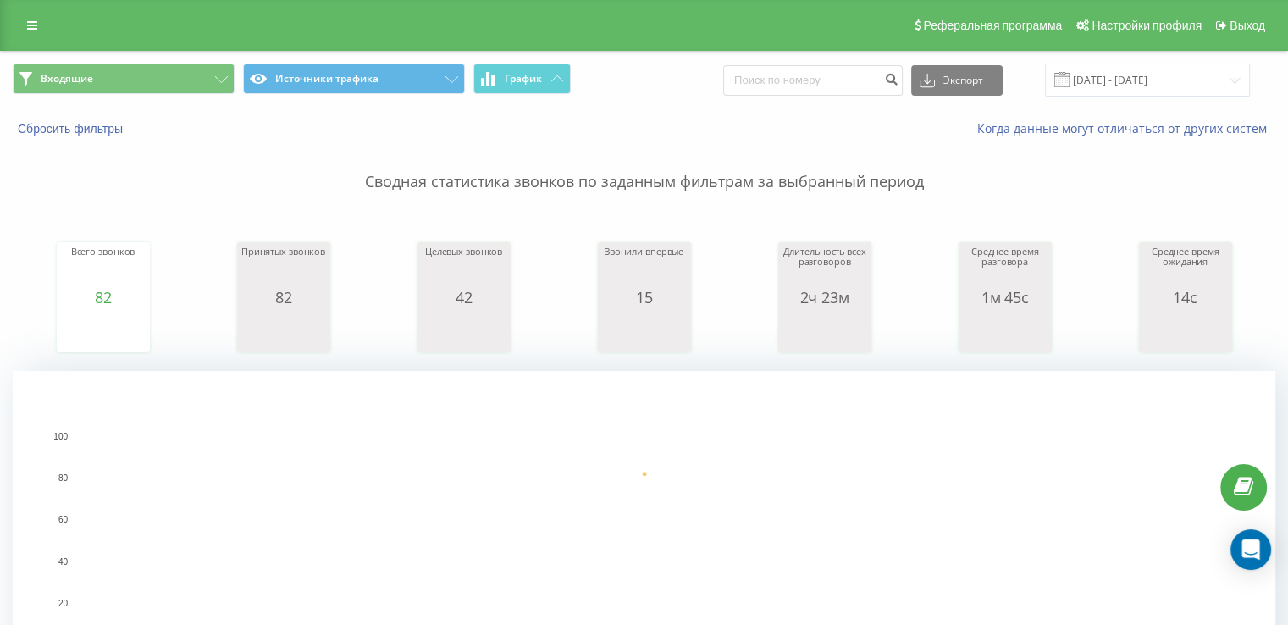
click at [179, 46] on div "Реферальная программа Настройки профиля Выход" at bounding box center [644, 25] width 1288 height 51
drag, startPoint x: 179, startPoint y: 67, endPoint x: 199, endPoint y: 89, distance: 29.4
click at [179, 70] on button "Входящие" at bounding box center [124, 78] width 222 height 30
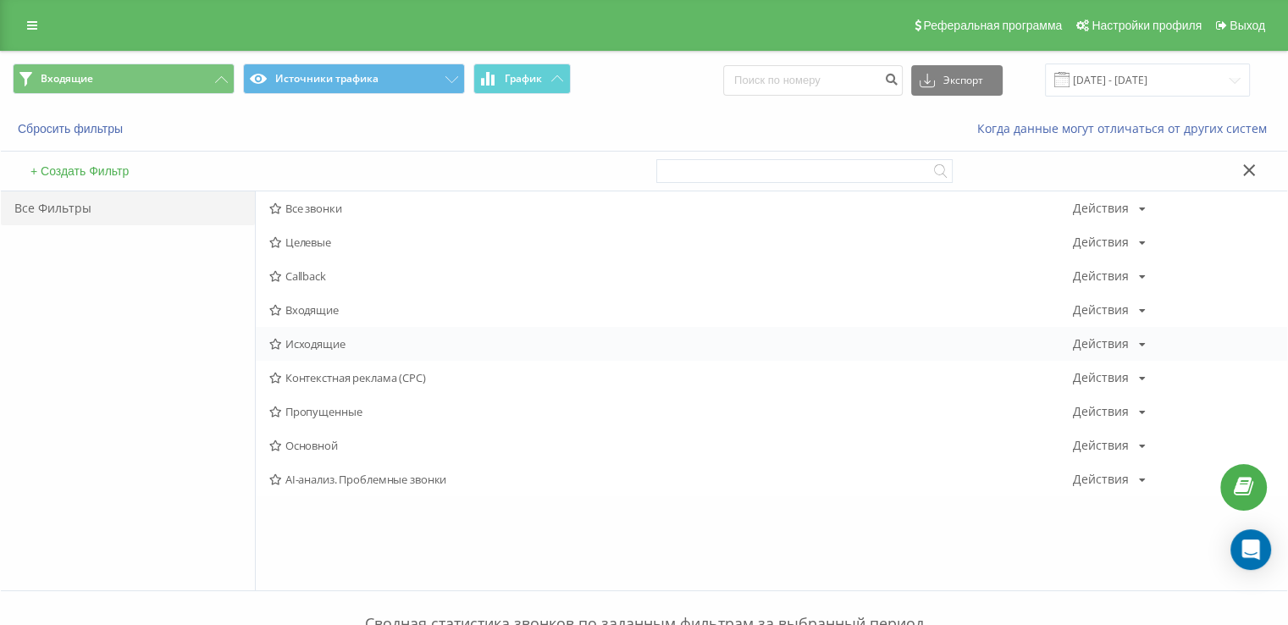
click at [327, 333] on div "Исходящие Действия Редактировать Копировать Удалить По умолчанию Поделиться" at bounding box center [771, 344] width 1031 height 34
click at [328, 334] on div "Исходящие Действия Редактировать Копировать Удалить По умолчанию Поделиться" at bounding box center [771, 344] width 1031 height 34
click at [334, 341] on span "Исходящие" at bounding box center [670, 344] width 803 height 12
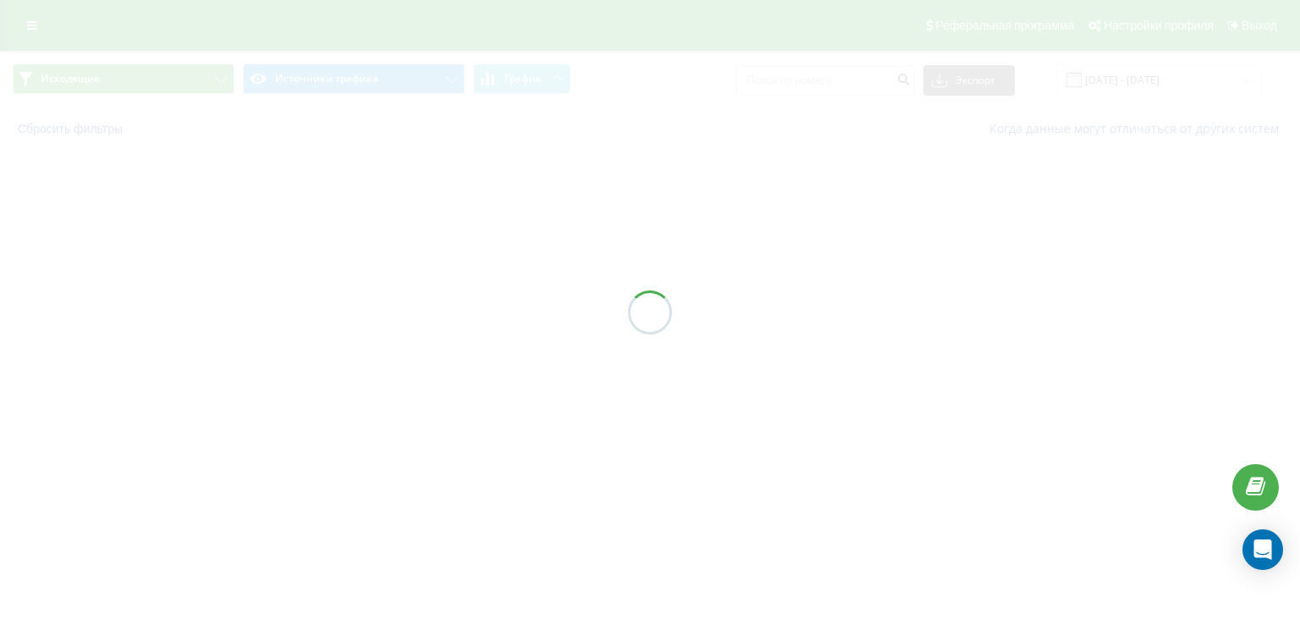
click at [335, 341] on div at bounding box center [650, 312] width 1300 height 625
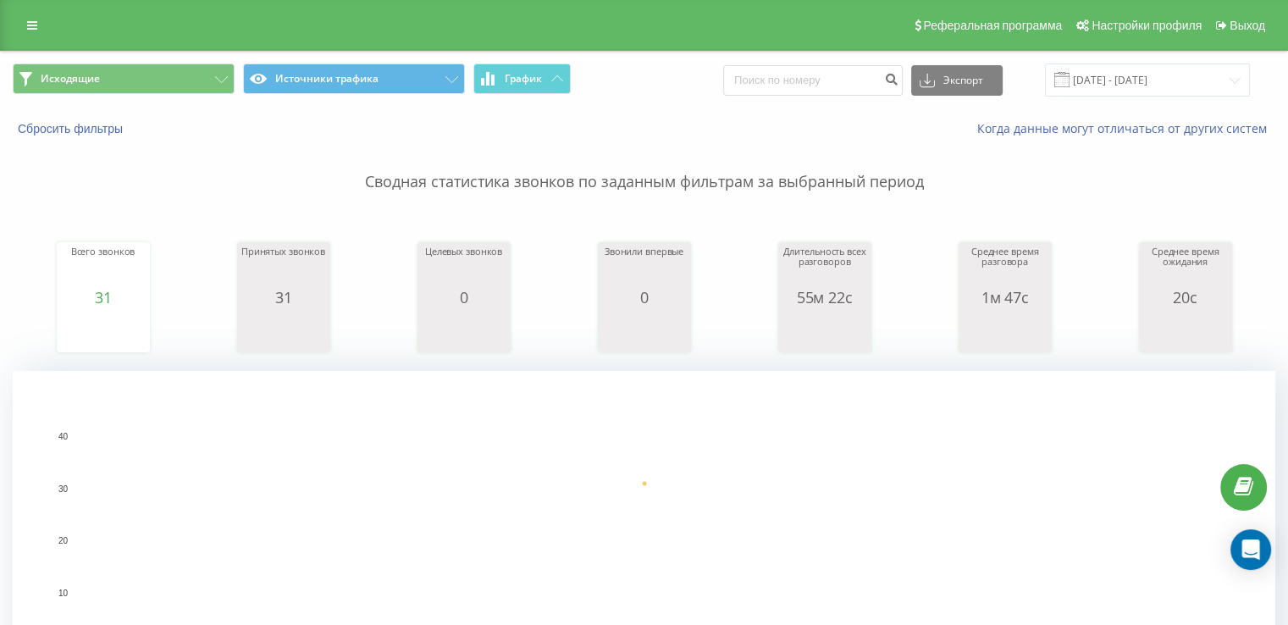
click at [107, 52] on div "Исходящие Источники трафика График Экспорт .csv .xls .xlsx 22.09.2025 - 22.09.2…" at bounding box center [644, 80] width 1286 height 57
click at [105, 73] on button "Исходящие" at bounding box center [124, 78] width 222 height 30
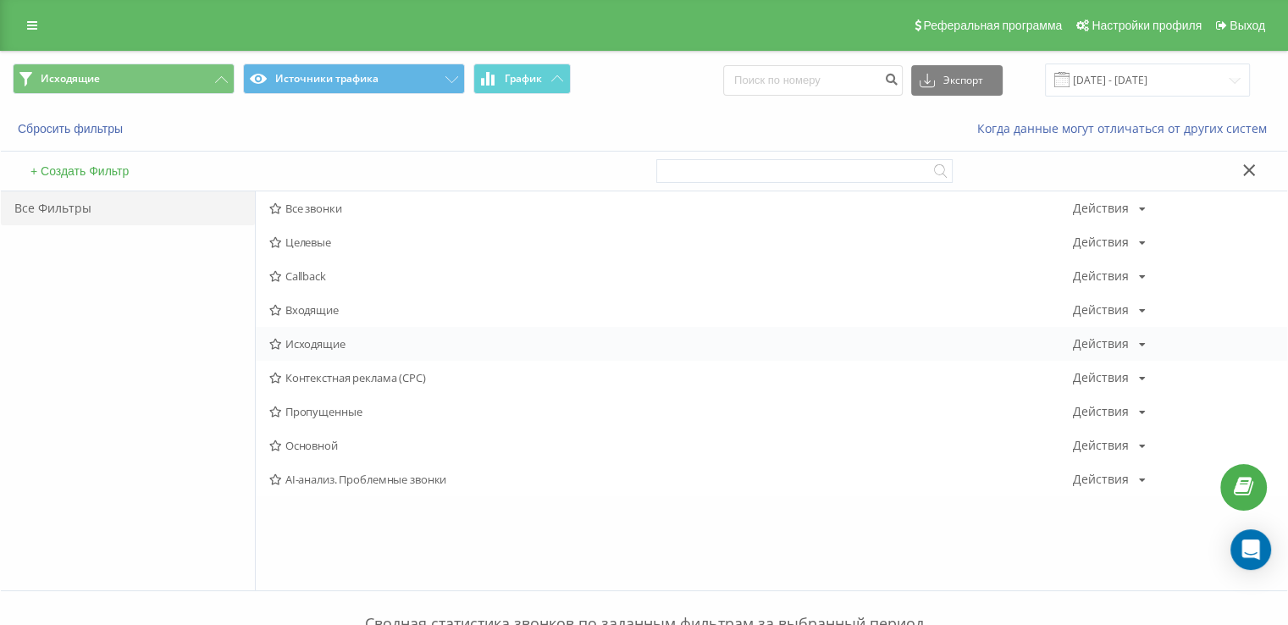
click at [325, 357] on div "Исходящие Действия Редактировать Копировать Удалить По умолчанию Поделиться" at bounding box center [771, 344] width 1031 height 34
click at [334, 338] on span "Исходящие" at bounding box center [670, 344] width 803 height 12
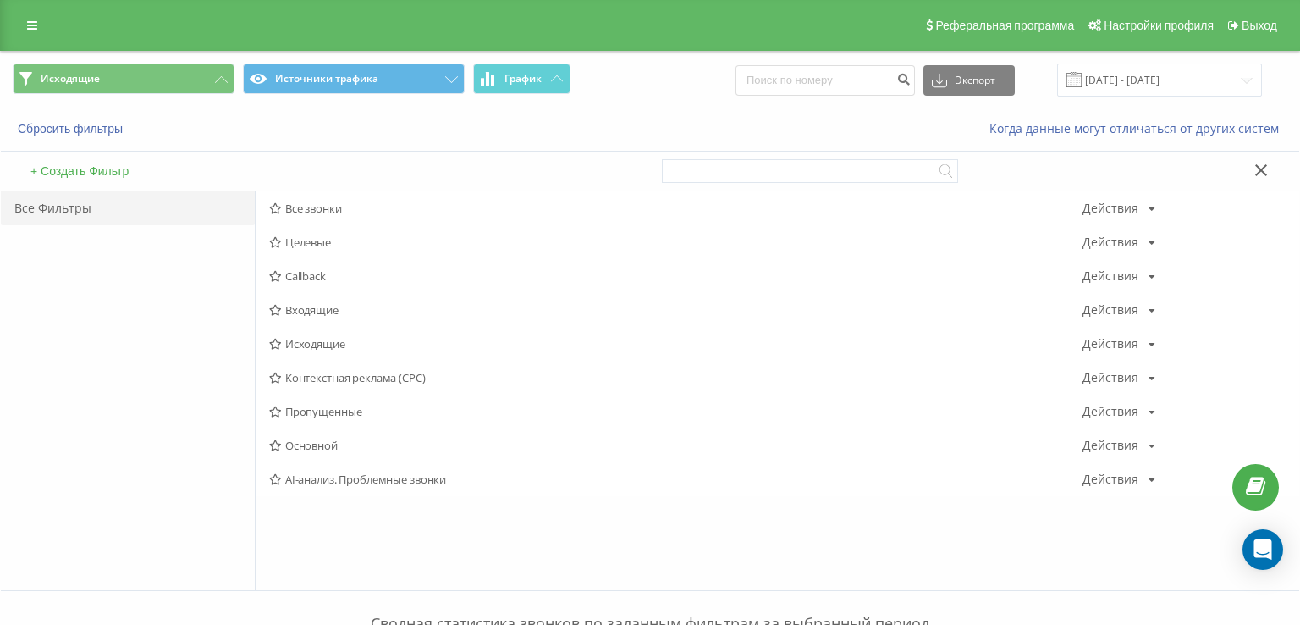
click at [0, 0] on div at bounding box center [0, 0] width 0 height 0
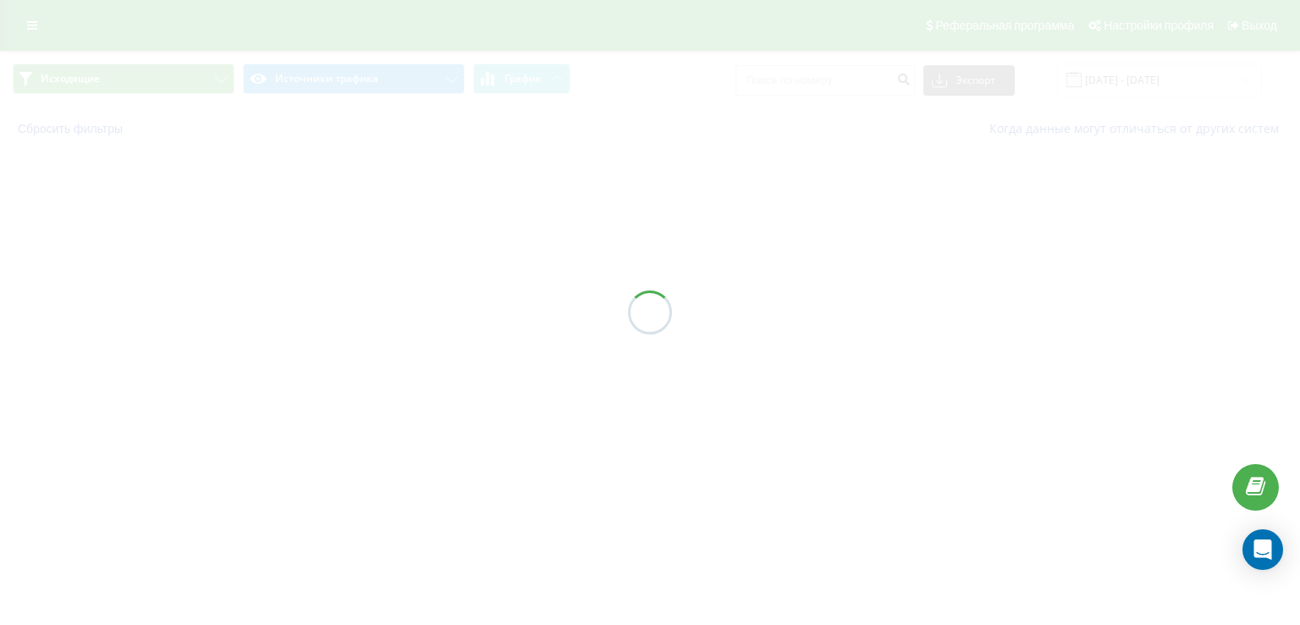
drag, startPoint x: 334, startPoint y: 339, endPoint x: 329, endPoint y: 347, distance: 9.2
click at [334, 341] on div at bounding box center [650, 312] width 1300 height 625
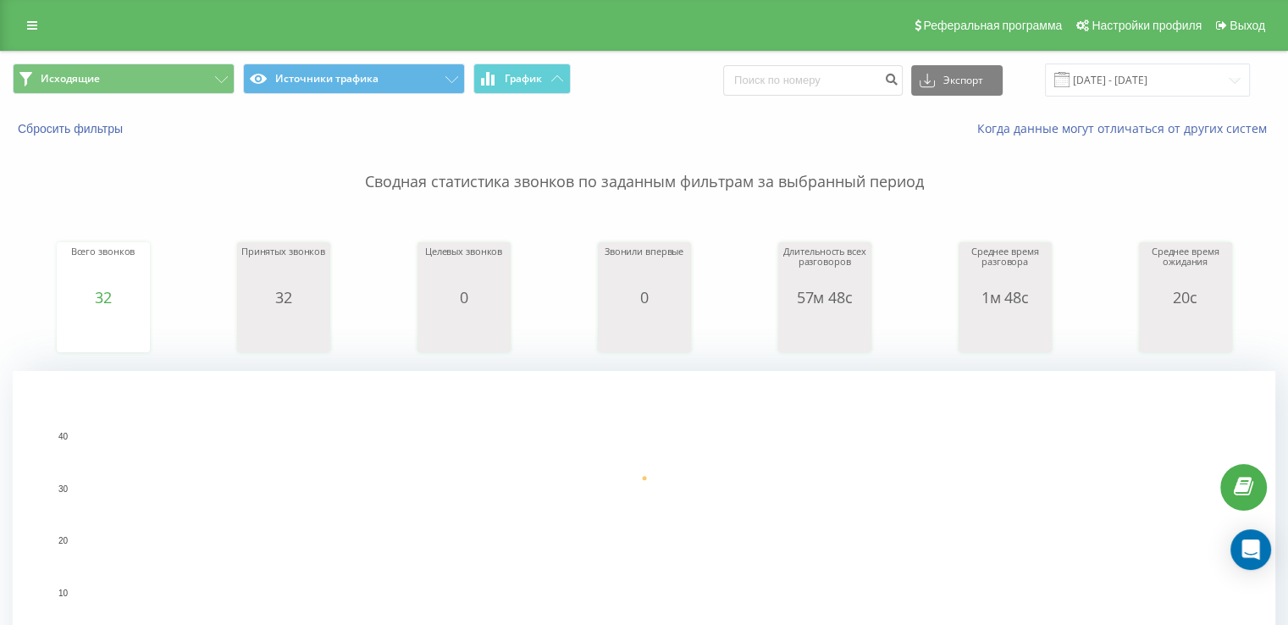
drag, startPoint x: 11, startPoint y: 190, endPoint x: 334, endPoint y: 280, distance: 334.8
click at [147, 71] on button "Исходящие" at bounding box center [124, 78] width 222 height 30
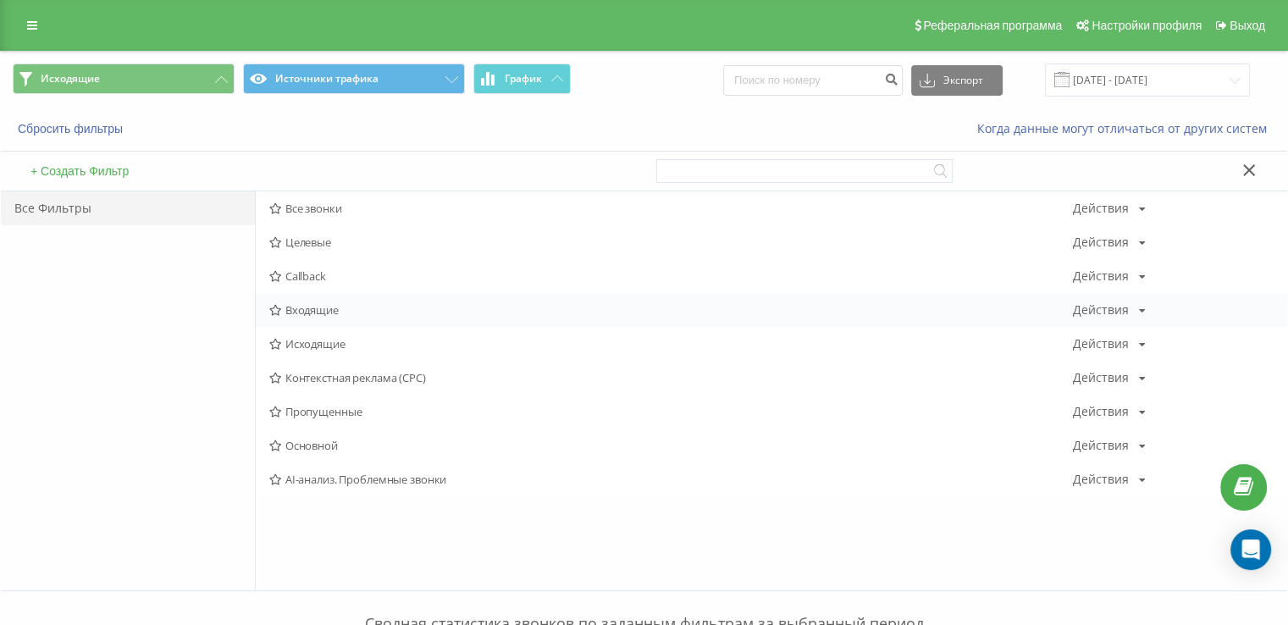
click at [325, 304] on span "Входящие" at bounding box center [670, 310] width 803 height 12
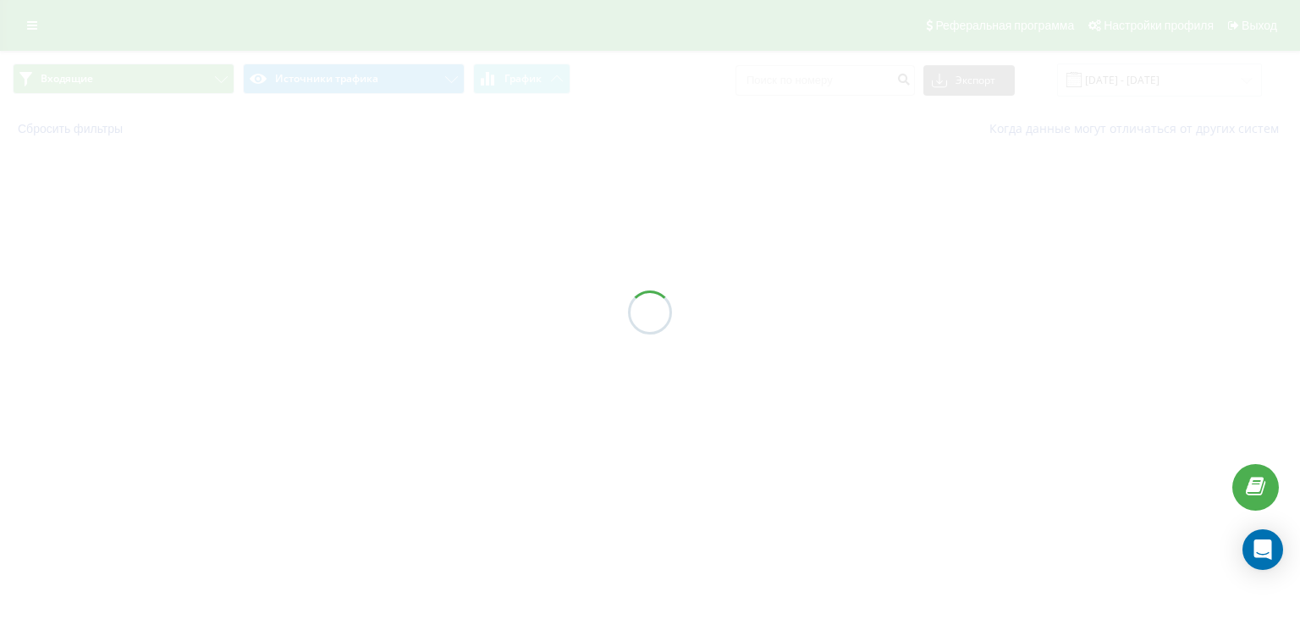
click at [325, 302] on div at bounding box center [650, 312] width 1300 height 625
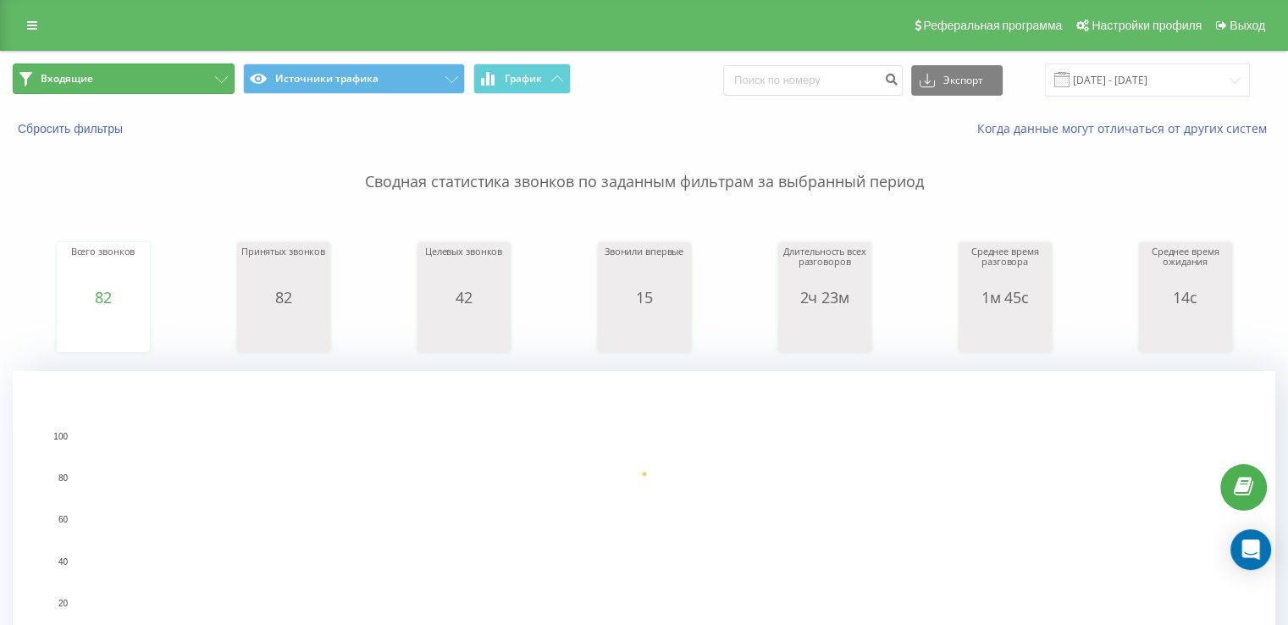
click at [223, 69] on button "Входящие" at bounding box center [124, 78] width 222 height 30
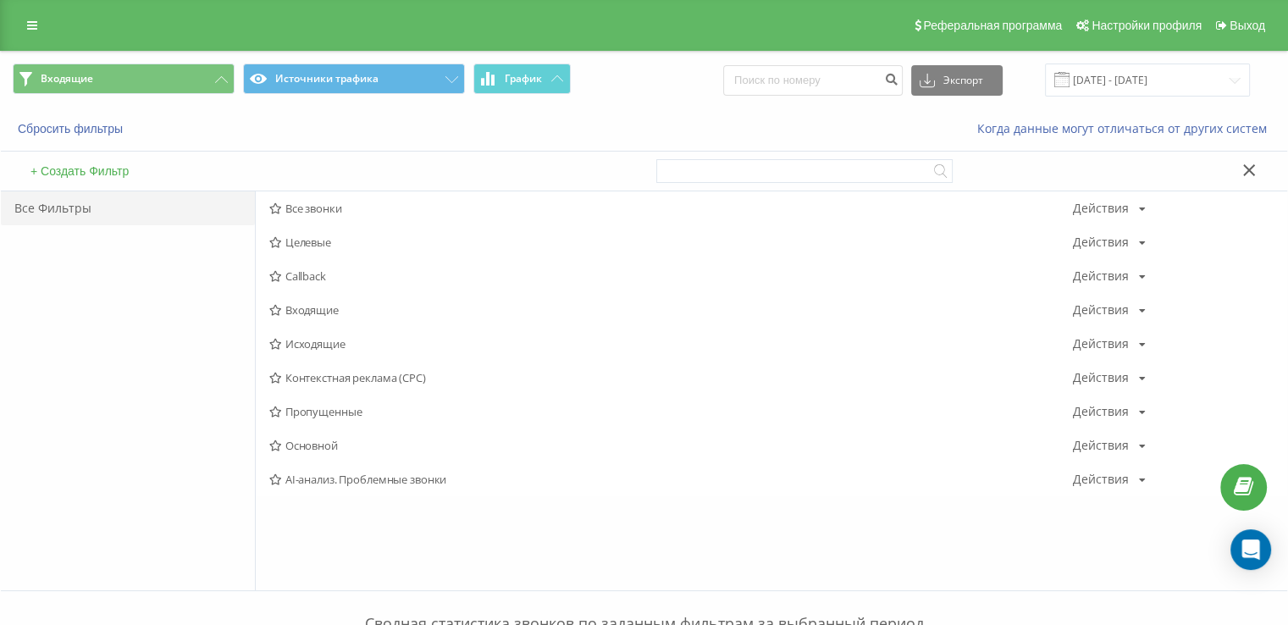
click at [336, 338] on span "Исходящие" at bounding box center [670, 344] width 803 height 12
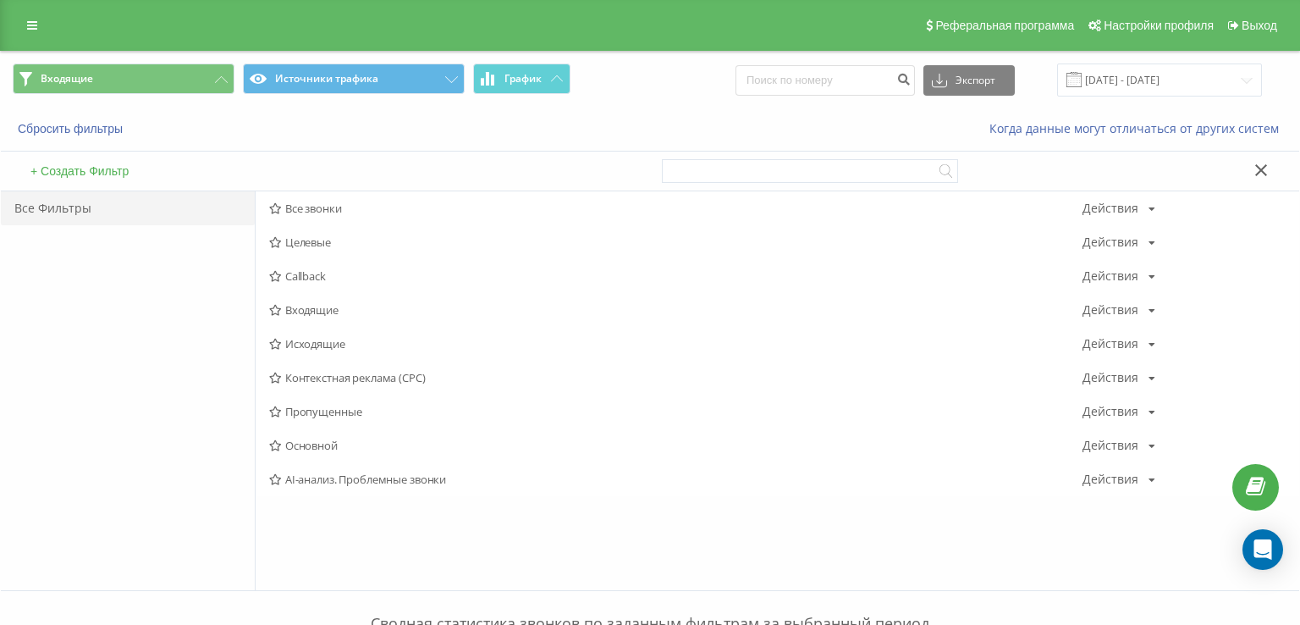
click at [0, 0] on div at bounding box center [0, 0] width 0 height 0
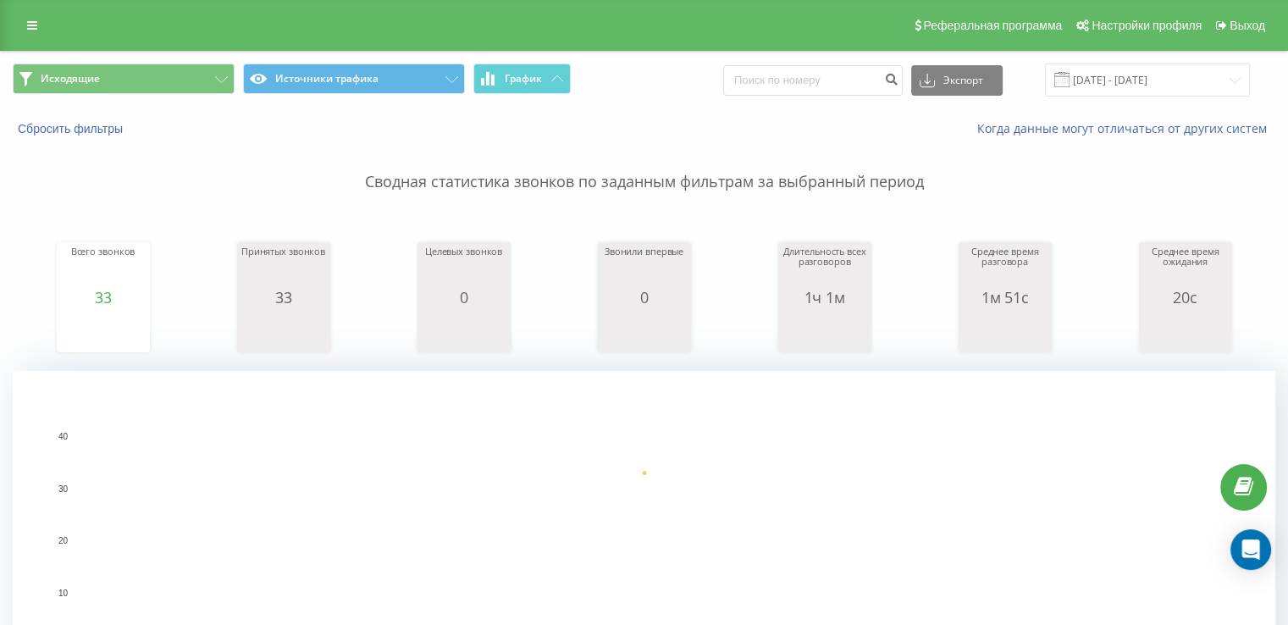
drag, startPoint x: 0, startPoint y: 251, endPoint x: 135, endPoint y: 28, distance: 260.9
click at [209, 62] on div "Исходящие Источники трафика График Экспорт .csv .xls .xlsx 22.09.2025 - 22.09.2…" at bounding box center [644, 80] width 1286 height 57
click at [203, 77] on button "Исходящие" at bounding box center [124, 78] width 222 height 30
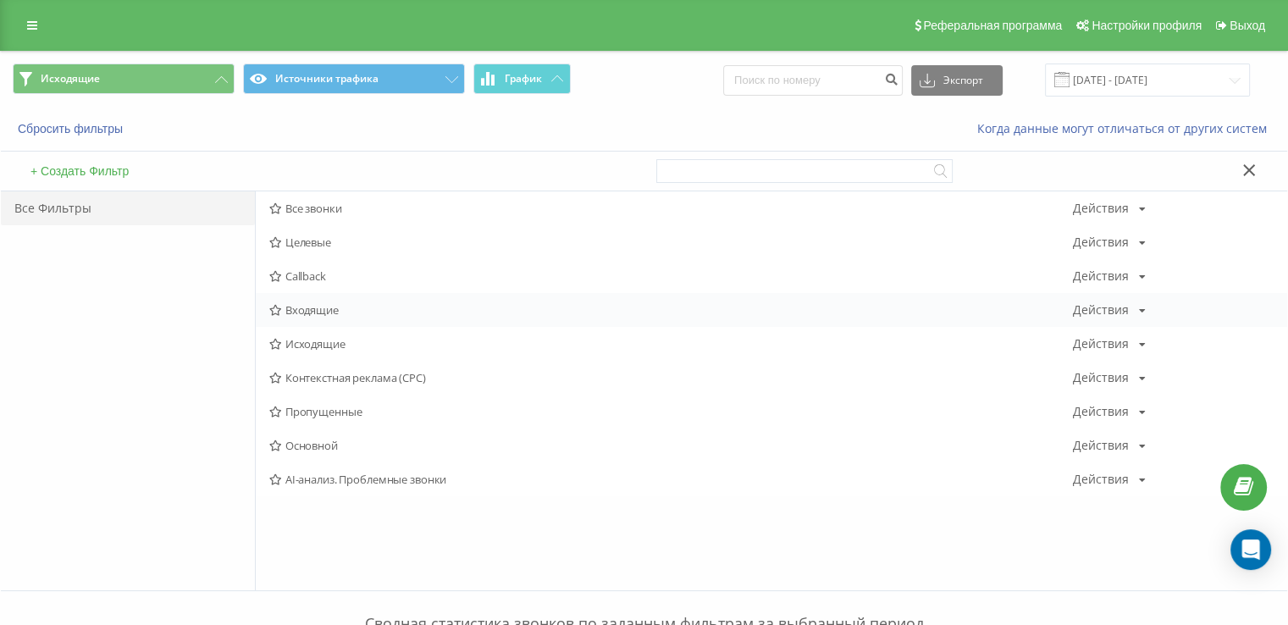
click at [310, 313] on span "Входящие" at bounding box center [670, 310] width 803 height 12
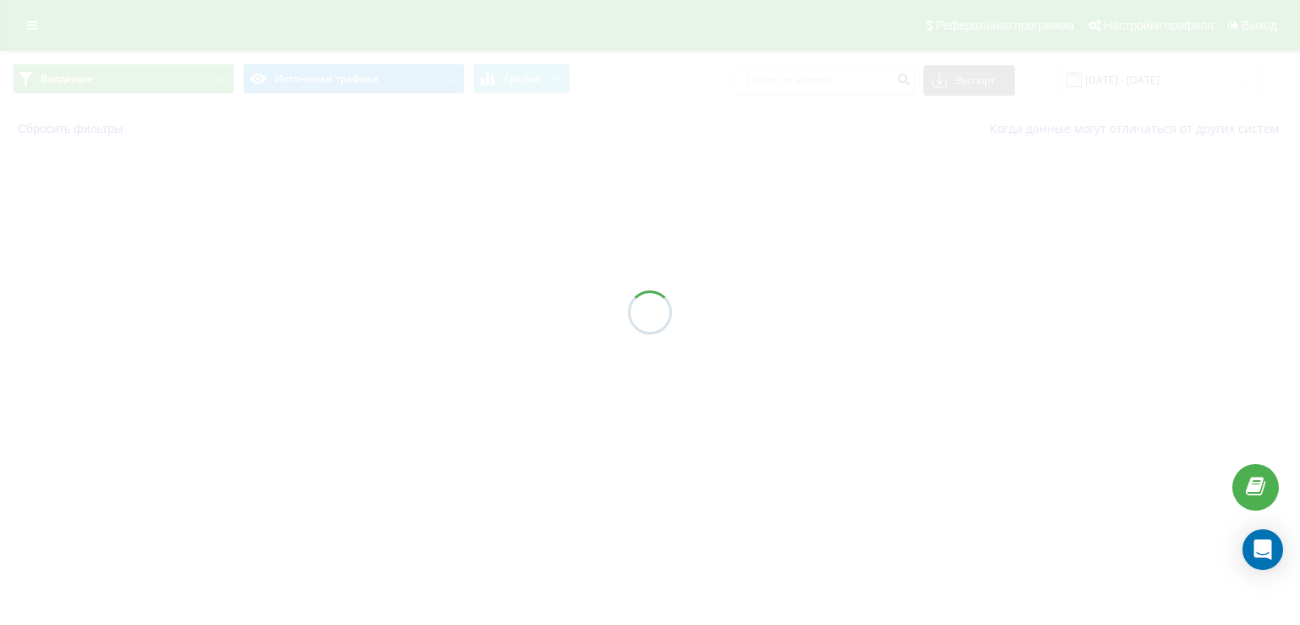
click at [308, 312] on div at bounding box center [650, 312] width 1300 height 625
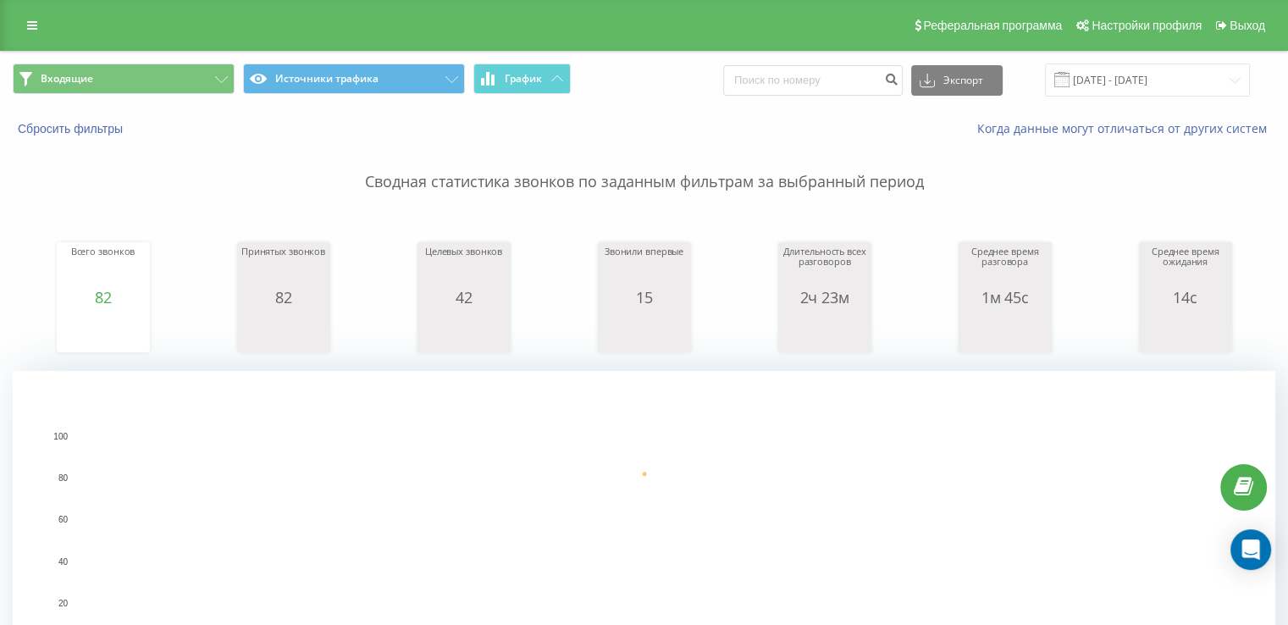
click at [179, 58] on div "Входящие Источники трафика График Экспорт .csv .xls .xlsx [DATE] - [DATE]" at bounding box center [644, 80] width 1286 height 57
click at [184, 75] on button "Входящие" at bounding box center [124, 78] width 222 height 30
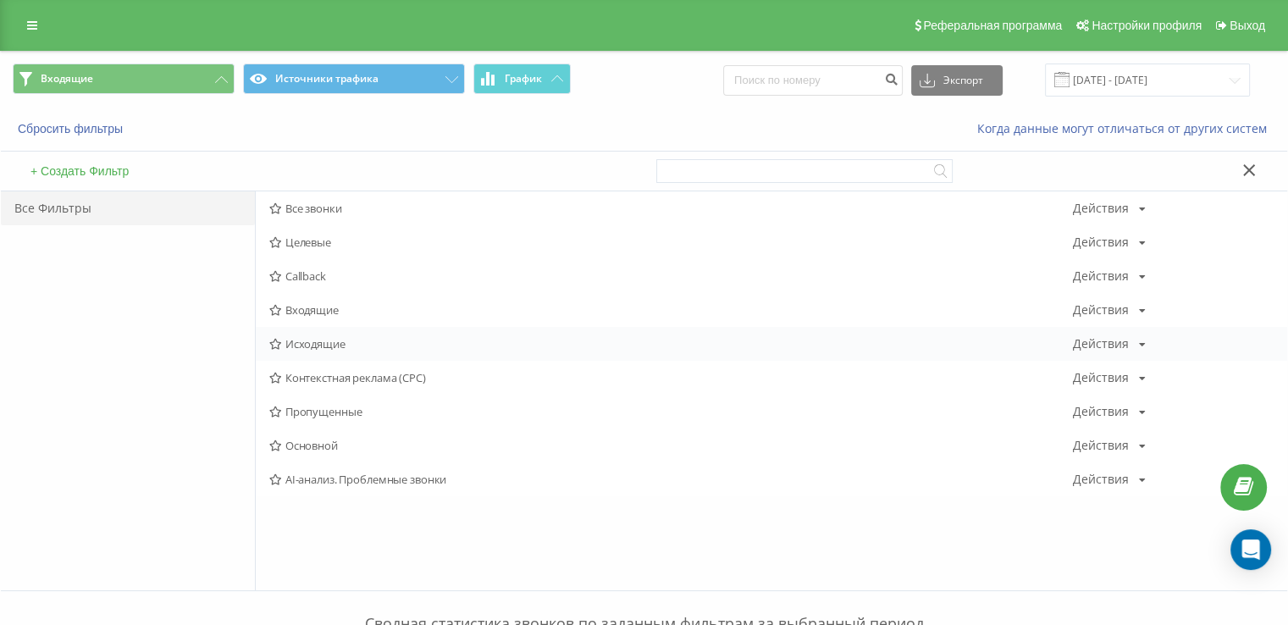
click at [308, 332] on div "Исходящие Действия Редактировать Копировать Удалить По умолчанию Поделиться" at bounding box center [771, 344] width 1031 height 34
click at [311, 338] on span "Исходящие" at bounding box center [670, 344] width 803 height 12
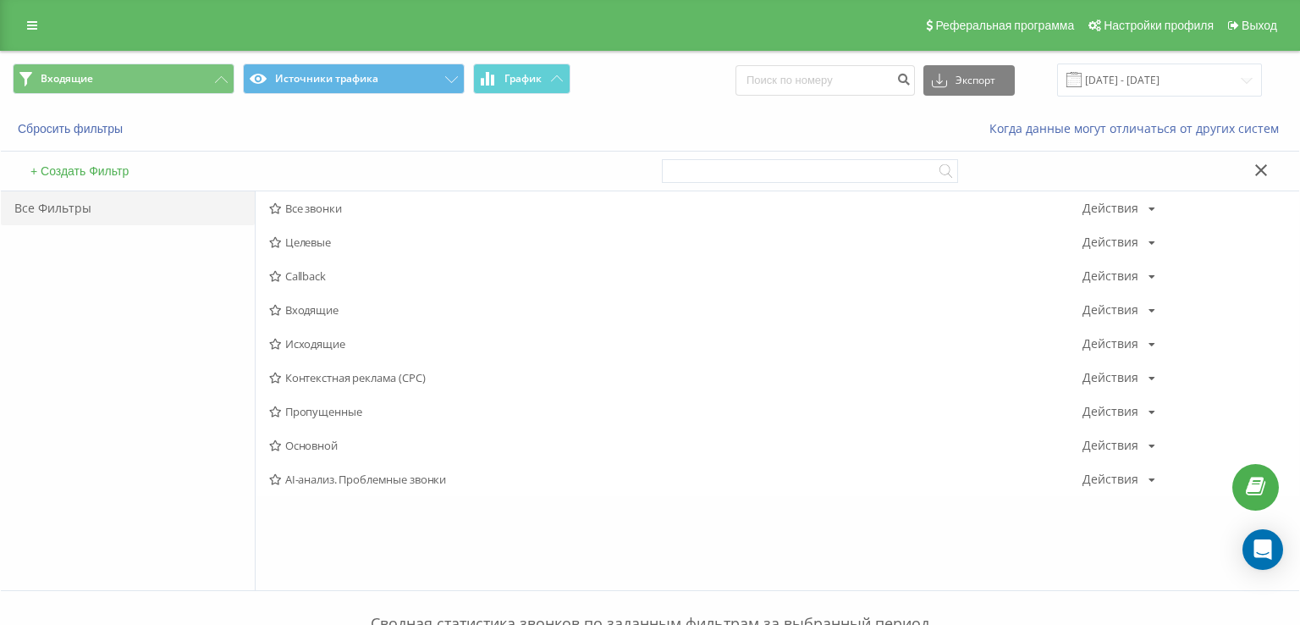
click at [0, 0] on div at bounding box center [0, 0] width 0 height 0
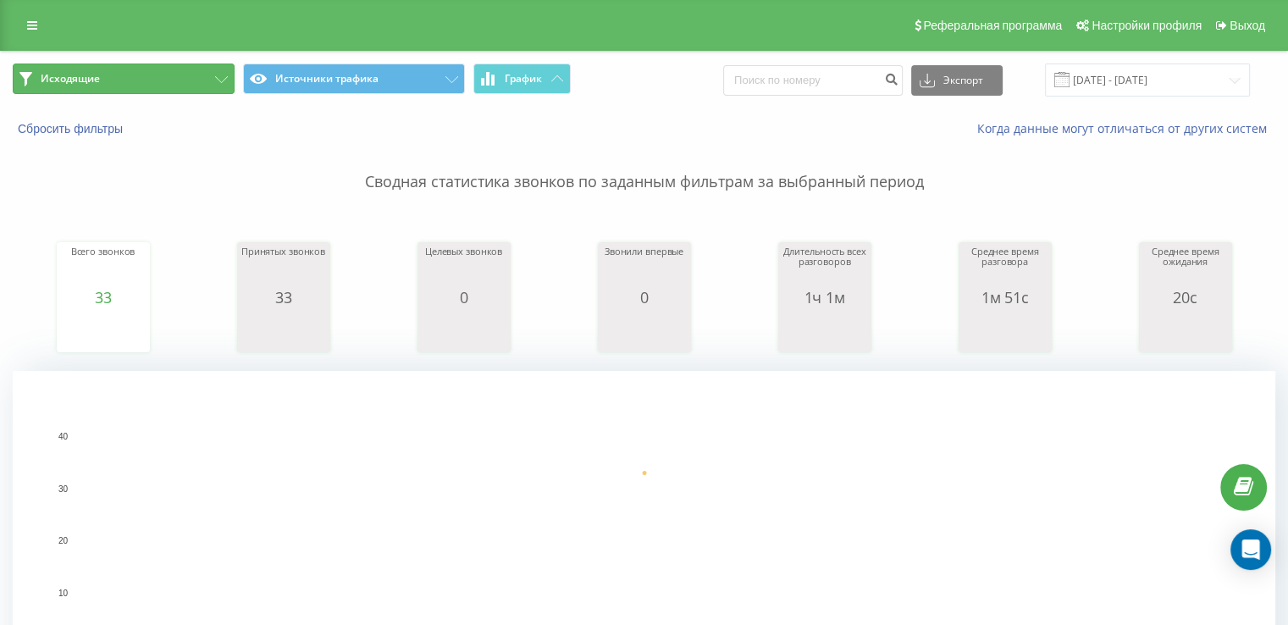
click at [147, 69] on button "Исходящие" at bounding box center [124, 78] width 222 height 30
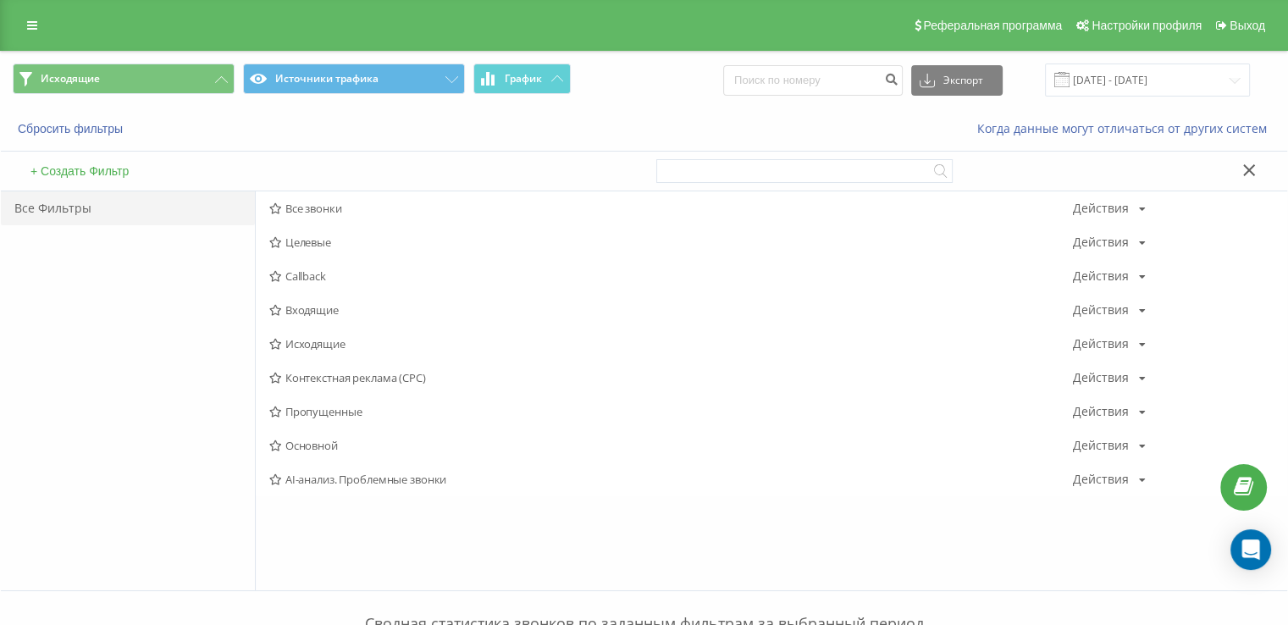
click at [308, 304] on span "Входящие" at bounding box center [670, 310] width 803 height 12
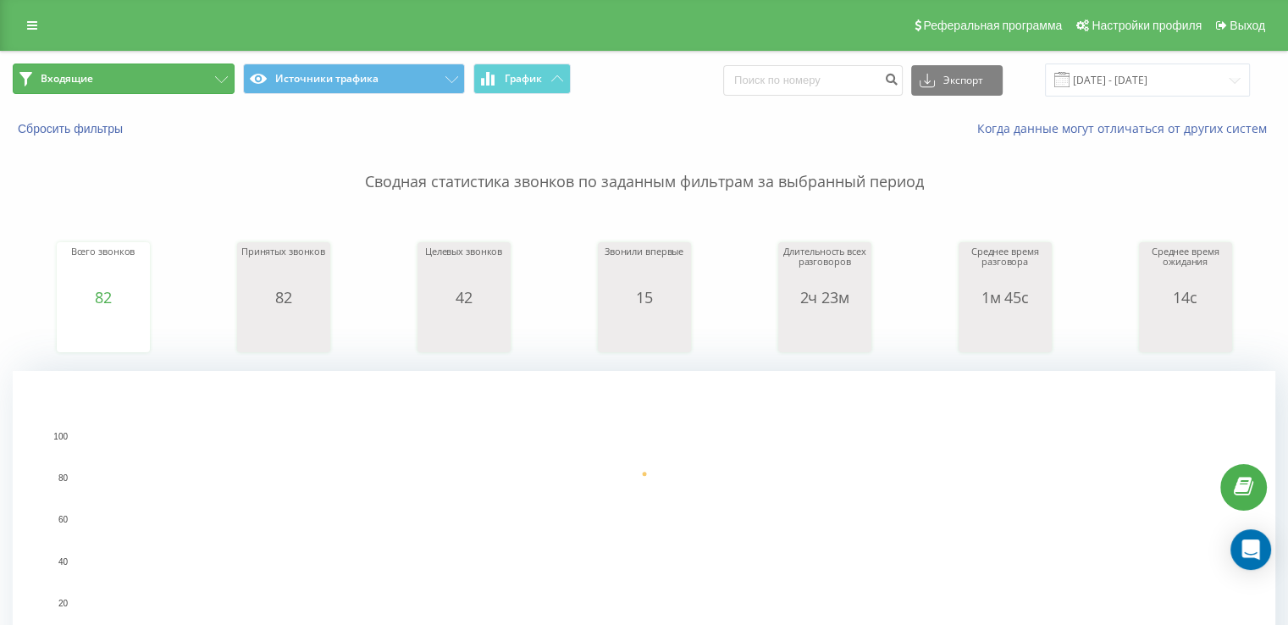
drag, startPoint x: 102, startPoint y: 80, endPoint x: 123, endPoint y: 98, distance: 27.6
click at [103, 79] on button "Входящие" at bounding box center [124, 78] width 222 height 30
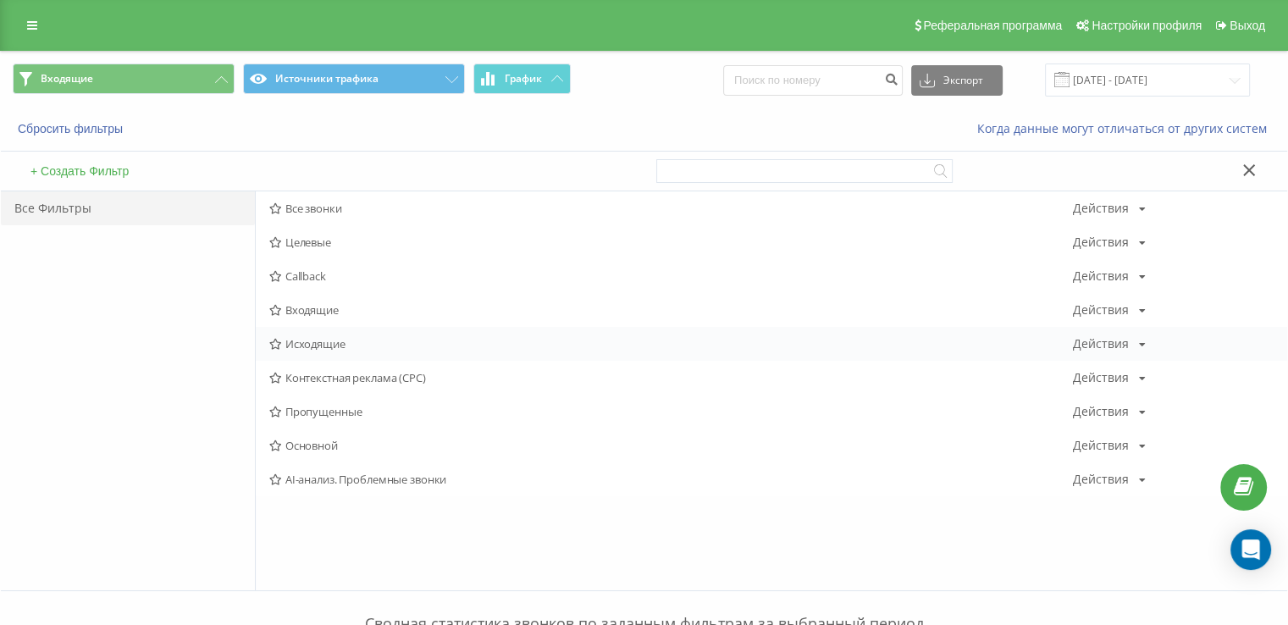
click at [327, 344] on span "Исходящие" at bounding box center [670, 344] width 803 height 12
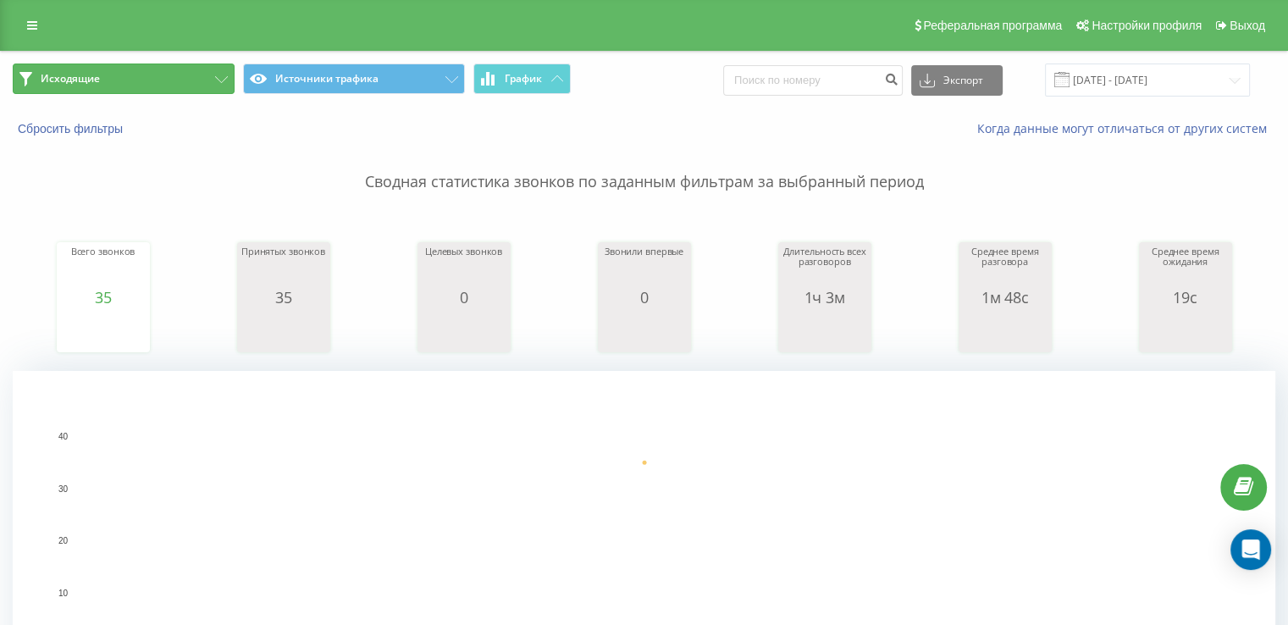
click at [112, 80] on button "Исходящие" at bounding box center [124, 78] width 222 height 30
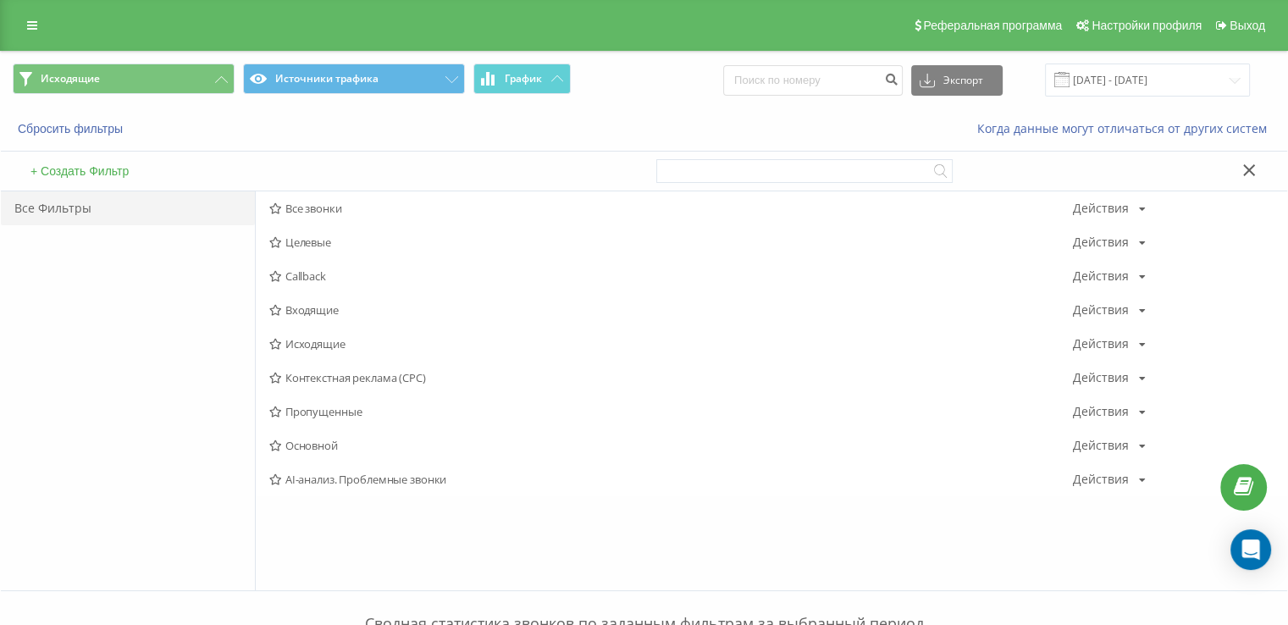
drag, startPoint x: 0, startPoint y: 350, endPoint x: 20, endPoint y: 314, distance: 41.7
click at [328, 312] on span "Входящие" at bounding box center [670, 310] width 803 height 12
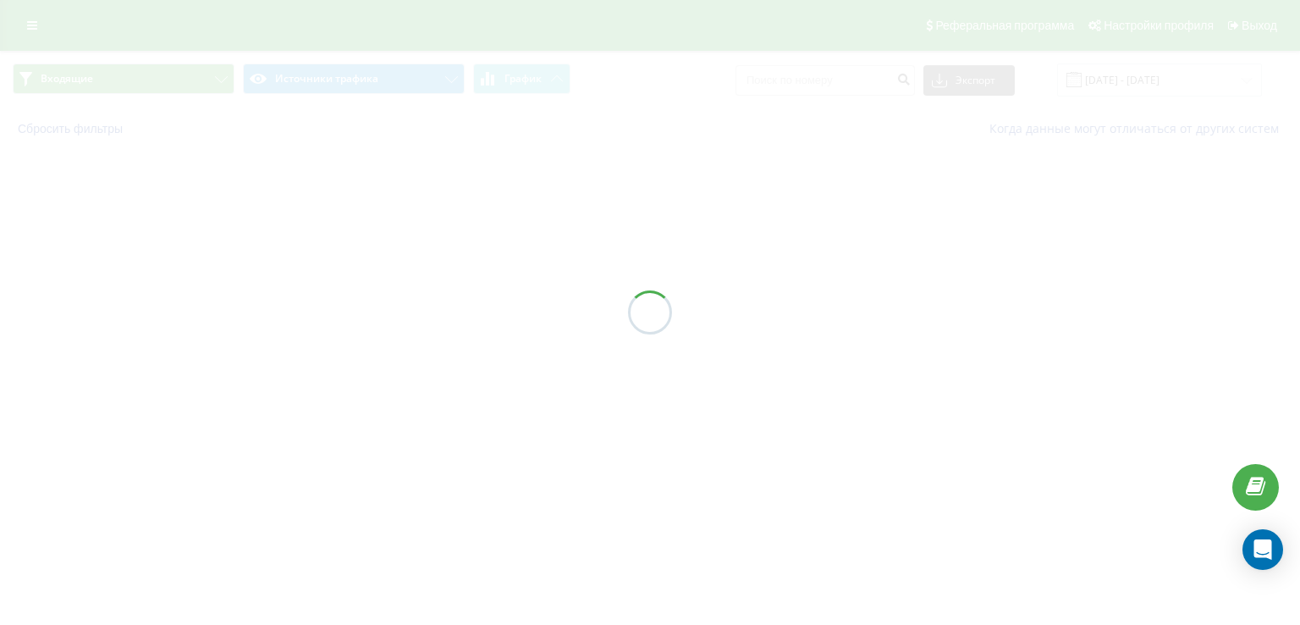
click at [329, 310] on div at bounding box center [650, 312] width 1300 height 625
